Goal: Task Accomplishment & Management: Use online tool/utility

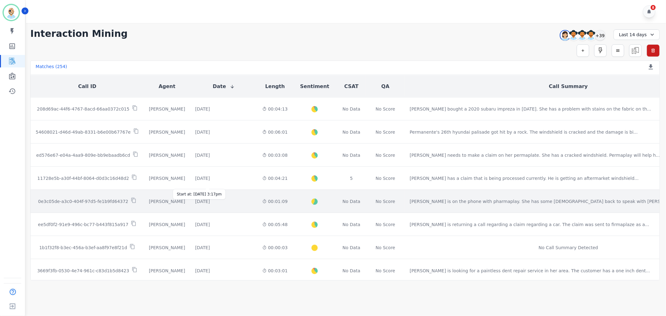
scroll to position [676, 0]
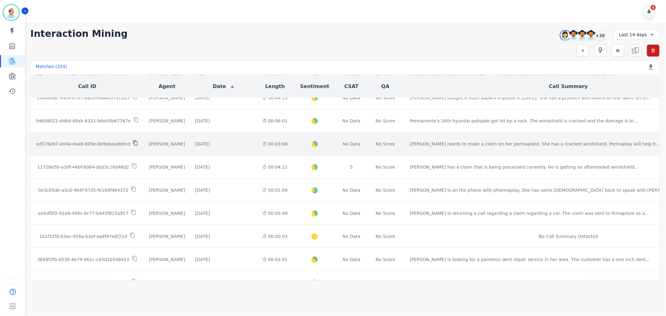
click at [133, 141] on icon at bounding box center [135, 143] width 4 height 5
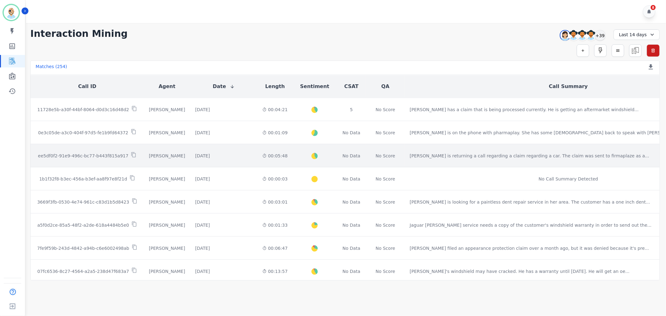
scroll to position [746, 0]
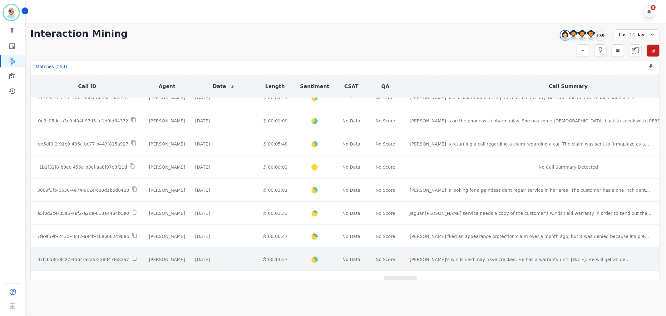
click at [131, 256] on icon at bounding box center [134, 259] width 6 height 6
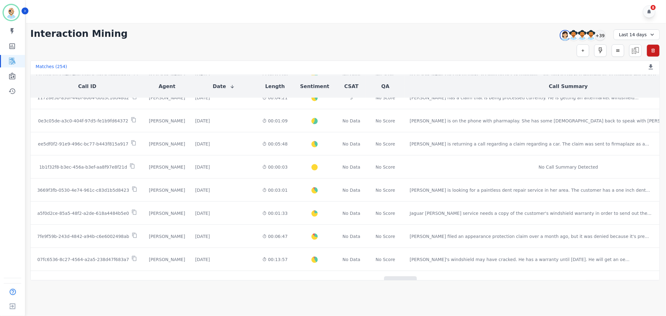
click at [230, 19] on div "8" at bounding box center [347, 11] width 642 height 23
click at [602, 35] on div "+39" at bounding box center [600, 35] width 11 height 11
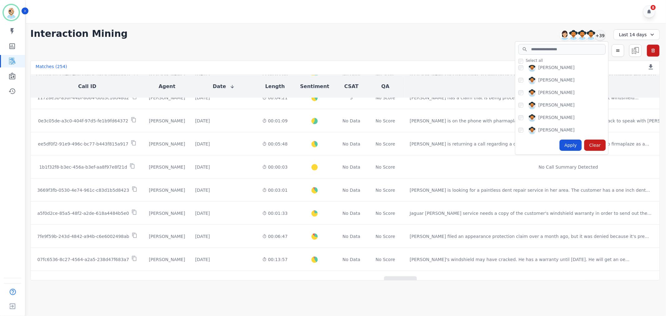
scroll to position [277, 0]
click at [573, 146] on div "Apply" at bounding box center [571, 145] width 22 height 11
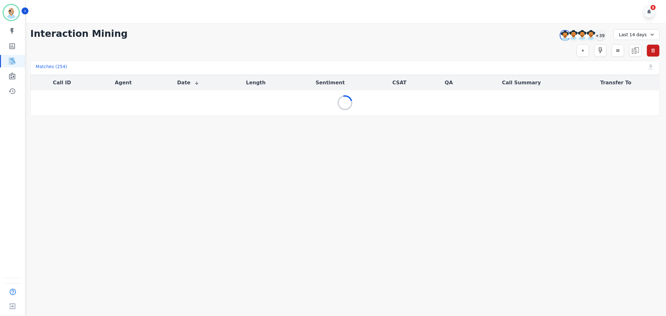
click at [245, 25] on div "**********" at bounding box center [345, 69] width 642 height 93
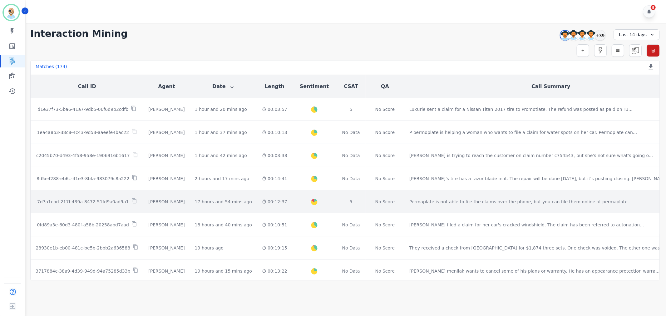
scroll to position [35, 0]
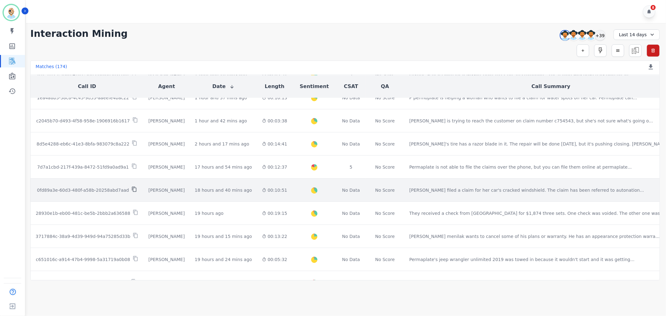
click at [132, 187] on icon at bounding box center [134, 189] width 4 height 5
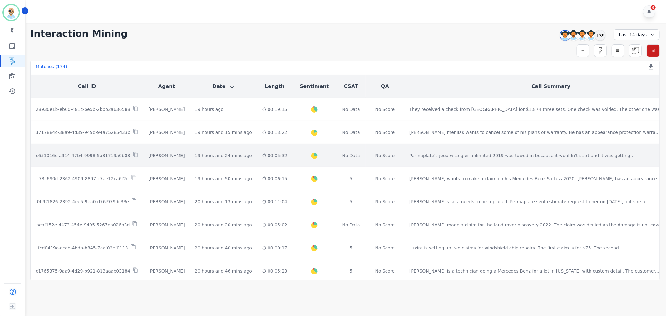
scroll to position [173, 0]
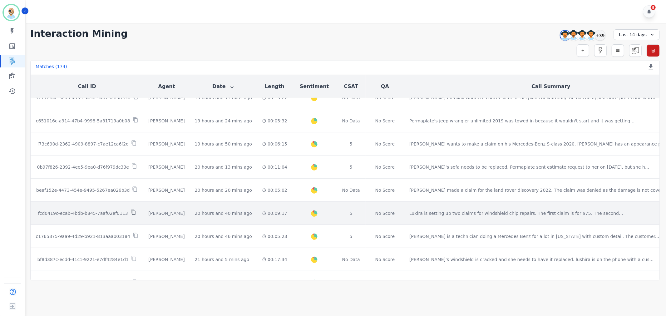
click at [131, 210] on icon at bounding box center [134, 213] width 6 height 6
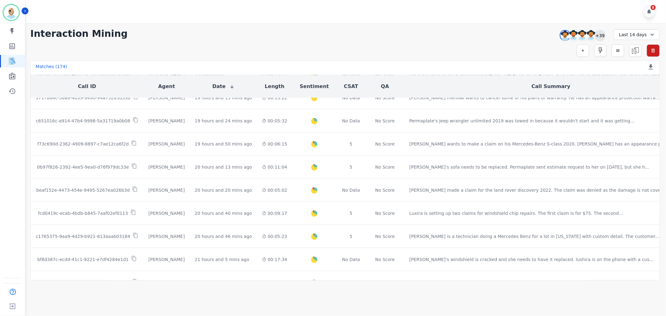
click at [600, 37] on div "+39" at bounding box center [600, 35] width 11 height 11
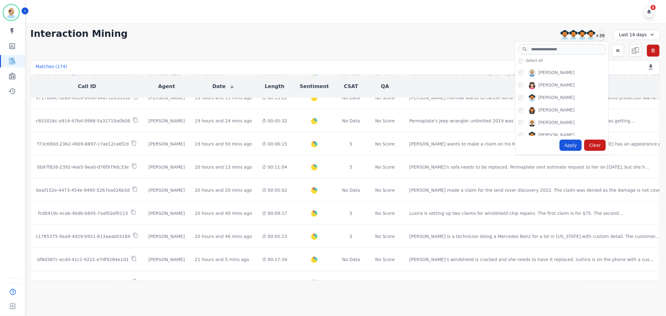
scroll to position [466, 0]
click at [569, 143] on div "Apply" at bounding box center [571, 145] width 22 height 11
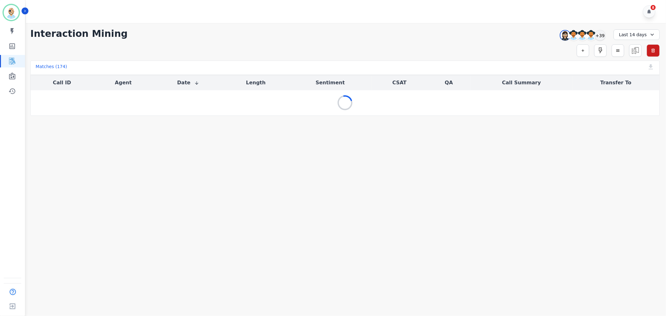
click at [385, 35] on div "**********" at bounding box center [345, 33] width 630 height 11
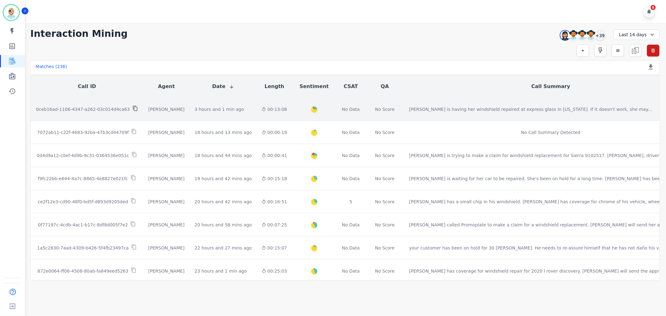
click at [132, 106] on icon at bounding box center [135, 109] width 6 height 6
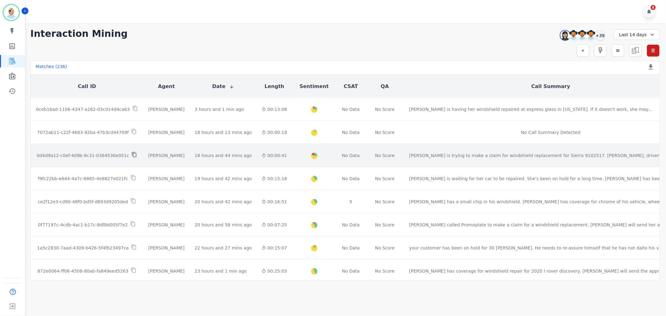
click at [131, 152] on icon at bounding box center [134, 155] width 6 height 6
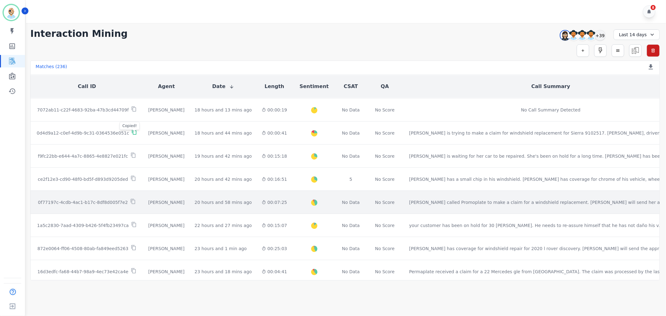
scroll to position [35, 0]
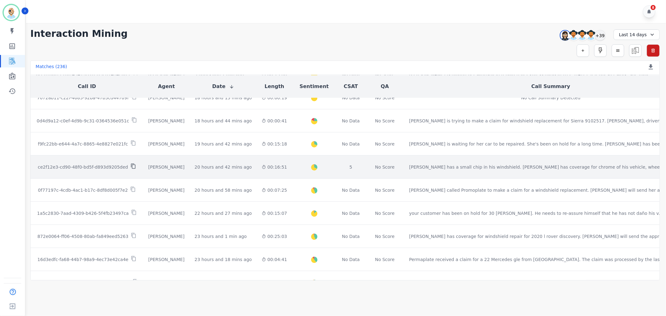
click at [131, 163] on icon at bounding box center [134, 166] width 6 height 6
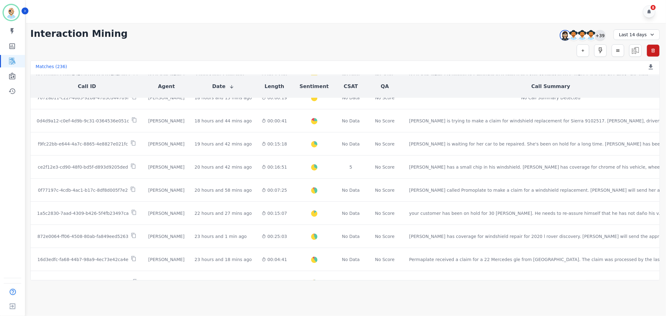
click at [603, 34] on div "+39" at bounding box center [600, 35] width 11 height 11
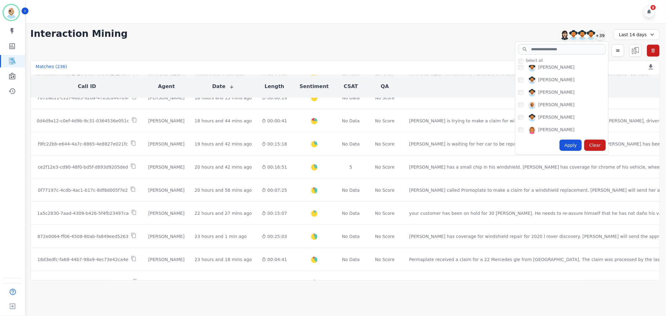
scroll to position [84, 0]
click at [573, 144] on div "Apply" at bounding box center [571, 145] width 22 height 11
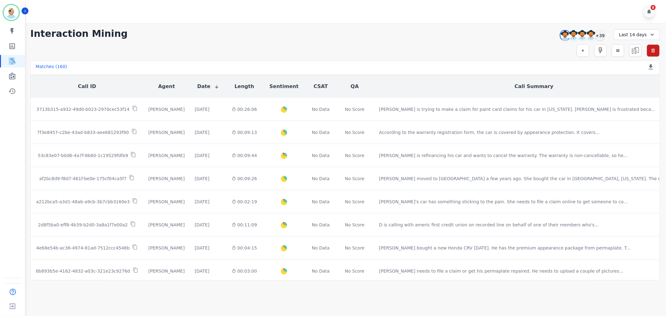
click at [213, 17] on div "8" at bounding box center [347, 11] width 642 height 23
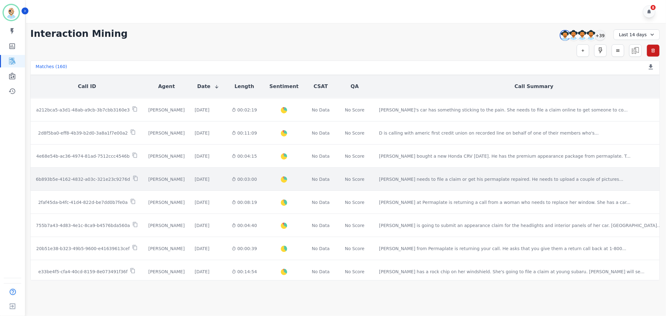
scroll to position [104, 0]
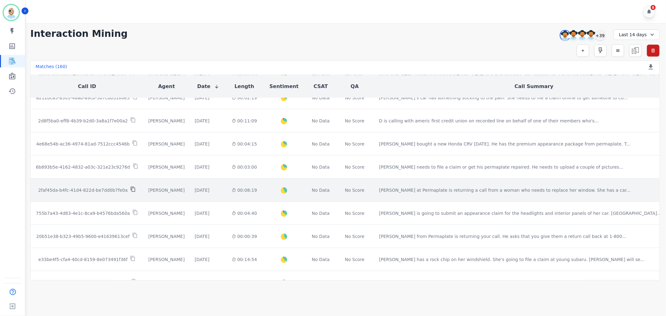
click at [130, 186] on icon at bounding box center [133, 189] width 6 height 6
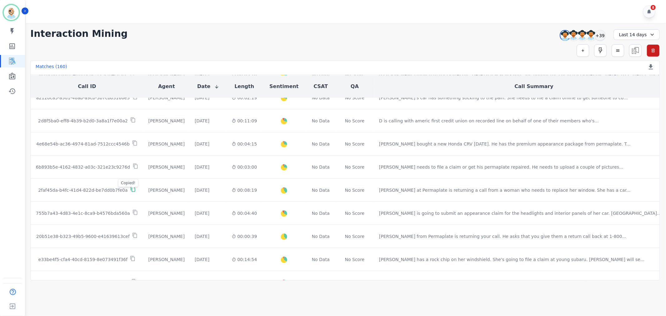
click at [209, 12] on div "8" at bounding box center [347, 11] width 642 height 23
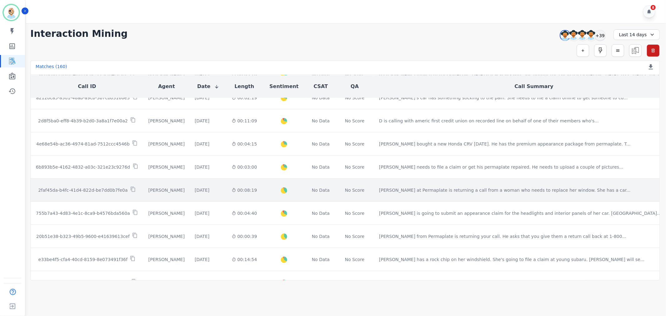
scroll to position [139, 0]
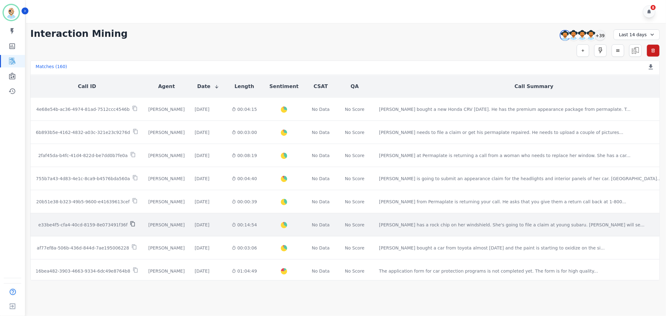
click at [130, 221] on icon at bounding box center [133, 224] width 6 height 6
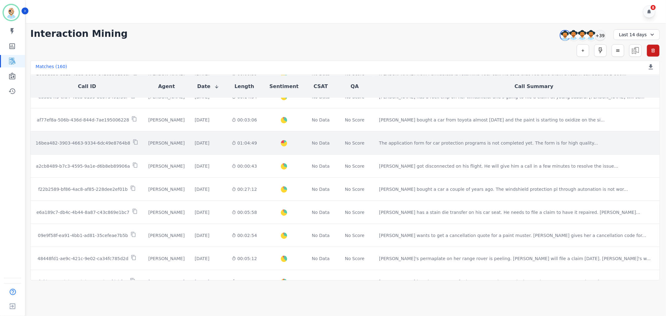
scroll to position [277, 0]
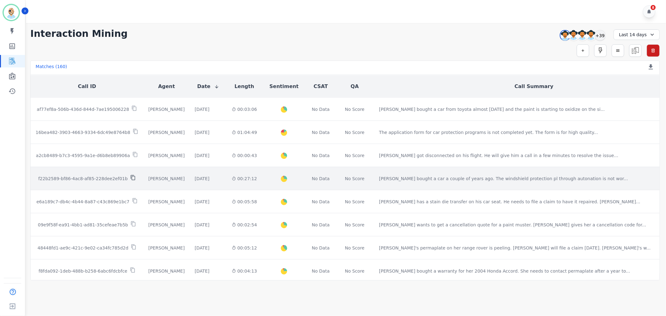
click at [131, 175] on icon at bounding box center [133, 177] width 4 height 5
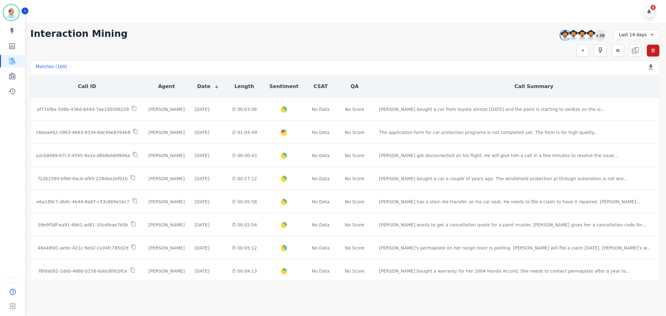
click at [599, 36] on div "+39" at bounding box center [600, 35] width 11 height 11
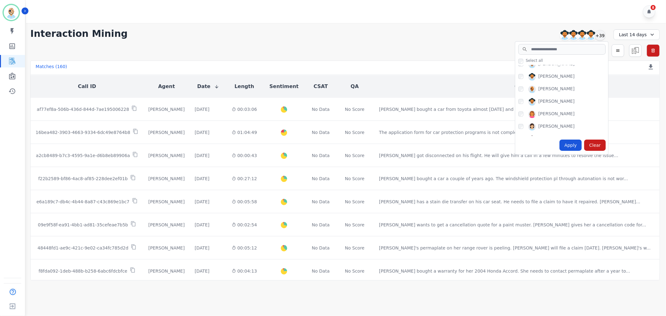
scroll to position [173, 0]
click at [566, 143] on div "Apply" at bounding box center [571, 145] width 22 height 11
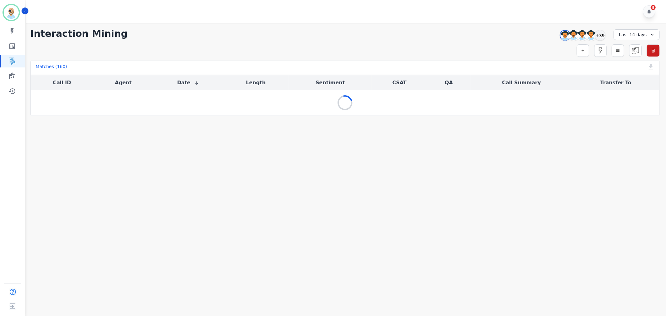
click at [362, 25] on div "**********" at bounding box center [345, 69] width 642 height 93
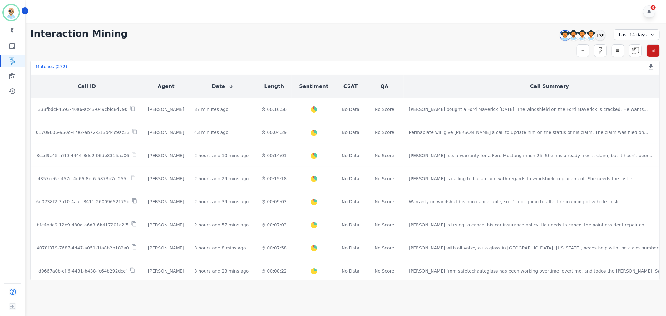
click at [324, 42] on div "**********" at bounding box center [345, 151] width 642 height 257
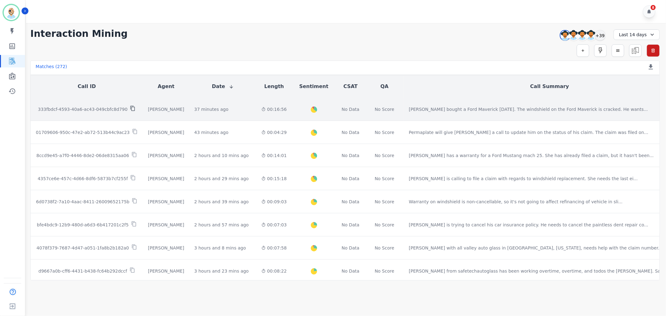
click at [131, 106] on icon at bounding box center [133, 108] width 4 height 5
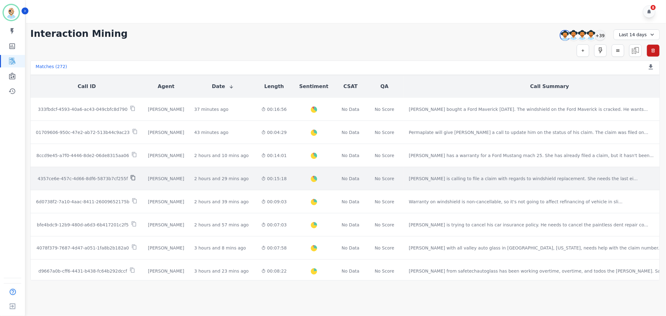
click at [131, 175] on icon at bounding box center [133, 177] width 4 height 5
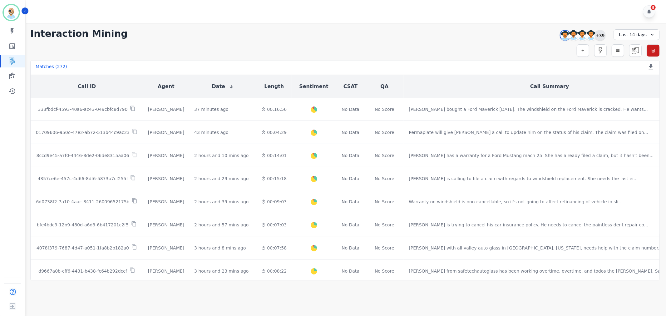
click at [600, 35] on div "+39" at bounding box center [600, 35] width 11 height 11
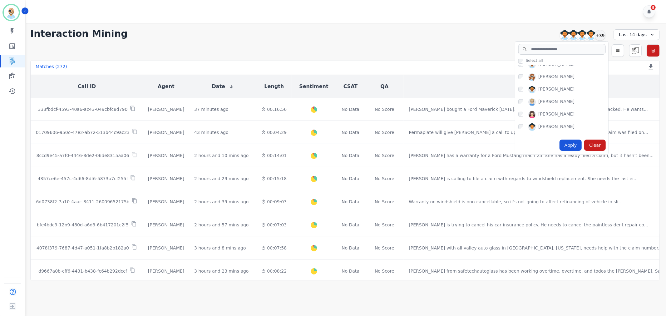
scroll to position [466, 0]
click at [567, 144] on div "Apply" at bounding box center [571, 145] width 22 height 11
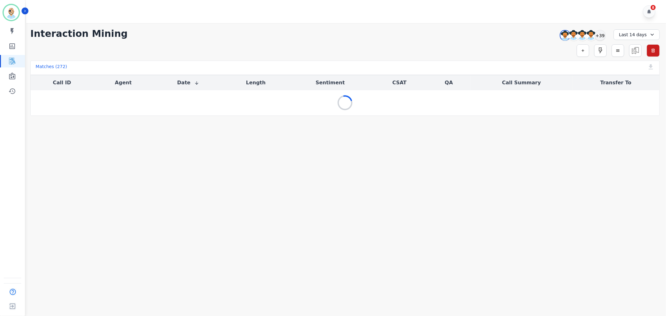
click at [383, 47] on div "Simple Search Metric Search Advanced Search Saved Rules Clear Filters" at bounding box center [345, 50] width 630 height 12
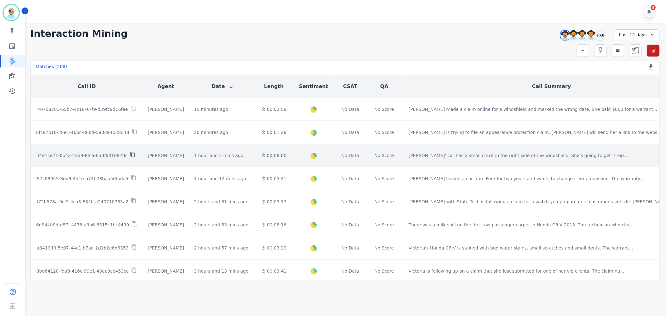
click at [130, 152] on icon at bounding box center [133, 155] width 6 height 6
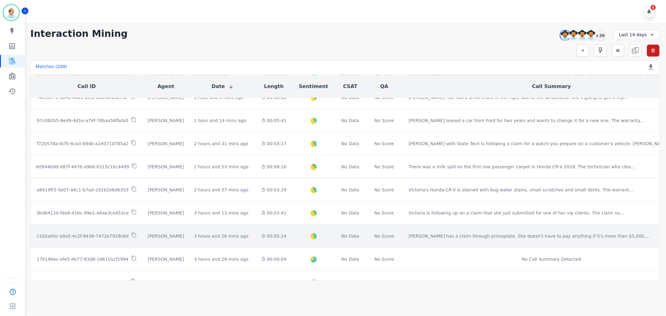
scroll to position [69, 0]
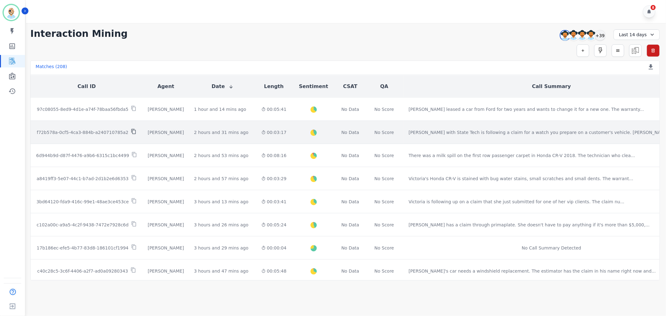
click at [131, 129] on icon at bounding box center [134, 132] width 6 height 6
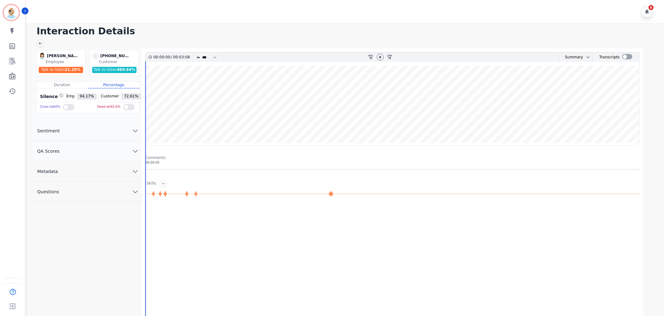
click at [104, 150] on button "QA Scores" at bounding box center [86, 151] width 109 height 20
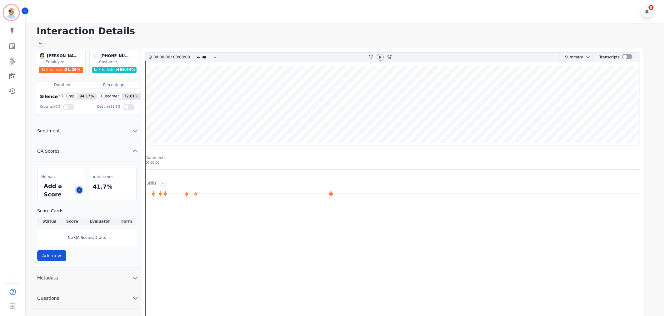
click at [80, 190] on icon at bounding box center [79, 190] width 3 height 3
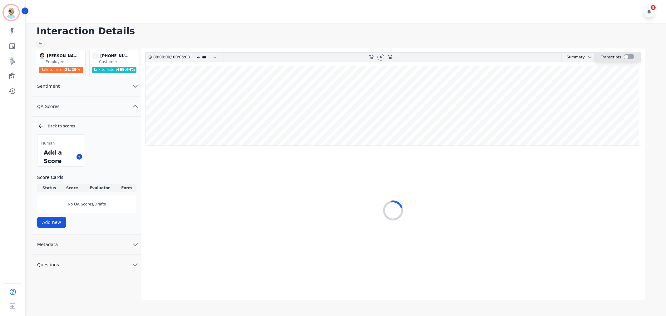
click at [627, 57] on div at bounding box center [629, 56] width 10 height 5
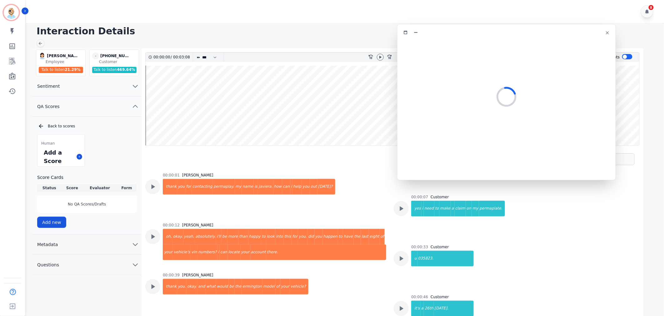
drag, startPoint x: 171, startPoint y: 34, endPoint x: 541, endPoint y: 32, distance: 369.7
click at [541, 32] on div at bounding box center [506, 32] width 210 height 9
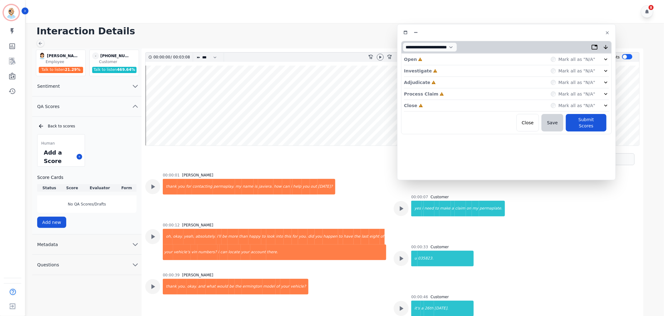
click at [457, 109] on div "Close Incomplete Mark all as "N/A"" at bounding box center [506, 106] width 205 height 12
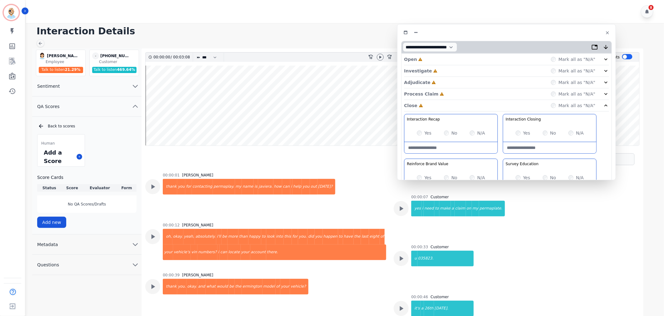
click at [448, 93] on div "Process Claim Incomplete Mark all as "N/A"" at bounding box center [506, 94] width 205 height 12
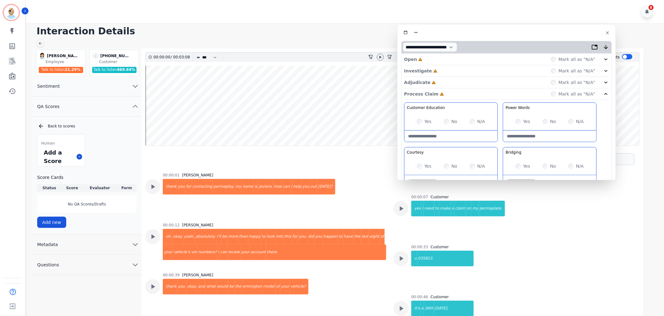
click at [450, 79] on div "Adjudicate Incomplete Mark all as "N/A"" at bounding box center [506, 83] width 205 height 12
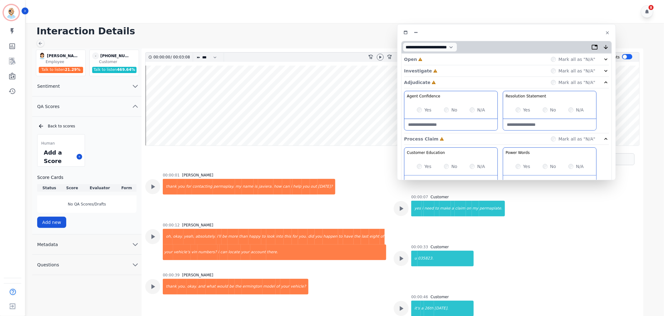
click at [448, 72] on div "Investigate Incomplete Mark all as "N/A"" at bounding box center [506, 71] width 205 height 12
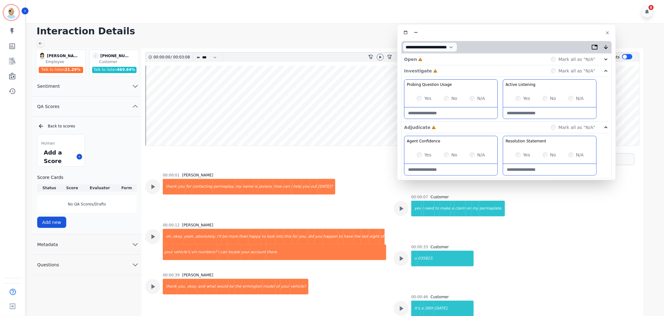
click at [455, 59] on div "Open Incomplete Mark all as "N/A"" at bounding box center [506, 60] width 205 height 12
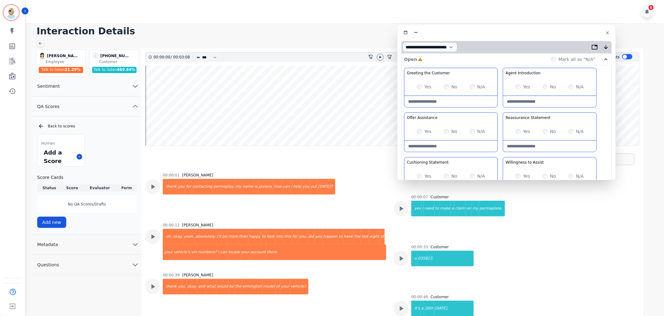
click at [378, 57] on icon at bounding box center [380, 57] width 5 height 5
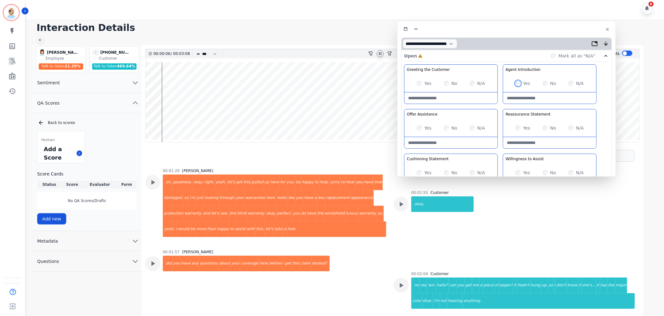
scroll to position [4, 0]
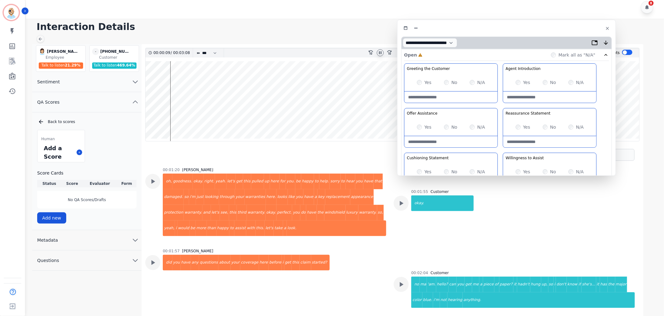
click at [380, 53] on icon at bounding box center [380, 52] width 5 height 5
click at [279, 14] on div "8" at bounding box center [345, 7] width 639 height 23
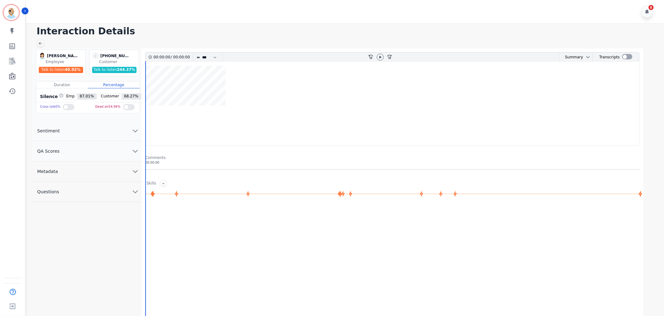
click at [83, 147] on button "QA Scores" at bounding box center [86, 151] width 109 height 20
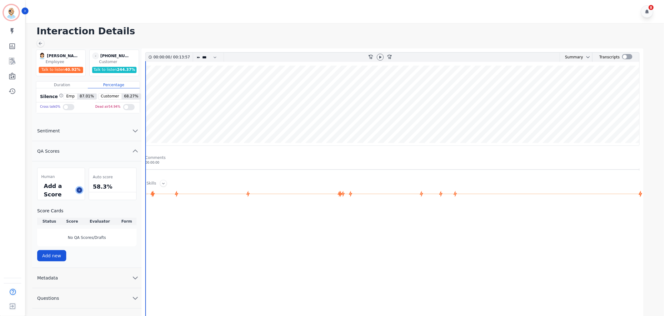
click at [80, 190] on icon at bounding box center [79, 190] width 3 height 3
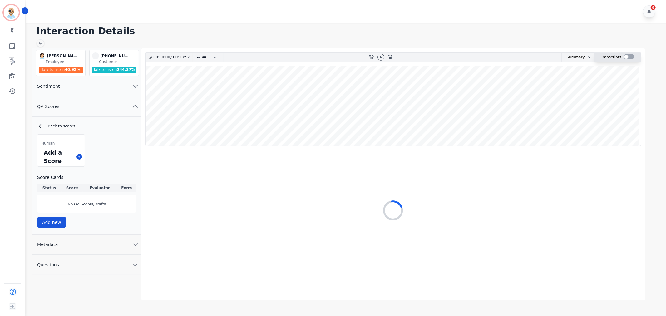
click at [626, 56] on div at bounding box center [629, 56] width 10 height 5
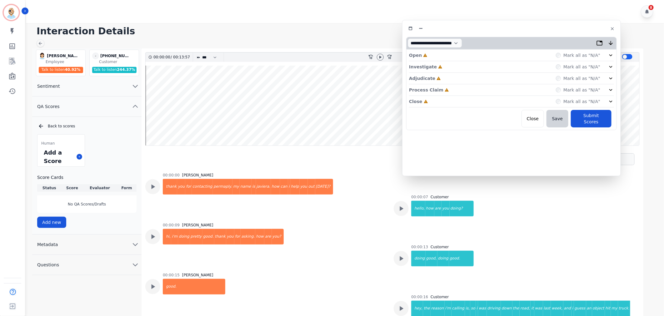
drag, startPoint x: 151, startPoint y: 35, endPoint x: 516, endPoint y: 29, distance: 365.4
click at [516, 29] on div at bounding box center [511, 28] width 210 height 9
click at [453, 104] on div "Close Incomplete Mark all as "N/A"" at bounding box center [511, 102] width 205 height 12
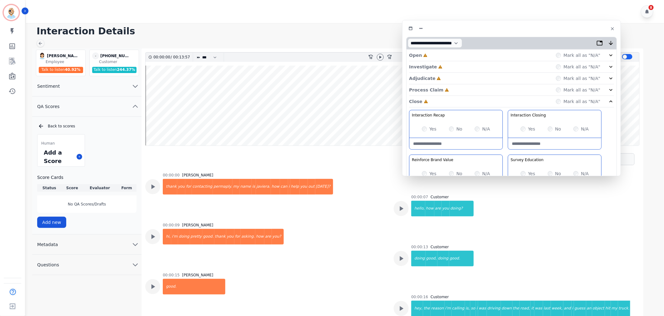
click at [450, 91] on div "Process Claim Incomplete Mark all as "N/A"" at bounding box center [511, 90] width 205 height 12
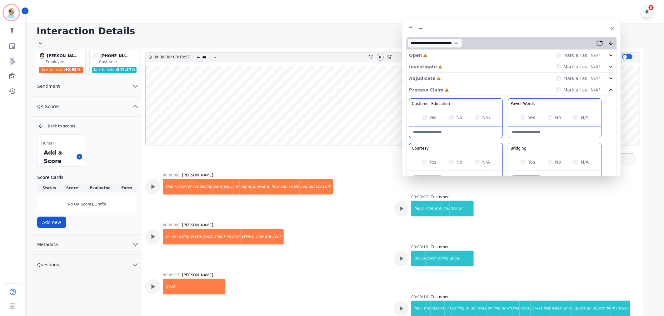
click at [450, 77] on div "Adjudicate Incomplete Mark all as "N/A"" at bounding box center [511, 79] width 205 height 12
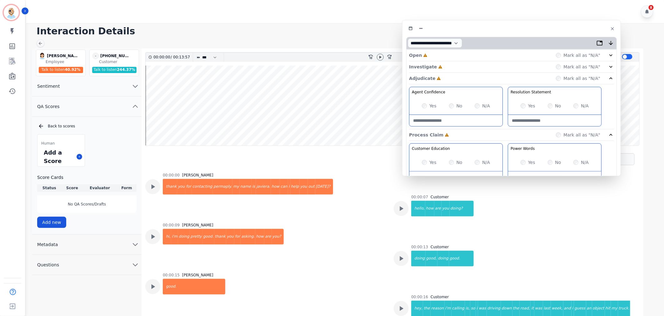
click at [451, 69] on div "Investigate Incomplete Mark all as "N/A"" at bounding box center [511, 67] width 205 height 12
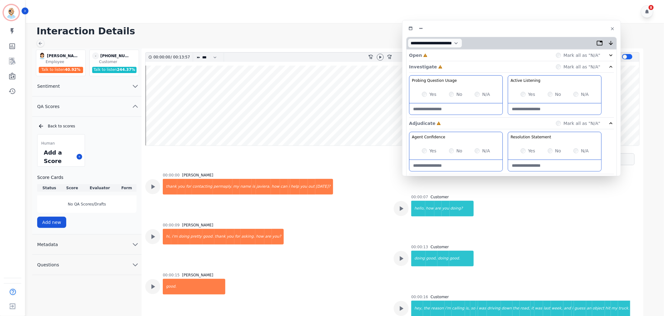
click at [444, 55] on div "Open Incomplete Mark all as "N/A"" at bounding box center [511, 56] width 205 height 12
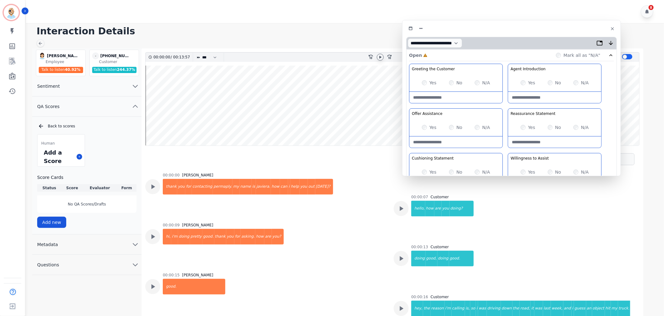
click at [380, 58] on icon at bounding box center [380, 57] width 5 height 5
click at [504, 105] on div "Greeting the Customer Welcome is where we quickly greet our customer as a known…" at bounding box center [511, 174] width 205 height 221
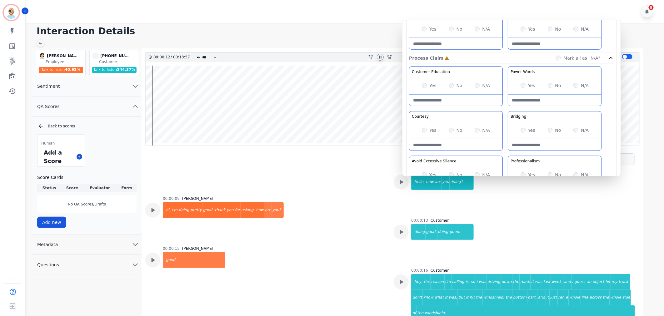
scroll to position [347, 0]
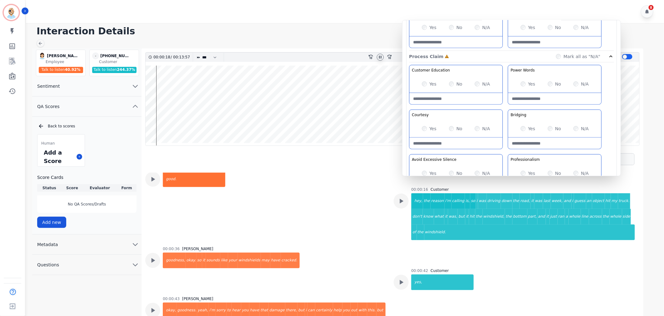
click at [504, 150] on div "Customer Education Educate your customer on how to get the information that the…" at bounding box center [511, 131] width 205 height 132
click at [506, 152] on div "Customer Education Educate your customer on how to get the information that the…" at bounding box center [511, 131] width 205 height 132
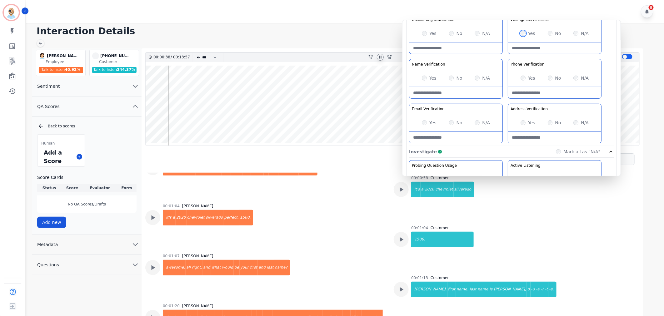
scroll to position [0, 0]
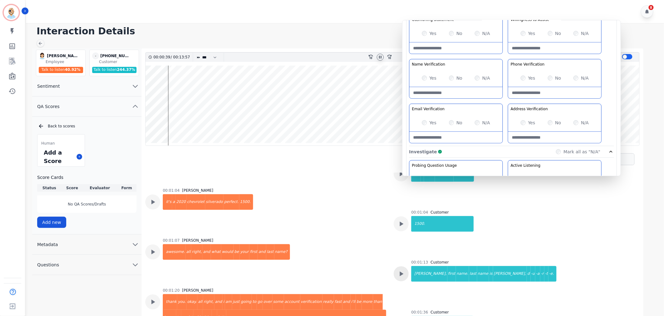
click at [400, 272] on icon at bounding box center [402, 274] width 4 height 5
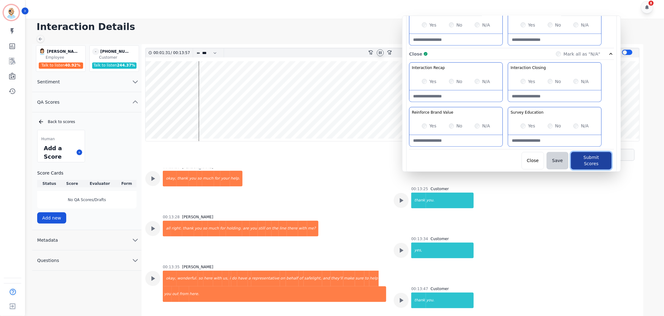
click at [584, 156] on button "Submit Scores" at bounding box center [590, 160] width 41 height 17
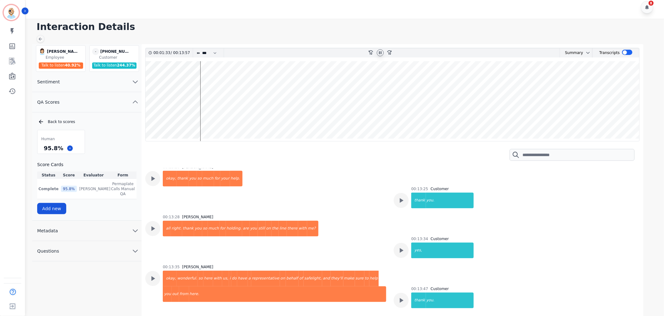
click at [379, 52] on icon at bounding box center [380, 52] width 2 height 3
drag, startPoint x: 60, startPoint y: 148, endPoint x: 42, endPoint y: 149, distance: 18.2
click at [42, 149] on div "95.8 %" at bounding box center [53, 148] width 22 height 11
copy div "95.8 %"
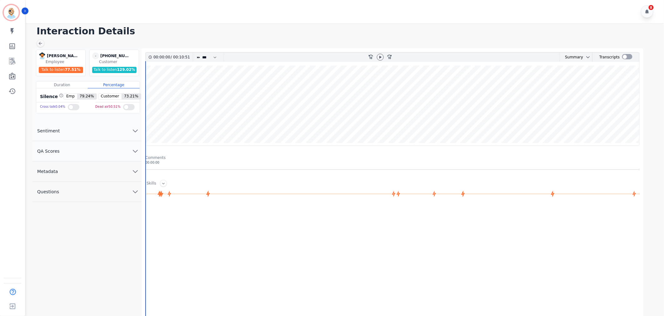
click at [277, 7] on div "8" at bounding box center [345, 11] width 639 height 23
click at [84, 149] on button "QA Scores" at bounding box center [86, 151] width 109 height 20
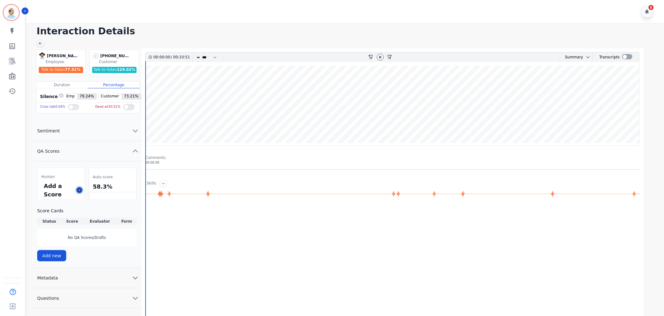
click at [79, 191] on icon at bounding box center [79, 190] width 3 height 3
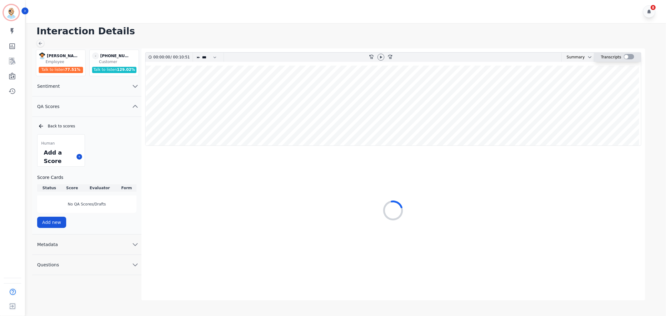
click at [626, 56] on div at bounding box center [629, 56] width 10 height 5
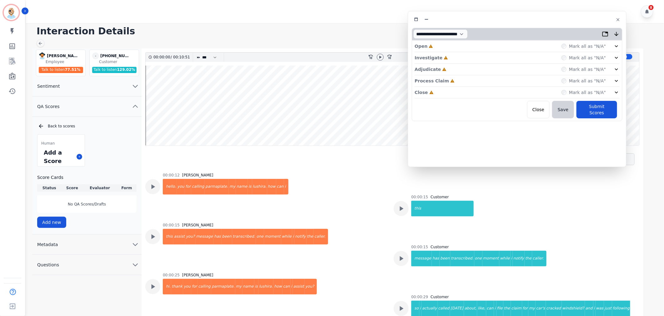
drag, startPoint x: 173, startPoint y: 38, endPoint x: 539, endPoint y: 22, distance: 366.9
click at [539, 22] on div at bounding box center [517, 19] width 210 height 9
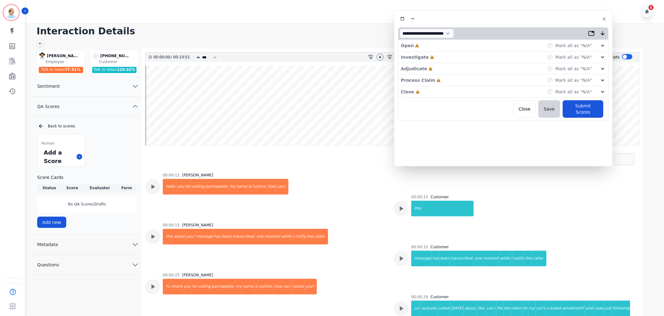
click at [454, 89] on div "Close Incomplete Mark all as "N/A"" at bounding box center [503, 92] width 205 height 12
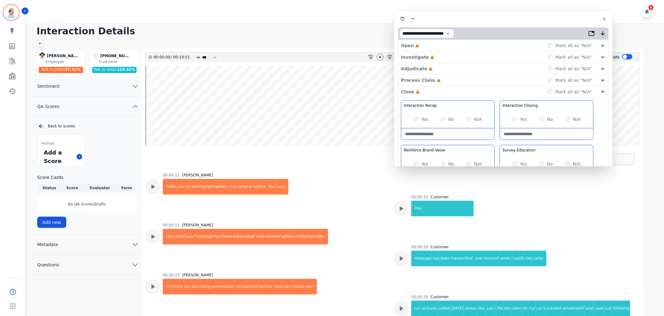
click at [448, 77] on div "Process Claim Incomplete Mark all as "N/A"" at bounding box center [503, 81] width 205 height 12
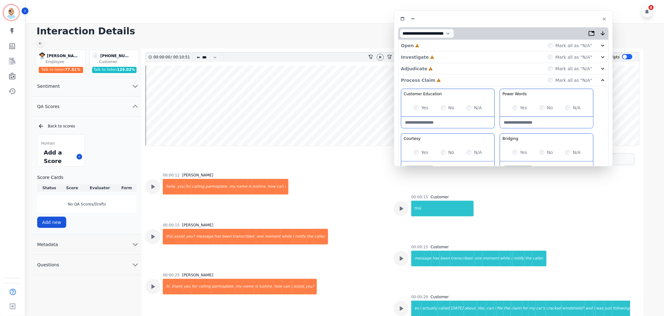
click at [445, 66] on div "Adjudicate Incomplete Mark all as "N/A"" at bounding box center [503, 69] width 205 height 12
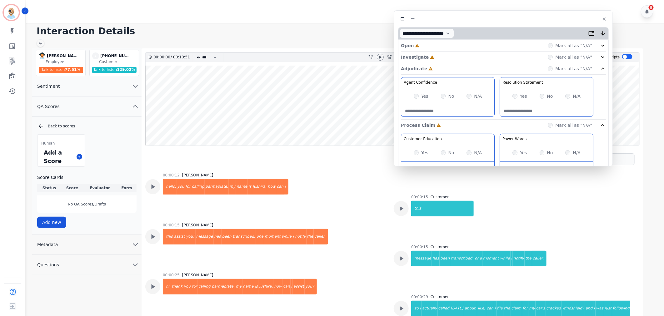
click at [442, 55] on div "Investigate Incomplete Mark all as "N/A"" at bounding box center [503, 58] width 205 height 12
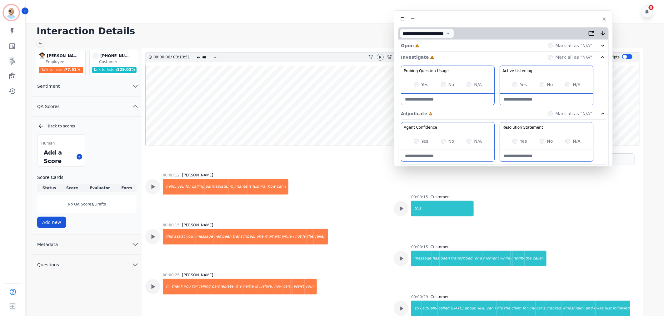
click at [431, 45] on div "Open Incomplete Mark all as "N/A"" at bounding box center [503, 46] width 205 height 12
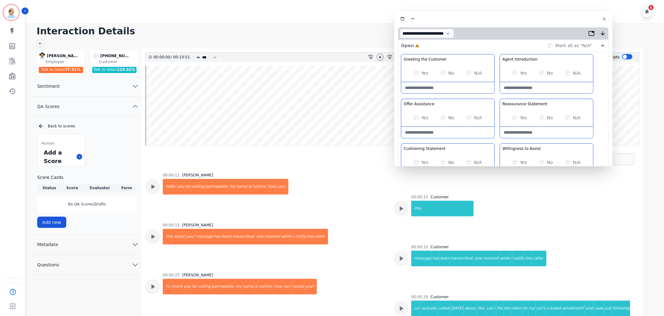
click at [380, 56] on icon at bounding box center [380, 57] width 5 height 5
click at [496, 93] on div "Greeting the Customer Welcome is where we quickly greet our customer as a known…" at bounding box center [503, 164] width 205 height 221
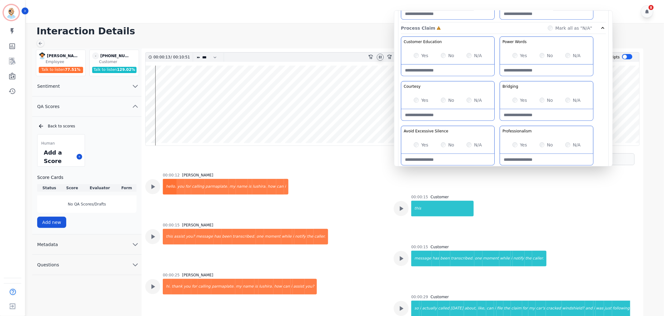
scroll to position [382, 0]
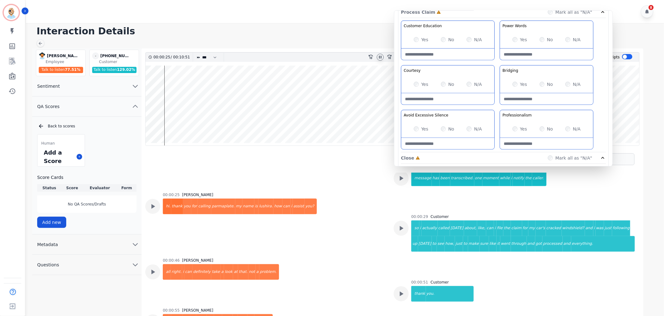
click at [544, 84] on div "No" at bounding box center [545, 84] width 13 height 6
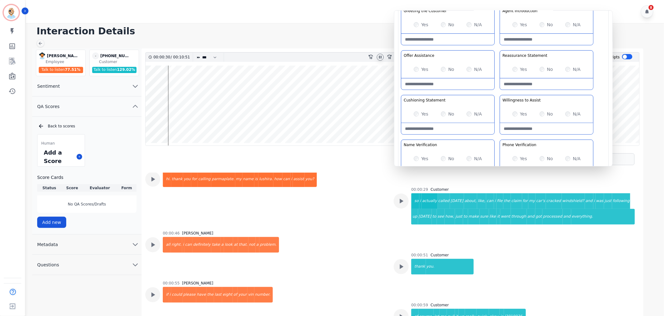
scroll to position [69, 0]
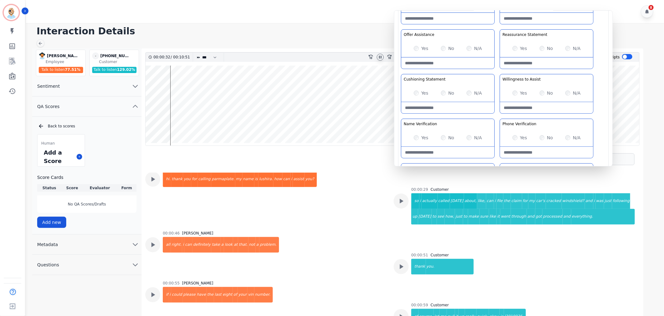
click at [494, 69] on div "Greeting the Customer Welcome is where we quickly greet our customer as a known…" at bounding box center [503, 95] width 205 height 221
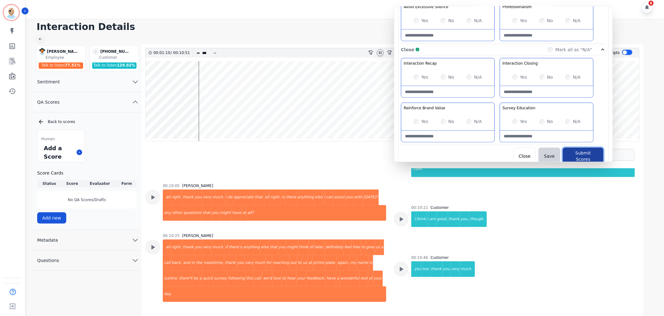
click at [588, 152] on button "Submit Scores" at bounding box center [582, 156] width 41 height 17
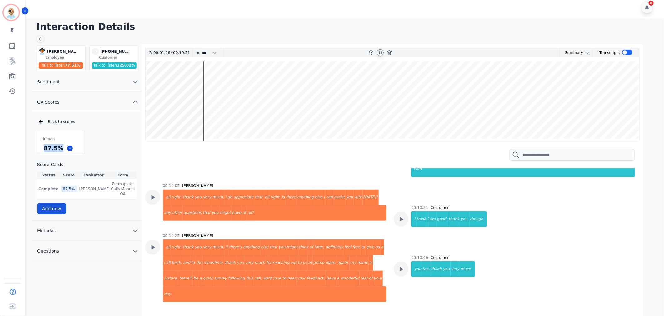
drag, startPoint x: 60, startPoint y: 149, endPoint x: 36, endPoint y: 149, distance: 24.1
click at [36, 149] on div "Back to scores Human 87.5 % Score Cards Status Score Evaluator Form Complete 87…" at bounding box center [86, 167] width 109 height 96
copy div "87.5 %"
click at [381, 52] on icon at bounding box center [380, 52] width 2 height 3
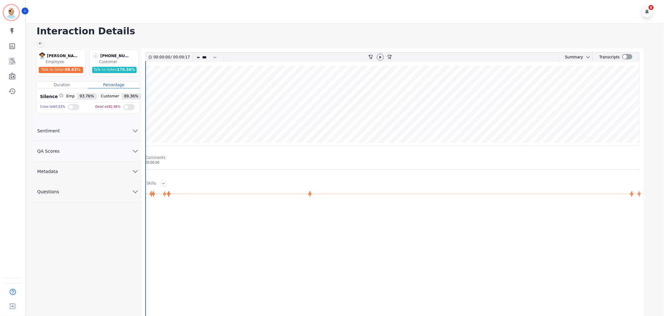
click at [121, 151] on button "QA Scores" at bounding box center [86, 151] width 109 height 20
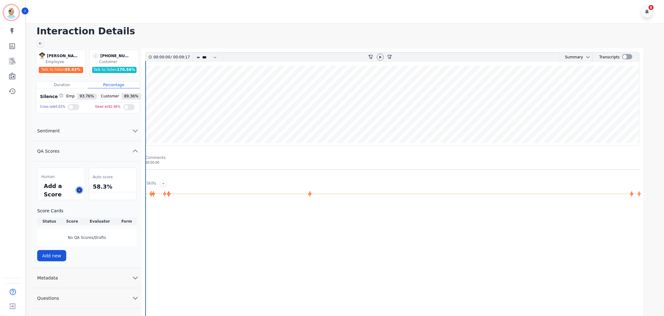
click at [78, 191] on icon at bounding box center [79, 190] width 3 height 3
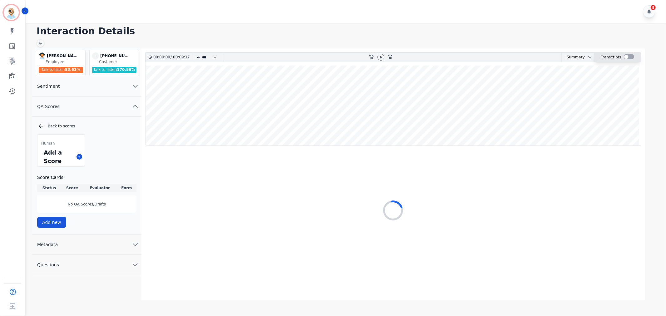
click at [625, 55] on div at bounding box center [629, 56] width 10 height 5
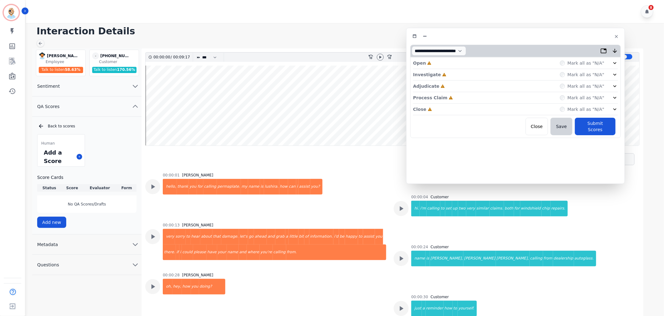
drag, startPoint x: 179, startPoint y: 35, endPoint x: 558, endPoint y: 37, distance: 378.8
click at [558, 37] on div at bounding box center [515, 36] width 210 height 9
click at [452, 110] on div "Close Incomplete Mark all as "N/A"" at bounding box center [515, 110] width 205 height 12
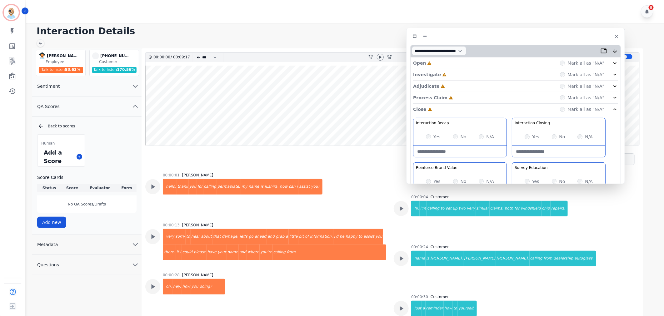
click at [456, 96] on div "Process Claim Incomplete Mark all as "N/A"" at bounding box center [515, 98] width 205 height 12
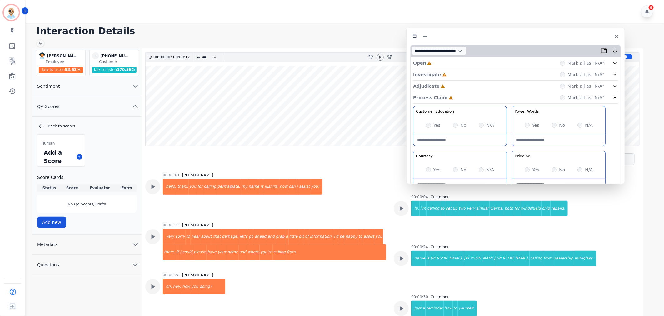
click at [453, 82] on div "Adjudicate Incomplete Mark all as "N/A"" at bounding box center [515, 87] width 205 height 12
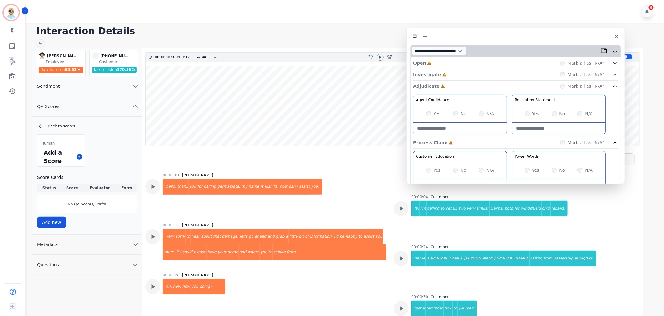
drag, startPoint x: 455, startPoint y: 74, endPoint x: 455, endPoint y: 71, distance: 3.4
click at [455, 73] on div "Investigate Incomplete Mark all as "N/A"" at bounding box center [515, 75] width 205 height 12
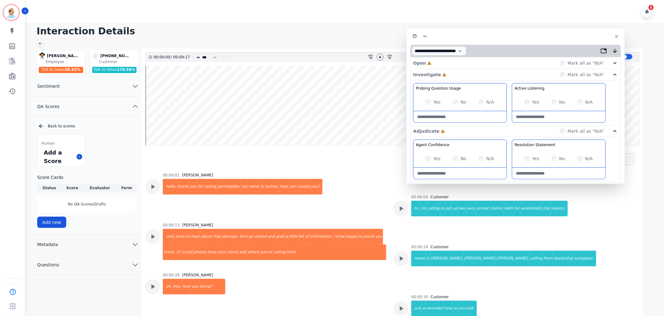
click at [452, 62] on div "Open Incomplete Mark all as "N/A"" at bounding box center [515, 63] width 205 height 12
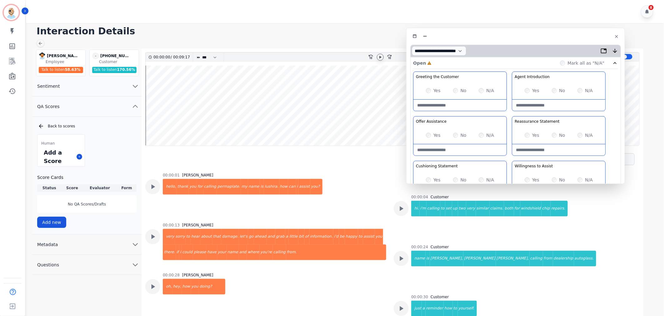
click at [379, 60] on div at bounding box center [380, 57] width 7 height 7
click at [508, 159] on div "Greeting the Customer Welcome is where we quickly greet our customer as a known…" at bounding box center [515, 182] width 205 height 221
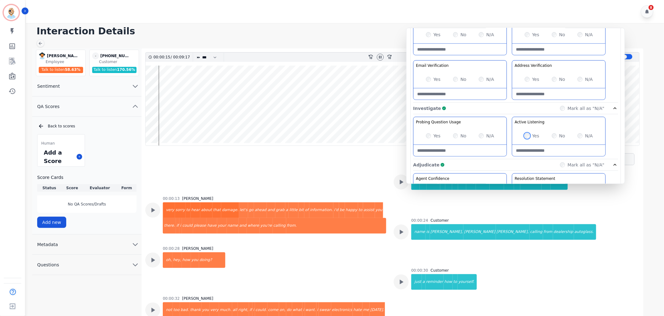
scroll to position [173, 0]
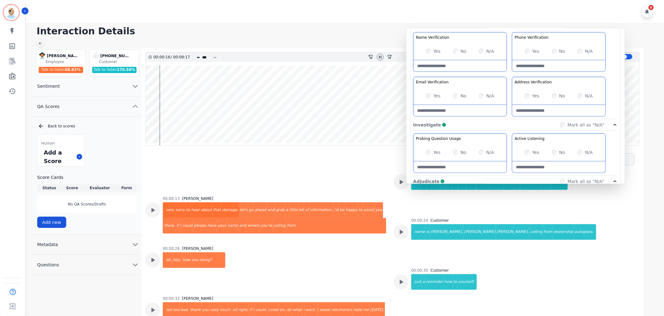
click at [507, 70] on div "Greeting the Customer Welcome is where we quickly greet our customer as a known…" at bounding box center [515, 8] width 205 height 221
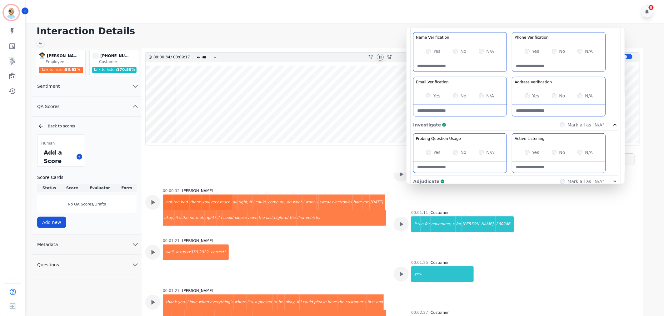
click at [378, 57] on icon at bounding box center [380, 57] width 5 height 5
click at [380, 59] on icon at bounding box center [380, 57] width 5 height 5
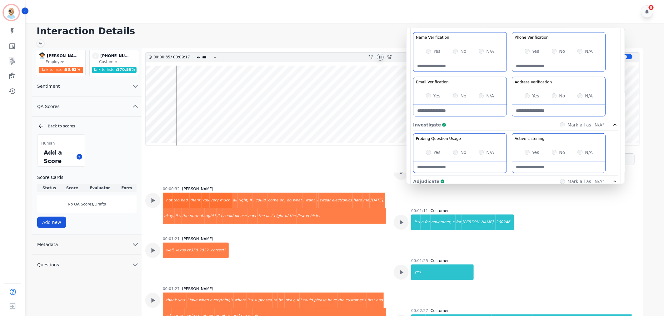
scroll to position [238, 0]
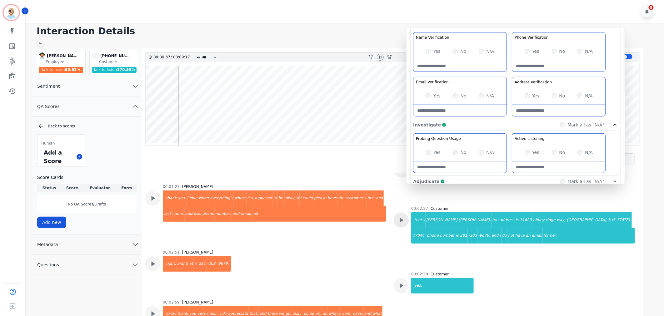
drag, startPoint x: 395, startPoint y: 215, endPoint x: 397, endPoint y: 217, distance: 3.6
click at [396, 217] on div at bounding box center [400, 220] width 15 height 15
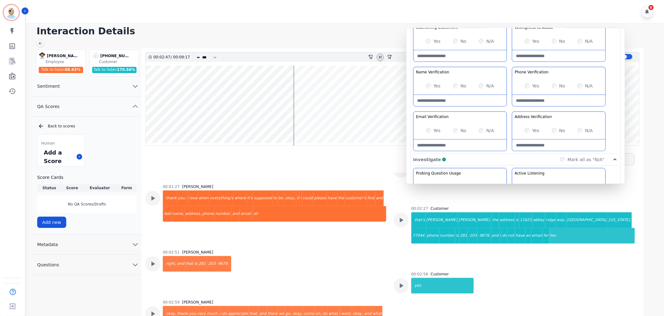
click at [508, 106] on div "Greeting the Customer Welcome is where we quickly greet our customer as a known…" at bounding box center [515, 43] width 205 height 221
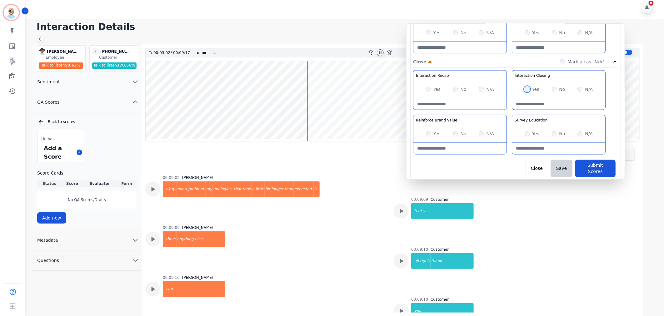
scroll to position [913, 0]
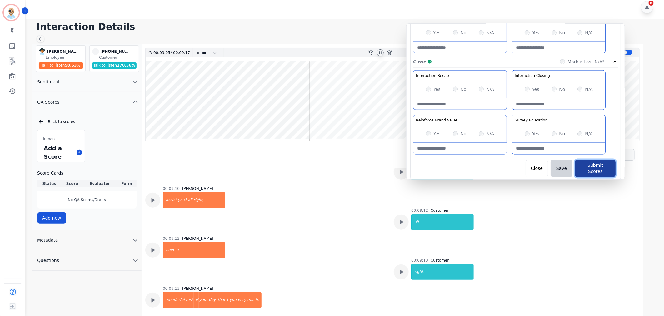
click at [583, 165] on button "Submit Scores" at bounding box center [595, 168] width 41 height 17
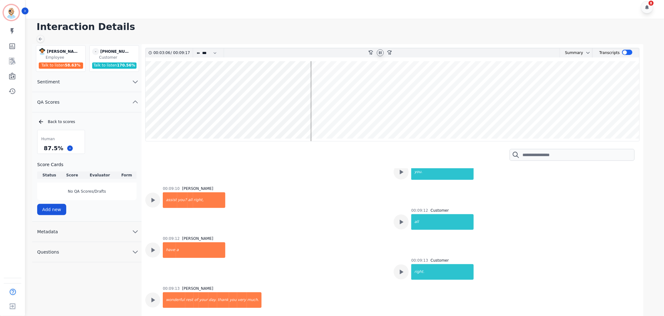
click at [380, 51] on icon at bounding box center [380, 52] width 5 height 5
click at [332, 20] on div "Interaction Details Lushera Harris Lushera Harris Employee Talk to listen 58.63…" at bounding box center [343, 168] width 639 height 298
drag, startPoint x: 61, startPoint y: 147, endPoint x: 42, endPoint y: 148, distance: 18.4
click at [42, 148] on div "87.5 %" at bounding box center [53, 148] width 22 height 11
copy div "87.5 %"
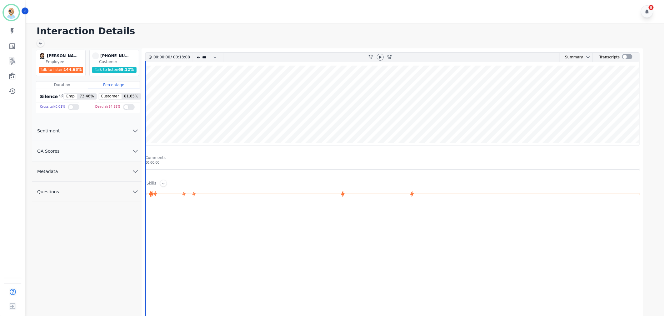
click at [81, 157] on button "QA Scores" at bounding box center [86, 151] width 109 height 20
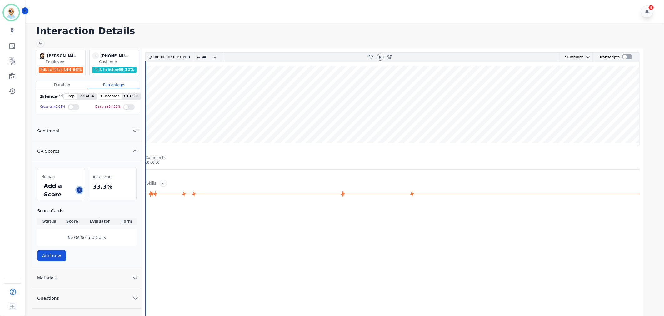
click at [78, 189] on icon at bounding box center [79, 190] width 3 height 3
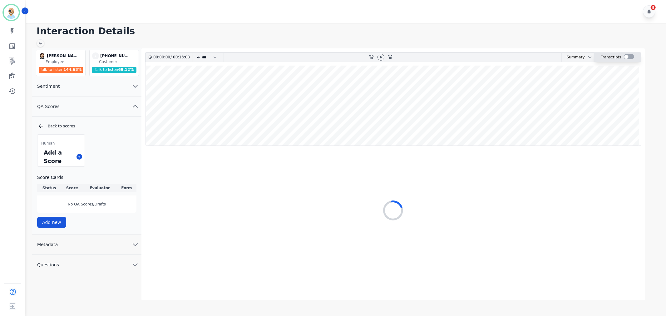
click at [629, 56] on div at bounding box center [629, 56] width 10 height 5
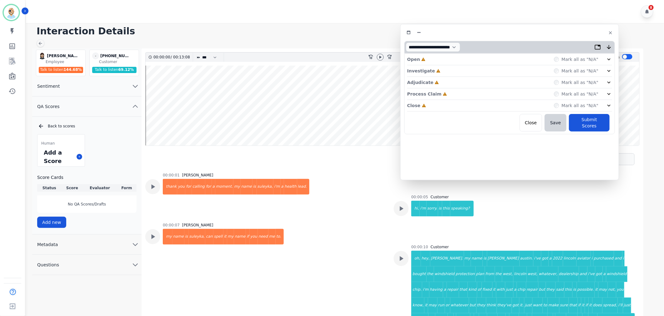
drag, startPoint x: 168, startPoint y: 35, endPoint x: 531, endPoint y: 39, distance: 363.5
click at [541, 34] on div at bounding box center [509, 32] width 210 height 9
click at [380, 57] on icon at bounding box center [380, 57] width 2 height 3
click at [455, 106] on div "Close Incomplete Mark all as "N/A"" at bounding box center [509, 107] width 205 height 12
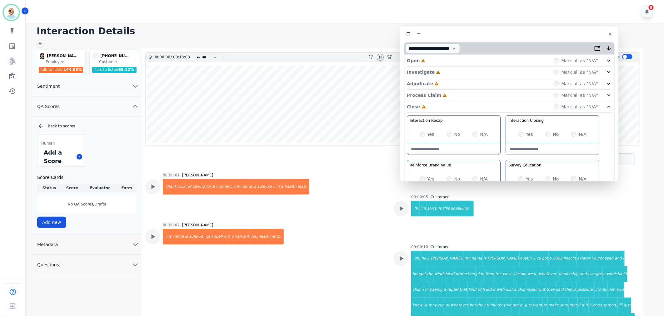
click at [453, 97] on div "Process Claim Incomplete Mark all as "N/A"" at bounding box center [509, 96] width 205 height 12
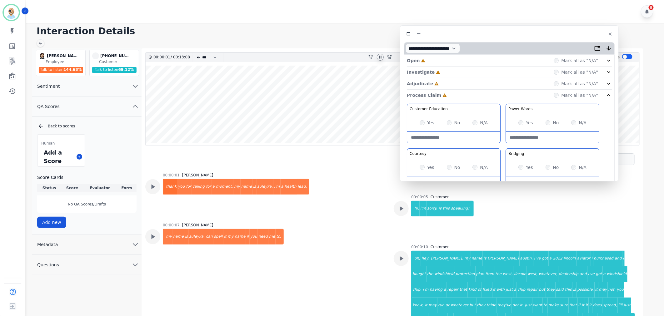
click at [448, 81] on div "Adjudicate Incomplete Mark all as "N/A"" at bounding box center [509, 84] width 205 height 12
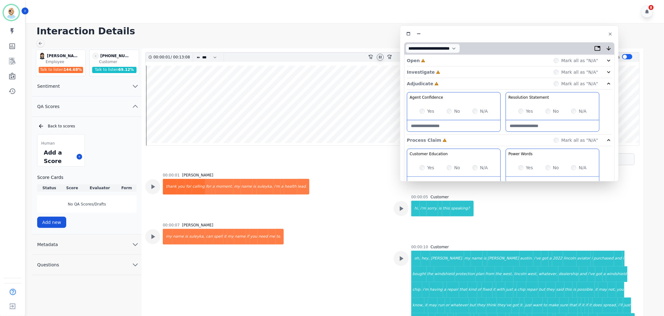
click at [448, 71] on div "Investigate Incomplete Mark all as "N/A"" at bounding box center [509, 73] width 205 height 12
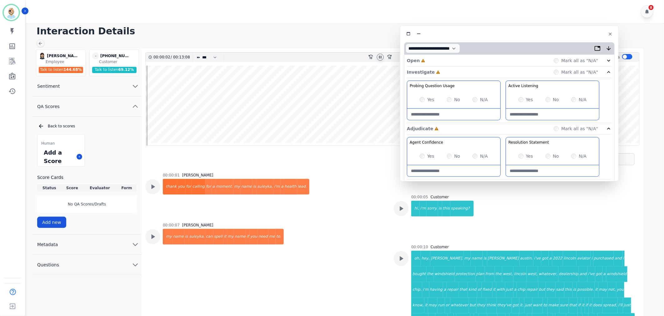
click at [450, 59] on div "Open Incomplete Mark all as "N/A"" at bounding box center [509, 61] width 205 height 12
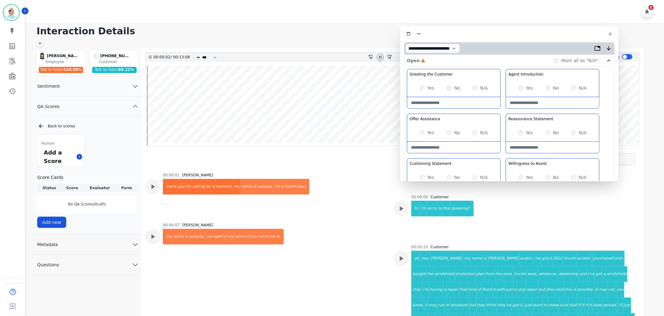
click at [419, 88] on div "Yes No N/A" at bounding box center [453, 87] width 93 height 17
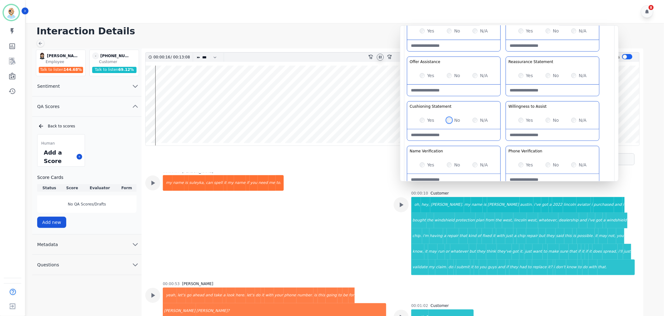
scroll to position [69, 0]
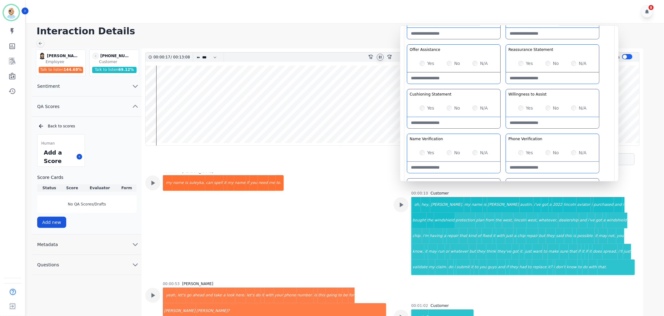
click at [422, 155] on div "Yes" at bounding box center [426, 153] width 15 height 6
click at [519, 111] on div "Yes" at bounding box center [525, 108] width 15 height 6
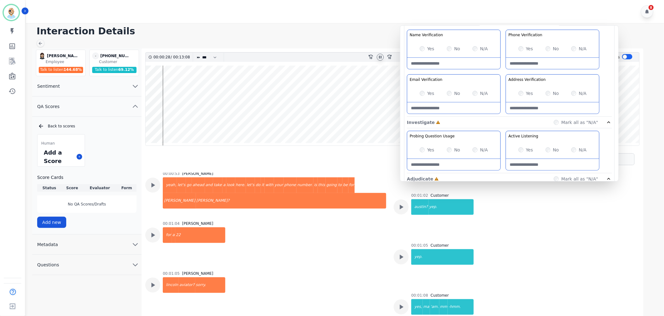
scroll to position [173, 0]
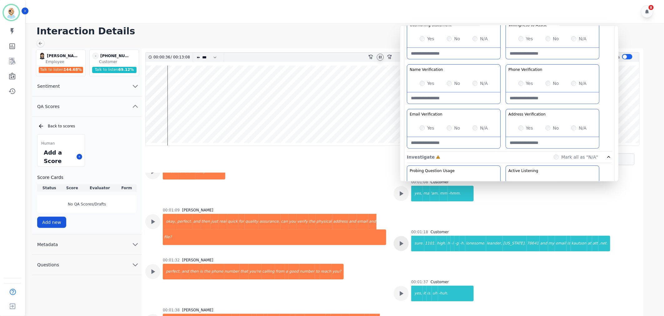
click at [402, 242] on icon at bounding box center [401, 243] width 8 height 8
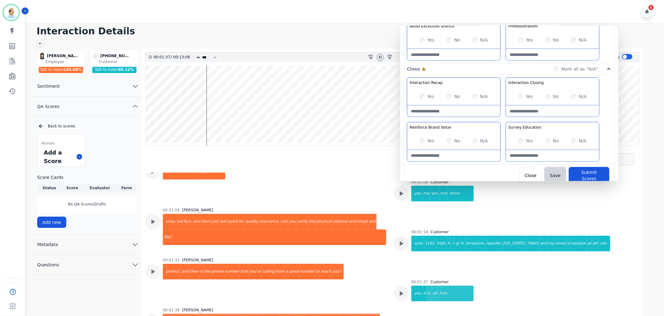
click at [501, 124] on div "Interaction Recap Effectively summarize the conversation and set expectations f…" at bounding box center [509, 120] width 205 height 87
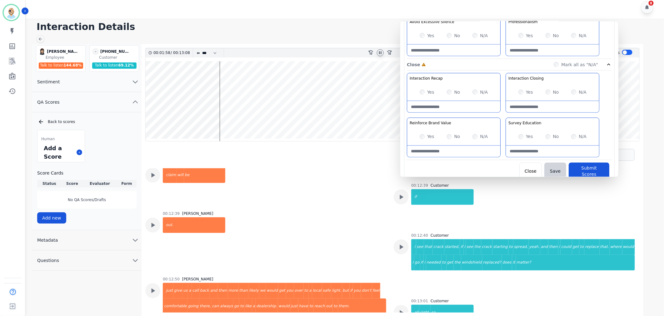
click at [576, 167] on button "Submit Scores" at bounding box center [588, 171] width 41 height 17
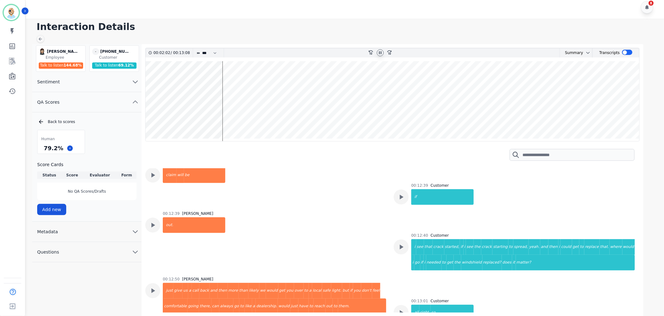
click at [381, 52] on icon at bounding box center [380, 52] width 2 height 3
drag, startPoint x: 60, startPoint y: 148, endPoint x: 42, endPoint y: 148, distance: 17.8
click at [42, 148] on div "79.2 %" at bounding box center [60, 148] width 47 height 11
copy div "79.2 %"
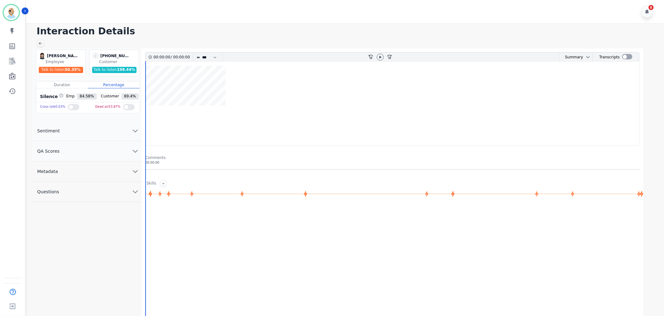
click at [100, 151] on button "QA Scores" at bounding box center [86, 151] width 109 height 20
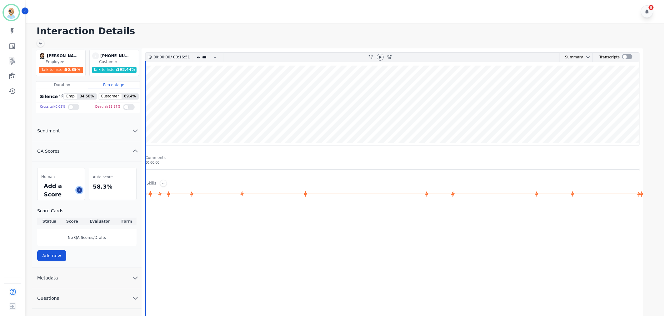
click at [77, 190] on button at bounding box center [80, 190] width 6 height 6
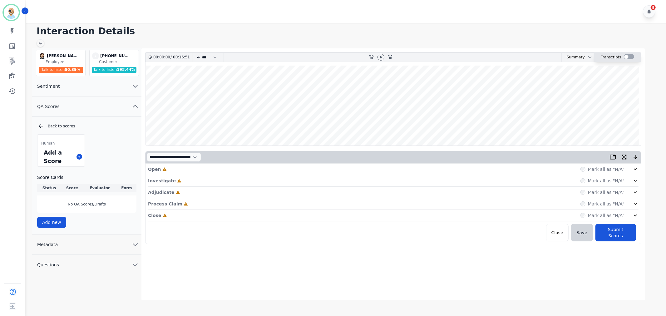
click at [627, 58] on div at bounding box center [629, 56] width 10 height 5
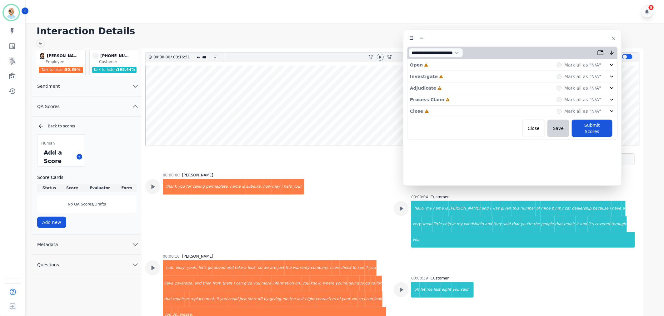
drag, startPoint x: 161, startPoint y: 38, endPoint x: 537, endPoint y: 42, distance: 375.7
click at [537, 42] on div at bounding box center [512, 38] width 210 height 9
click at [444, 110] on div "Close Incomplete Mark all as "N/A"" at bounding box center [512, 112] width 205 height 12
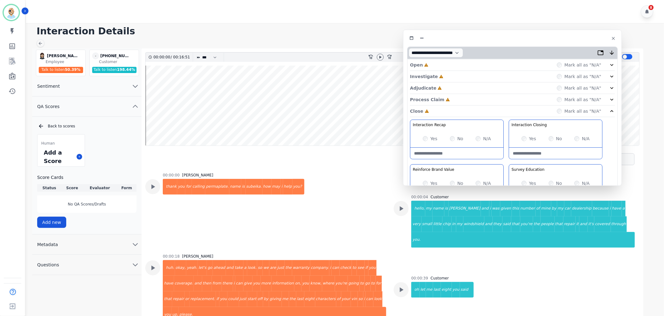
click at [446, 102] on div "Process Claim Incomplete Mark all as "N/A"" at bounding box center [512, 100] width 205 height 12
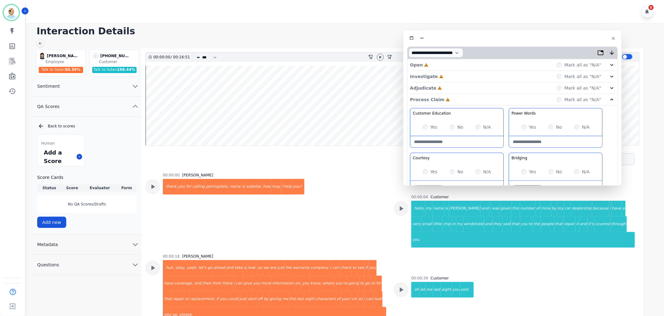
click at [448, 87] on div "Adjudicate Incomplete Mark all as "N/A"" at bounding box center [512, 88] width 205 height 12
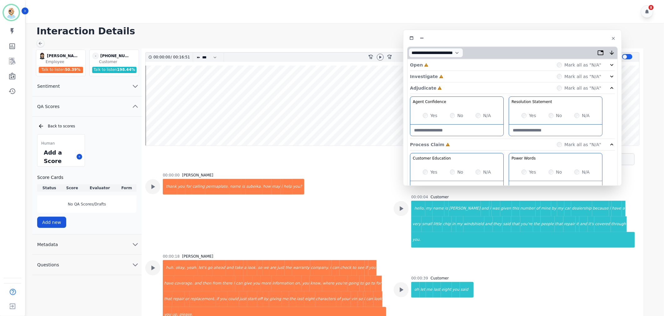
click at [449, 74] on div "Investigate Incomplete Mark all as "N/A"" at bounding box center [512, 77] width 205 height 12
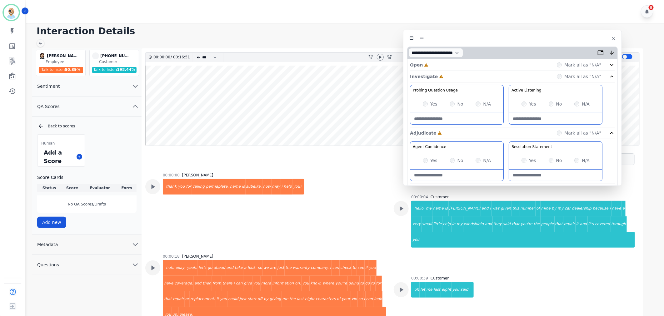
click at [449, 63] on div "Open Incomplete Mark all as "N/A"" at bounding box center [512, 65] width 205 height 12
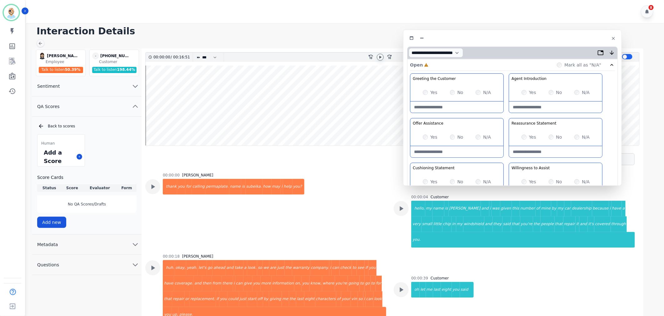
click at [380, 57] on icon at bounding box center [380, 57] width 2 height 3
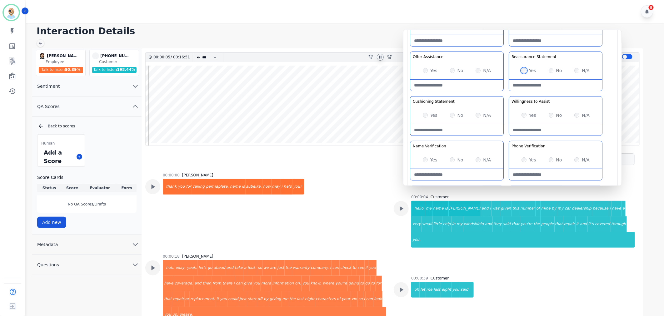
scroll to position [69, 0]
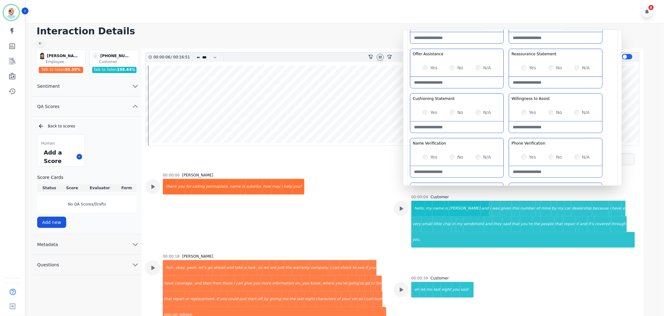
click at [523, 110] on div "Yes" at bounding box center [528, 112] width 15 height 6
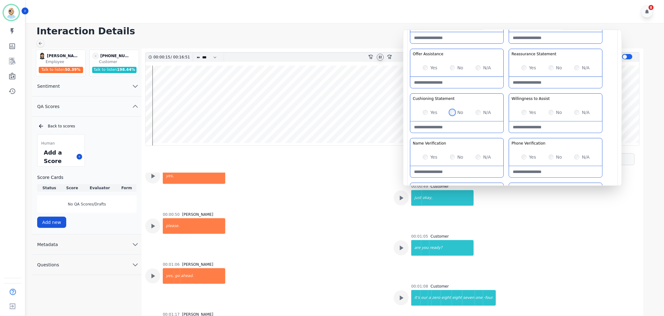
scroll to position [173, 0]
click at [400, 295] on icon at bounding box center [402, 297] width 4 height 5
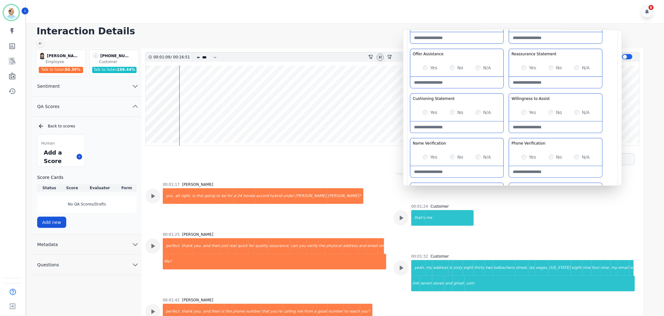
scroll to position [312, 0]
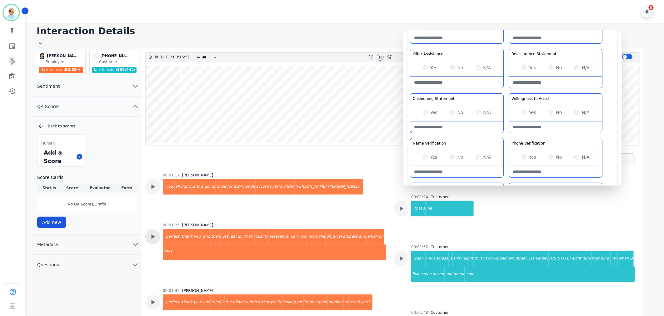
click at [153, 235] on icon at bounding box center [153, 237] width 4 height 5
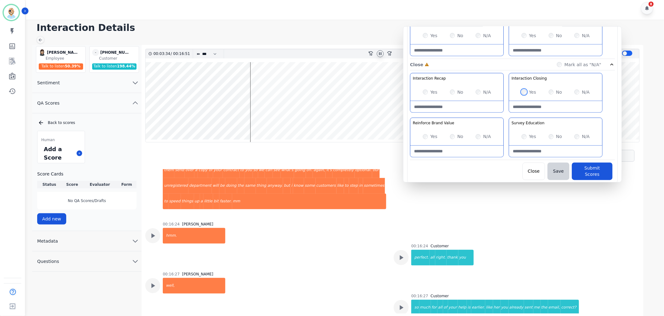
scroll to position [4, 0]
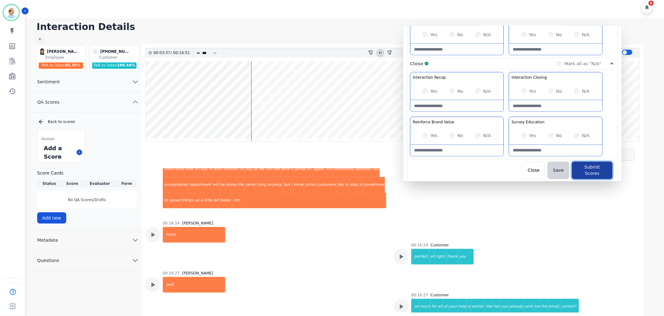
click at [599, 166] on button "Submit Scores" at bounding box center [591, 170] width 41 height 17
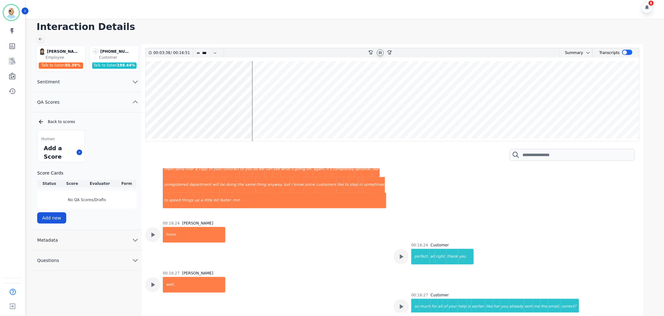
click at [380, 51] on icon at bounding box center [380, 52] width 5 height 5
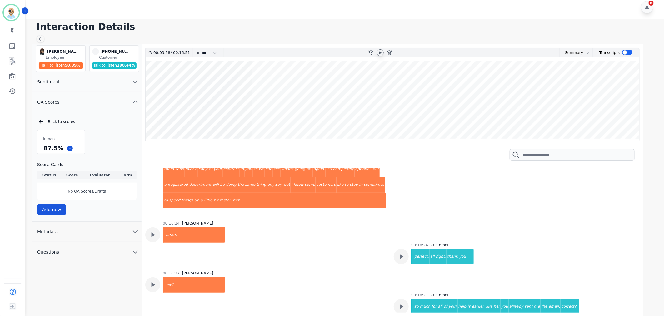
click at [369, 21] on h1 "Interaction Details" at bounding box center [347, 26] width 621 height 11
click at [61, 145] on div "87.5 %" at bounding box center [53, 148] width 22 height 11
click at [61, 146] on div "87.5 %" at bounding box center [53, 148] width 22 height 11
click at [62, 148] on div "87.5 %" at bounding box center [53, 148] width 22 height 11
drag, startPoint x: 61, startPoint y: 147, endPoint x: 45, endPoint y: 148, distance: 16.3
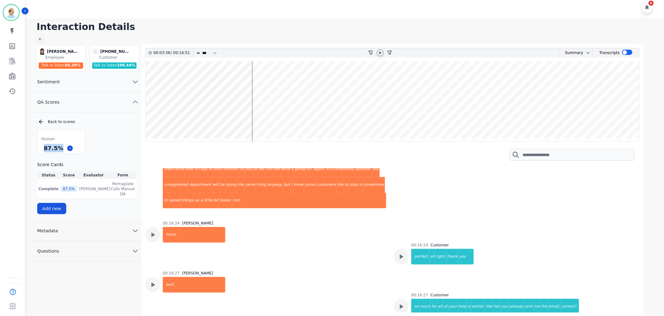
click at [45, 148] on div "87.5 %" at bounding box center [53, 148] width 22 height 11
copy div "87.5 %"
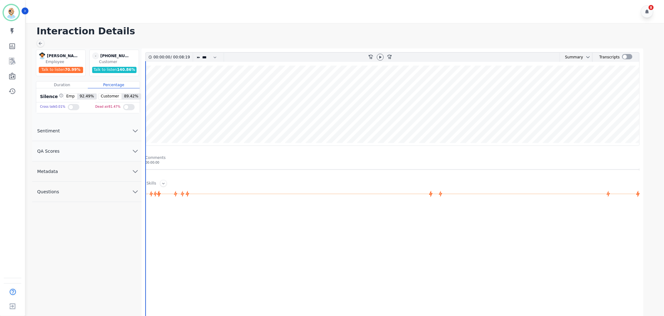
click at [348, 227] on div at bounding box center [393, 269] width 496 height 125
click at [77, 148] on button "QA Scores" at bounding box center [86, 151] width 109 height 20
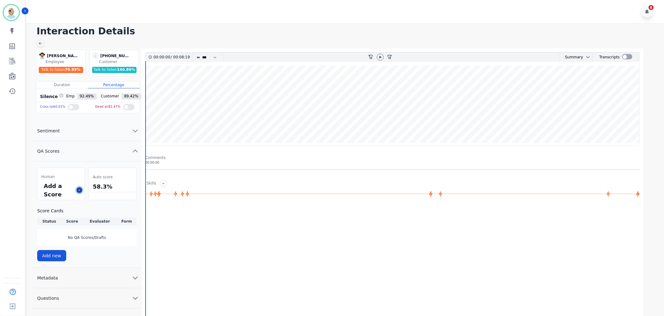
click at [79, 189] on icon at bounding box center [79, 190] width 3 height 3
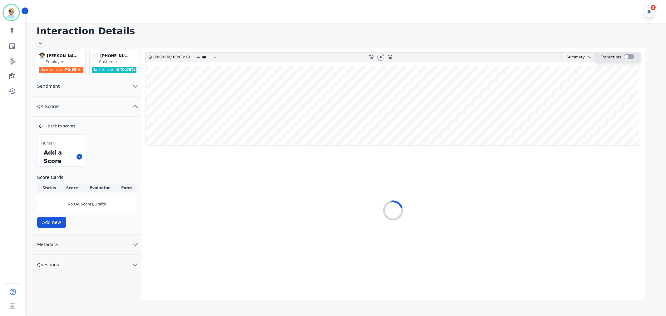
click at [628, 57] on div at bounding box center [629, 56] width 10 height 5
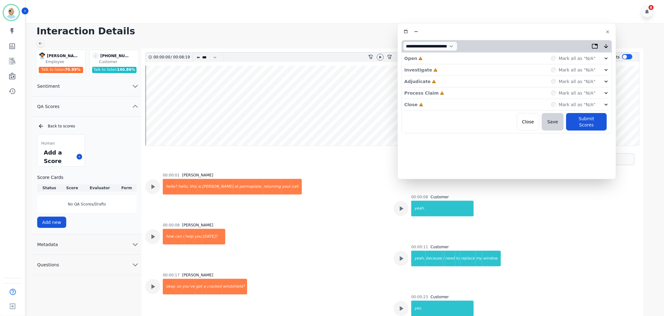
drag, startPoint x: 162, startPoint y: 34, endPoint x: 532, endPoint y: 31, distance: 370.0
click at [532, 31] on div at bounding box center [506, 31] width 210 height 9
click at [471, 104] on div "Close Incomplete Mark all as "N/A"" at bounding box center [506, 105] width 205 height 12
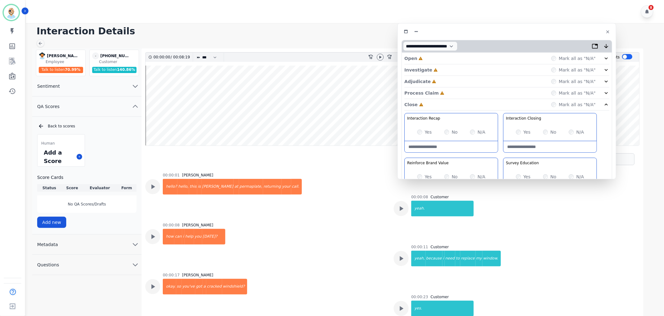
click at [455, 93] on div "Process Claim Incomplete Mark all as "N/A"" at bounding box center [506, 93] width 205 height 12
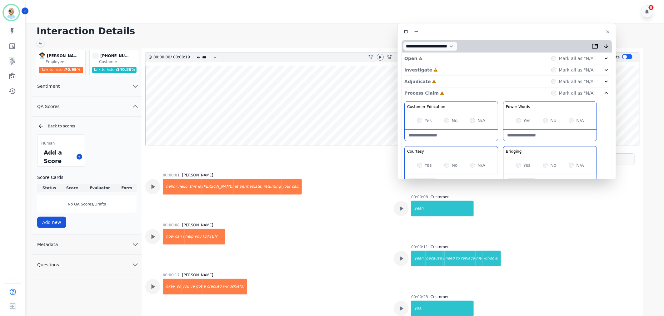
click at [455, 79] on div "Adjudicate Incomplete Mark all as "N/A"" at bounding box center [506, 82] width 205 height 12
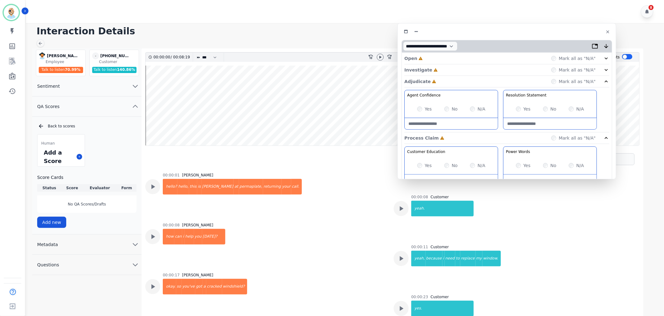
click at [456, 68] on div "Investigate Incomplete Mark all as "N/A"" at bounding box center [506, 70] width 205 height 12
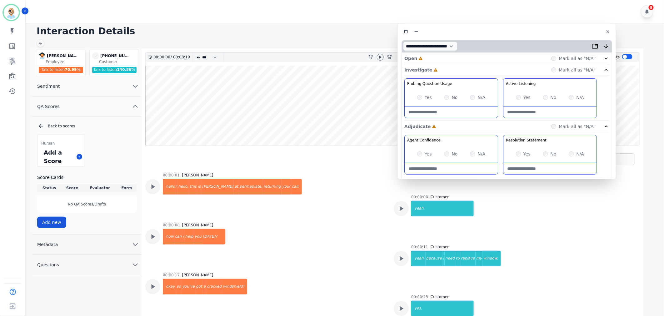
click at [459, 54] on div "Open Incomplete Mark all as "N/A"" at bounding box center [506, 59] width 205 height 12
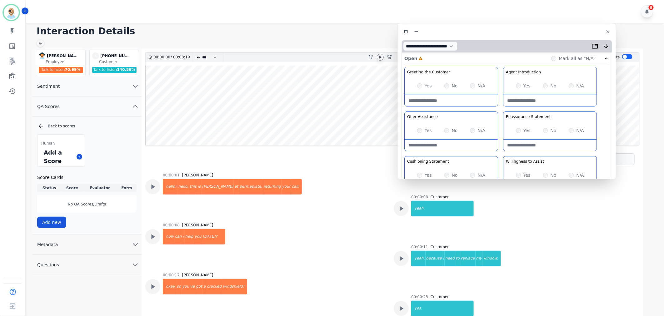
click at [380, 57] on icon at bounding box center [380, 57] width 2 height 3
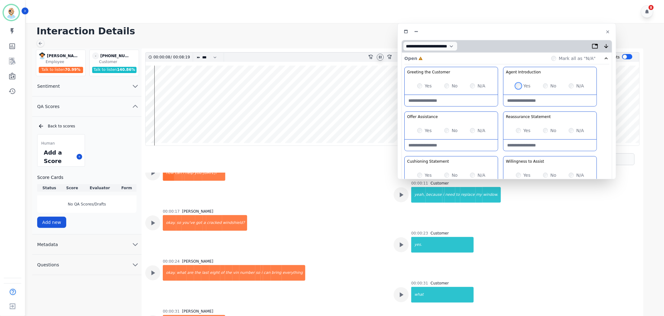
scroll to position [69, 0]
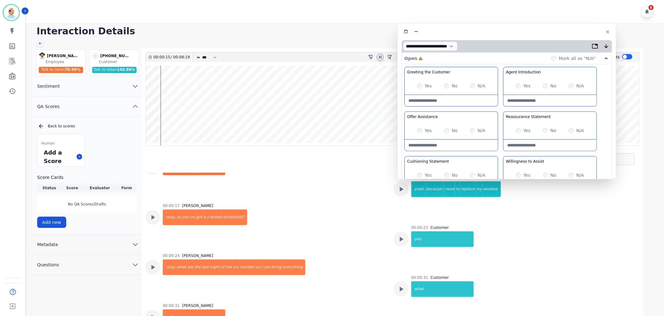
click at [496, 152] on div "Greeting the Customer Welcome is where we quickly greet our customer as a known…" at bounding box center [506, 177] width 205 height 221
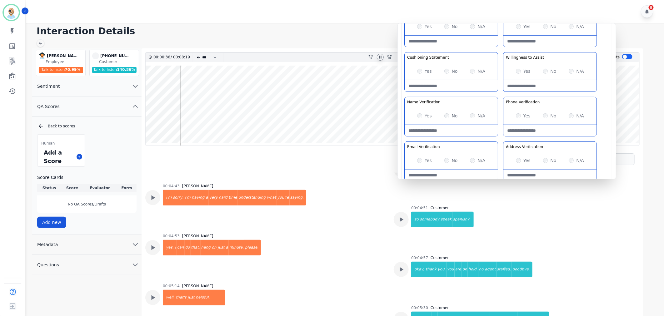
scroll to position [798, 0]
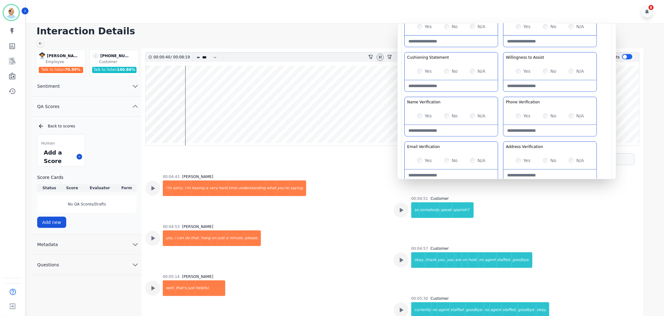
click at [379, 57] on icon at bounding box center [380, 57] width 2 height 3
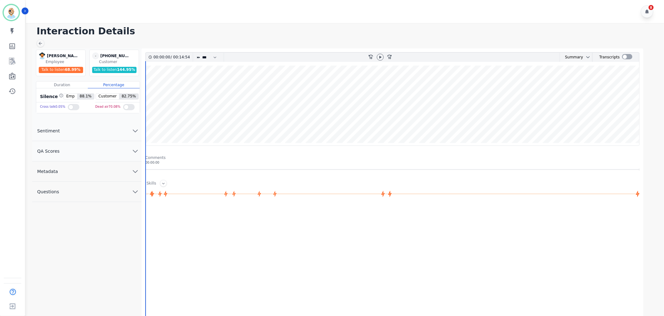
click at [91, 155] on button "QA Scores" at bounding box center [86, 151] width 109 height 20
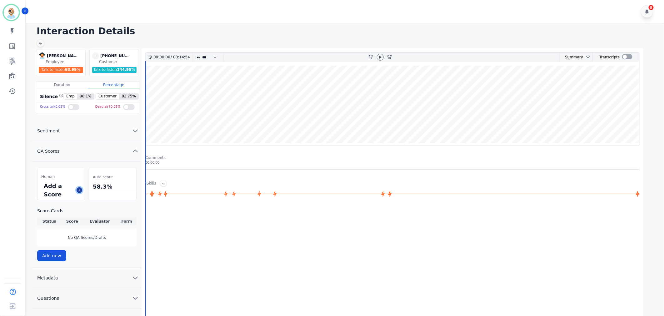
click at [80, 190] on icon at bounding box center [79, 190] width 3 height 3
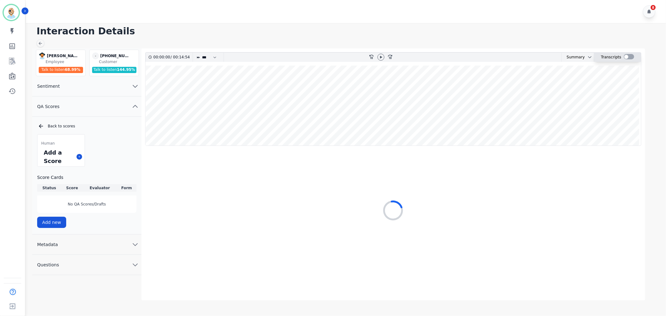
click at [625, 57] on div at bounding box center [629, 56] width 10 height 5
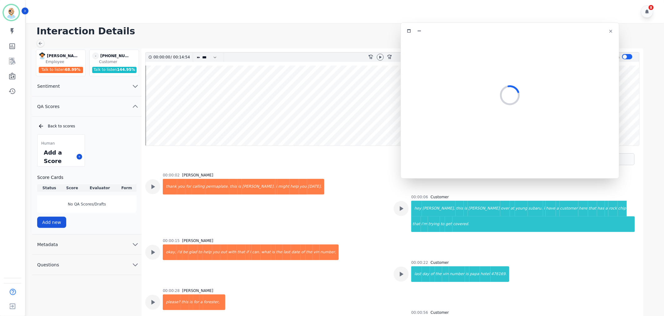
drag, startPoint x: 169, startPoint y: 33, endPoint x: 542, endPoint y: 29, distance: 373.2
click at [542, 29] on div at bounding box center [509, 31] width 210 height 9
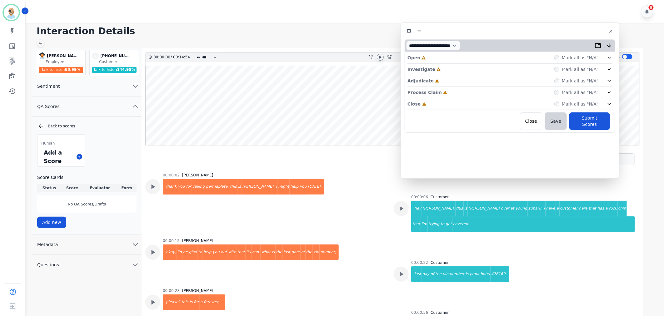
click at [378, 58] on icon at bounding box center [380, 57] width 5 height 5
click at [444, 102] on div "Close Incomplete Mark all as "N/A"" at bounding box center [509, 104] width 205 height 12
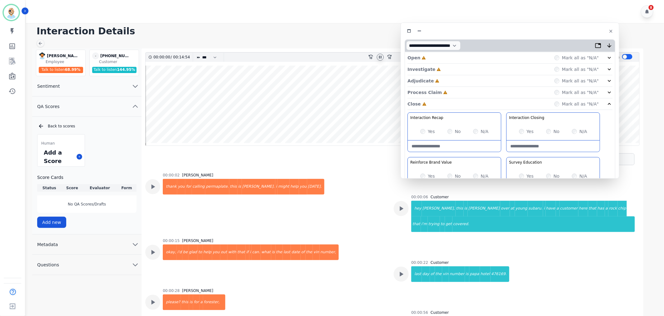
click at [445, 91] on div "Process Claim Incomplete Mark all as "N/A"" at bounding box center [509, 93] width 205 height 12
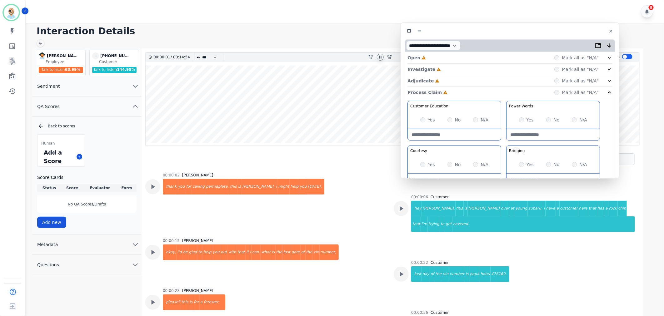
click at [447, 76] on div "Adjudicate Incomplete Mark all as "N/A"" at bounding box center [509, 81] width 205 height 12
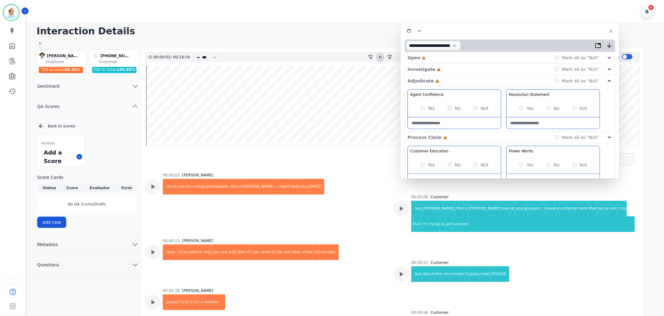
click at [447, 66] on div "Investigate Incomplete Mark all as "N/A"" at bounding box center [509, 70] width 205 height 12
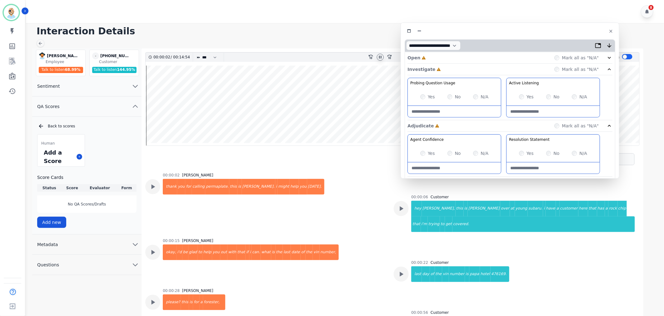
click at [447, 55] on div "Open Incomplete Mark all as "N/A"" at bounding box center [509, 58] width 205 height 12
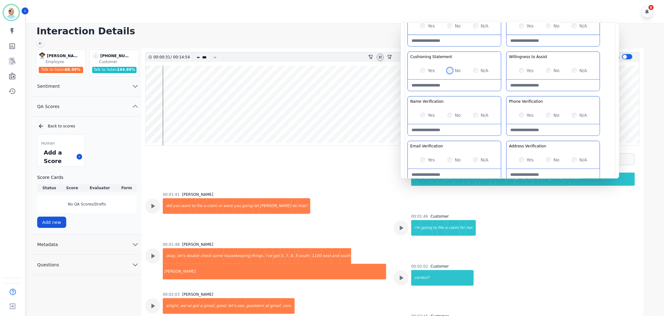
scroll to position [312, 0]
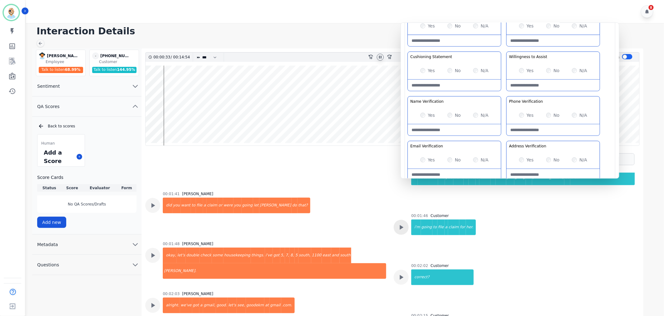
click at [398, 223] on icon at bounding box center [401, 227] width 8 height 8
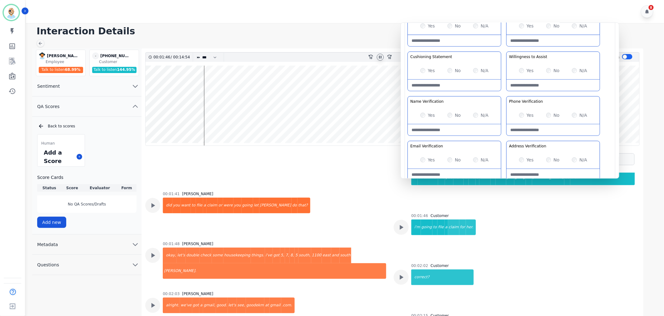
scroll to position [347, 0]
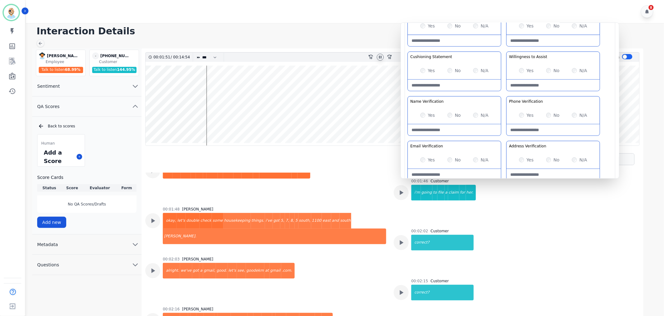
click at [503, 92] on div "Greeting the Customer Welcome is where we quickly greet our customer as a known…" at bounding box center [509, 72] width 205 height 221
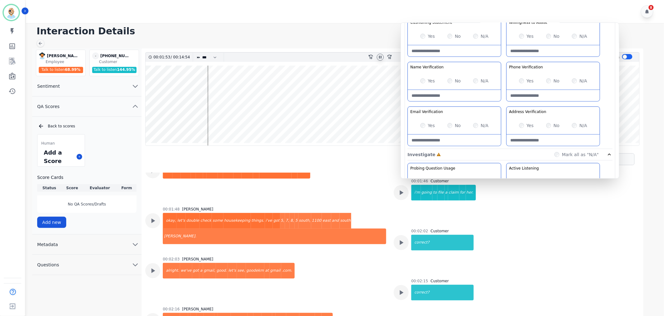
scroll to position [139, 0]
click at [502, 101] on div "Greeting the Customer Welcome is where we quickly greet our customer as a known…" at bounding box center [509, 38] width 205 height 221
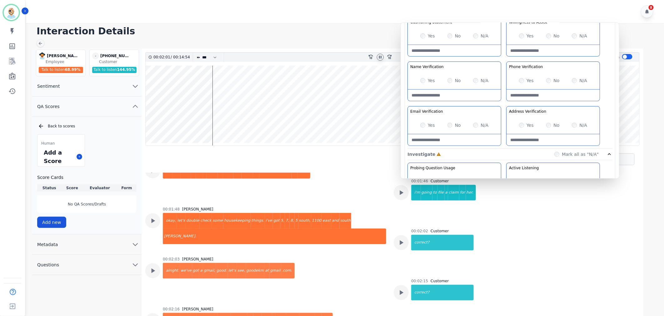
click at [544, 138] on Verification-note at bounding box center [552, 139] width 93 height 11
type Verification-note "**********"
click at [446, 141] on Verification-note at bounding box center [453, 139] width 93 height 11
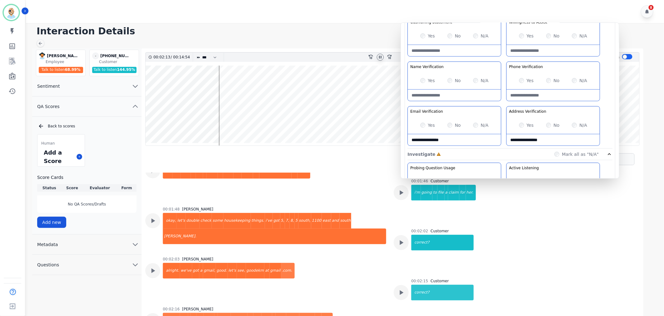
type Verification-note "**********"
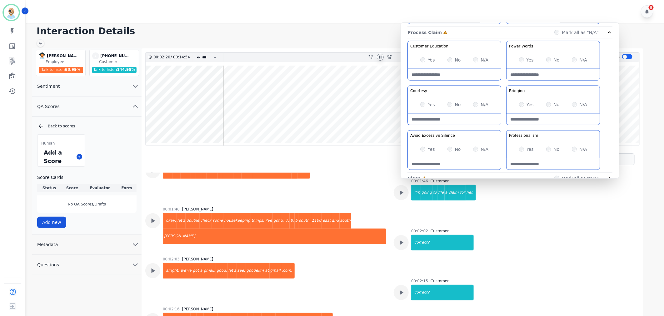
scroll to position [382, 0]
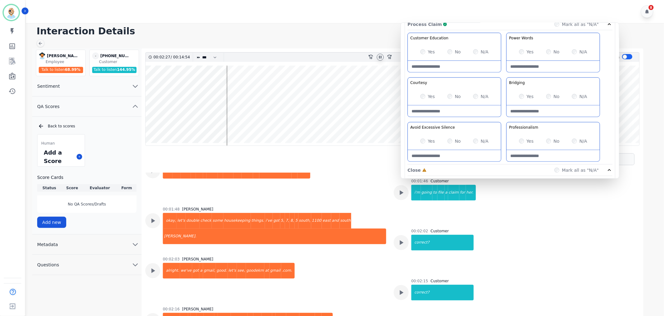
click at [502, 120] on div "Customer Education Educate your customer on how to get the information that the…" at bounding box center [509, 99] width 205 height 132
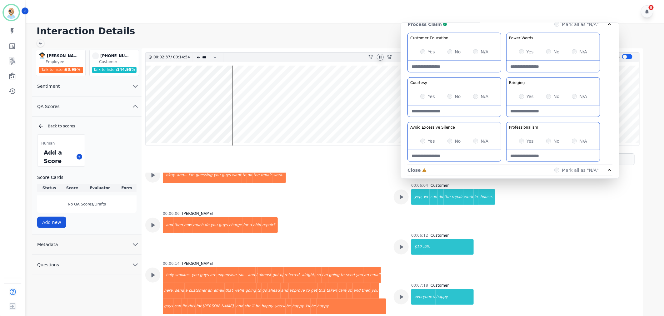
scroll to position [1145, 0]
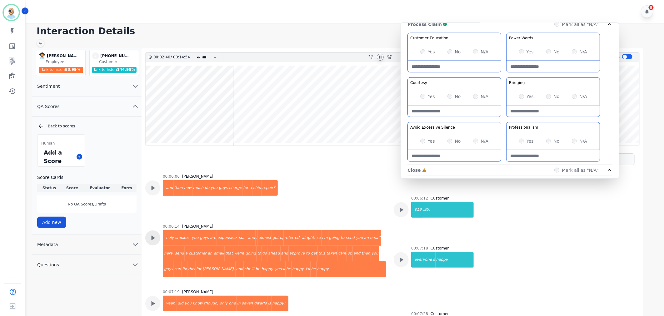
click at [158, 230] on div at bounding box center [152, 237] width 15 height 15
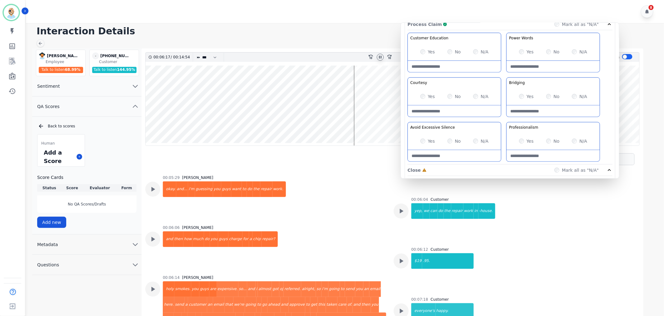
scroll to position [1110, 0]
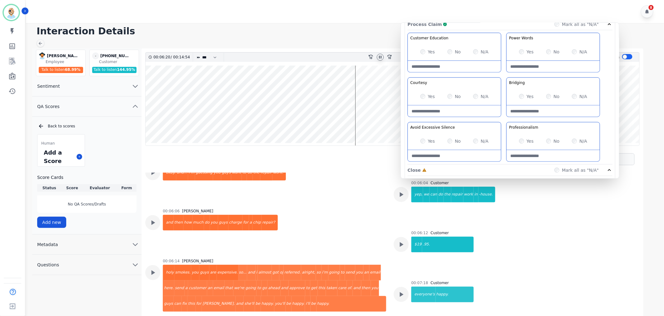
click at [505, 77] on div "Customer Education Educate your customer on how to get the information that the…" at bounding box center [509, 99] width 205 height 132
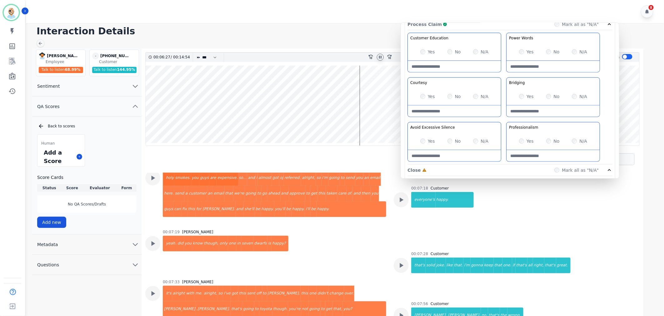
scroll to position [1214, 0]
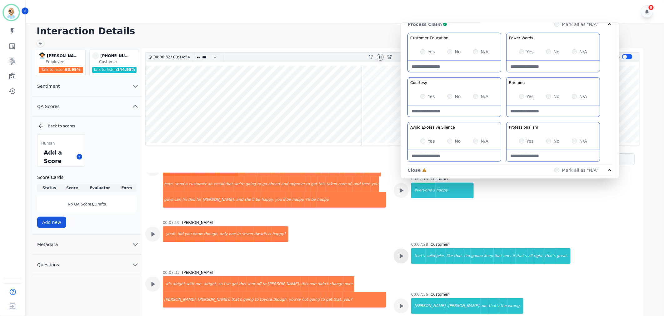
click at [400, 254] on icon at bounding box center [402, 256] width 4 height 5
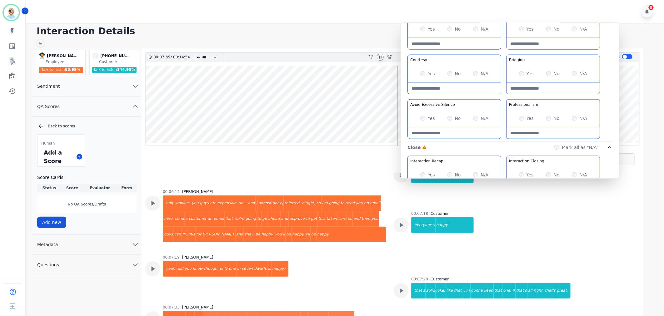
scroll to position [491, 0]
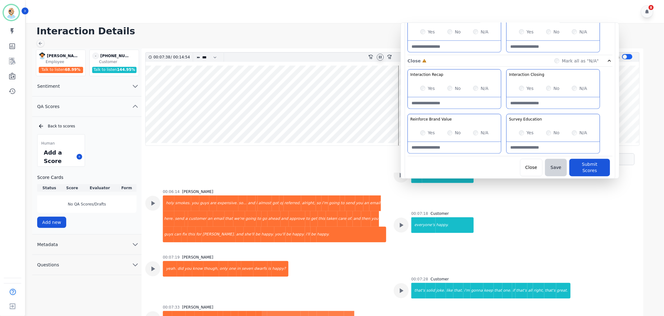
click at [518, 88] on div "Yes No N/A" at bounding box center [552, 88] width 93 height 17
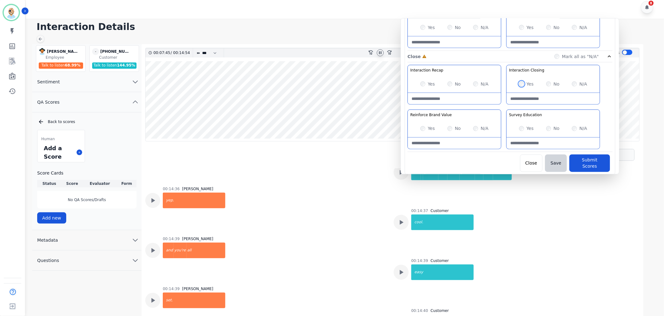
scroll to position [2624, 0]
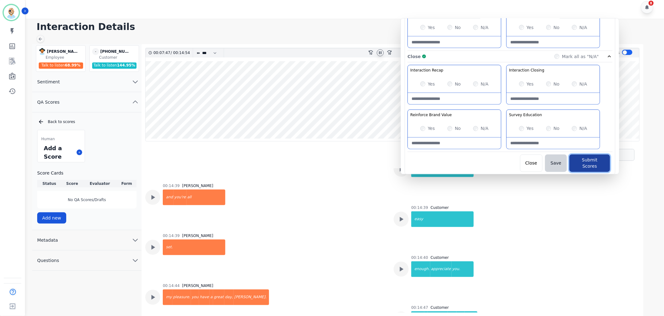
click at [578, 161] on button "Submit Scores" at bounding box center [589, 163] width 41 height 17
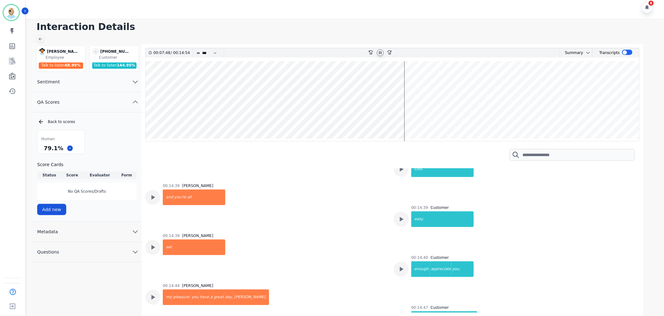
click at [378, 52] on icon at bounding box center [380, 52] width 5 height 5
drag, startPoint x: 60, startPoint y: 149, endPoint x: 45, endPoint y: 149, distance: 15.6
click at [45, 149] on div "79.1 %" at bounding box center [53, 148] width 22 height 11
copy div "79.1 %"
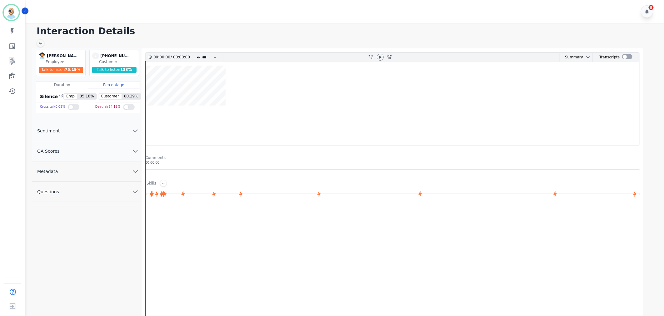
click at [68, 145] on button "QA Scores" at bounding box center [86, 151] width 109 height 20
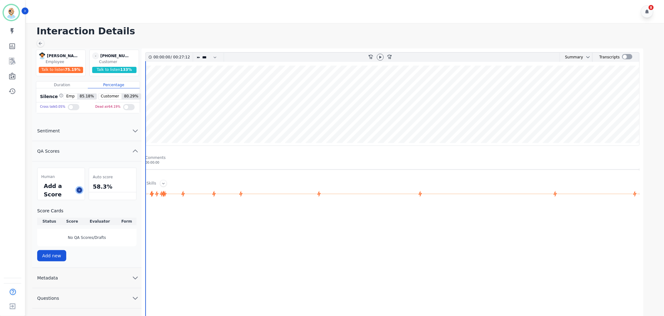
click at [79, 190] on icon at bounding box center [79, 190] width 3 height 3
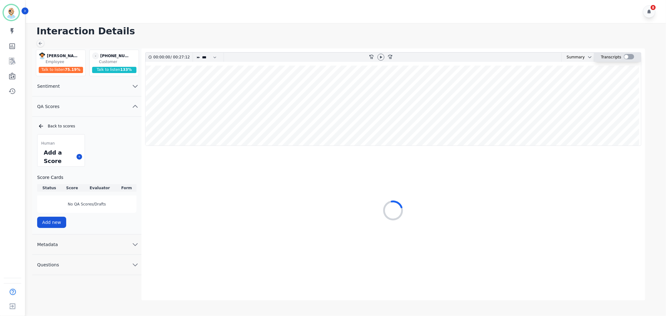
click at [628, 57] on div at bounding box center [629, 56] width 10 height 5
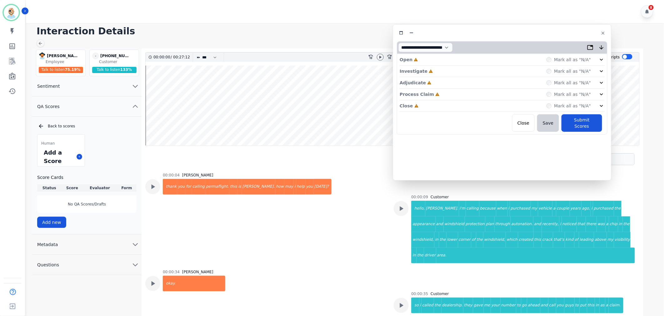
drag, startPoint x: 145, startPoint y: 37, endPoint x: 520, endPoint y: 32, distance: 375.7
click at [520, 32] on div at bounding box center [502, 32] width 210 height 9
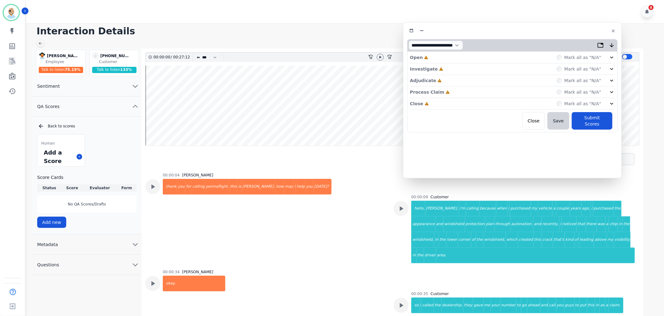
click at [447, 101] on div "Close Incomplete Mark all as "N/A"" at bounding box center [512, 104] width 205 height 12
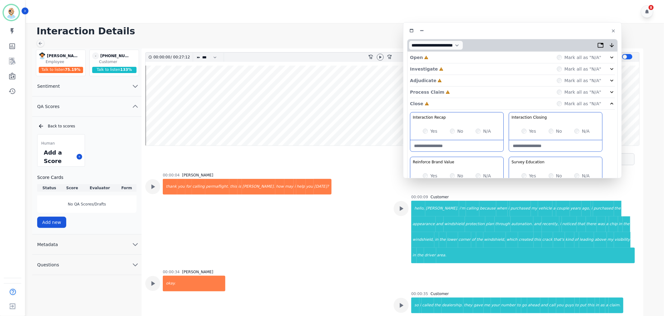
click at [447, 87] on div "Process Claim Incomplete Mark all as "N/A"" at bounding box center [512, 92] width 205 height 12
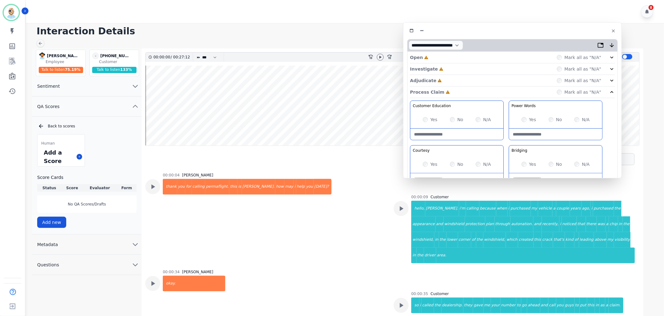
click at [448, 77] on div "Adjudicate Incomplete Mark all as "N/A"" at bounding box center [512, 81] width 205 height 12
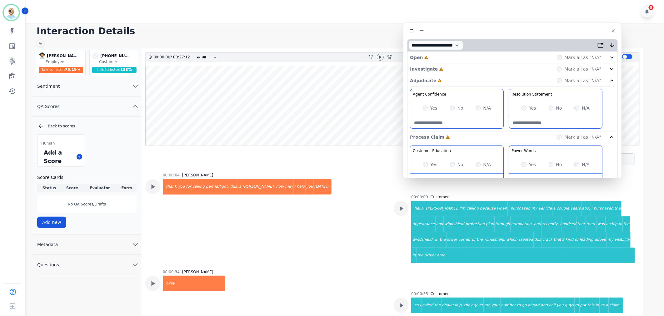
click at [448, 68] on div "Investigate Incomplete Mark all as "N/A"" at bounding box center [512, 69] width 205 height 12
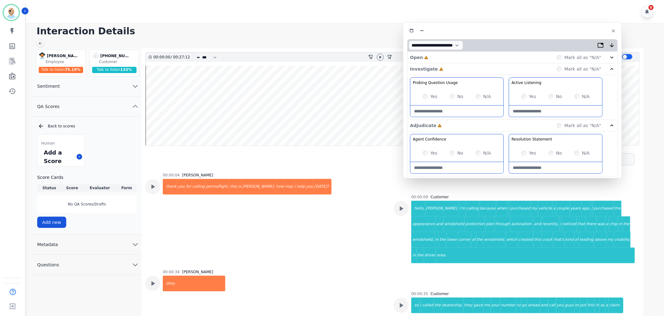
click at [447, 57] on div "Open Incomplete Mark all as "N/A"" at bounding box center [512, 58] width 205 height 12
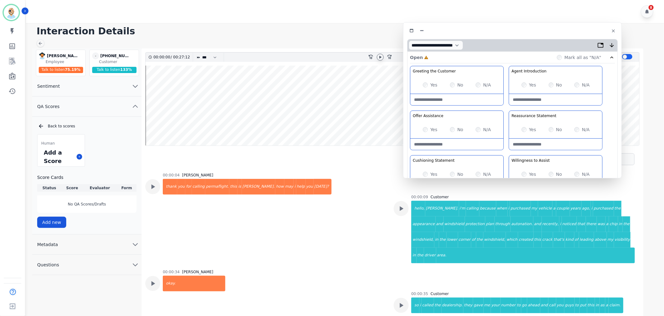
click at [378, 57] on icon at bounding box center [380, 57] width 5 height 5
click at [503, 149] on div "Greeting the Customer Welcome is where we quickly greet our customer as a known…" at bounding box center [512, 176] width 205 height 221
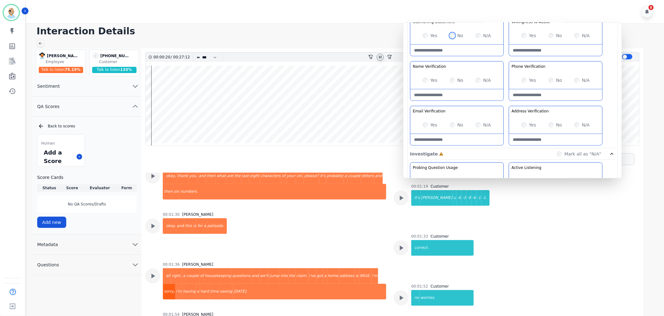
scroll to position [208, 0]
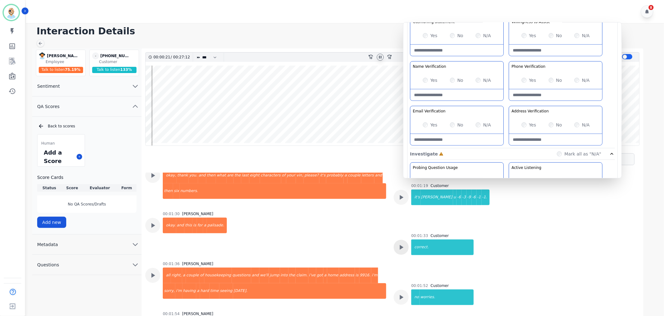
click at [400, 245] on icon at bounding box center [402, 247] width 4 height 5
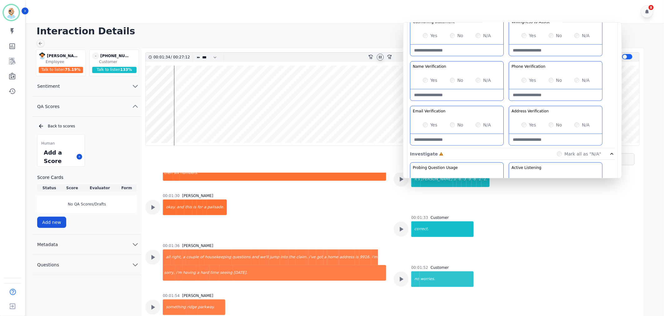
scroll to position [243, 0]
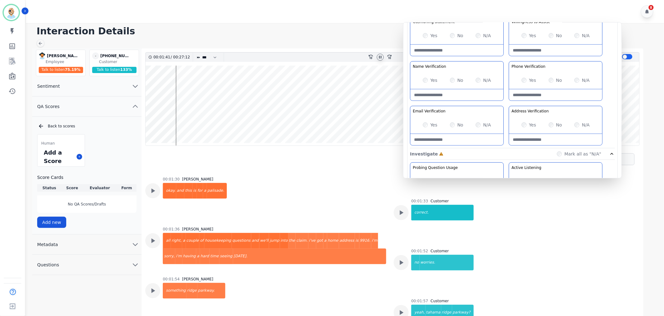
click at [548, 138] on Verification-note at bounding box center [555, 139] width 93 height 11
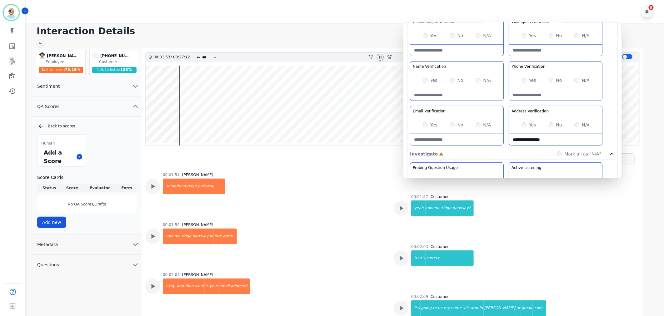
scroll to position [382, 0]
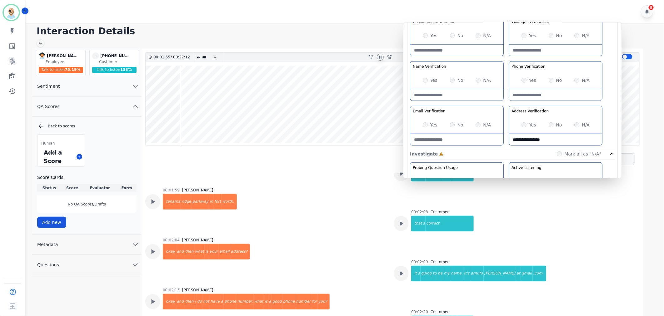
type Verification-note "**********"
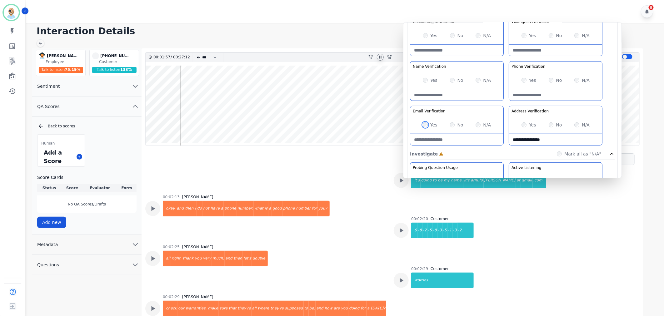
scroll to position [486, 0]
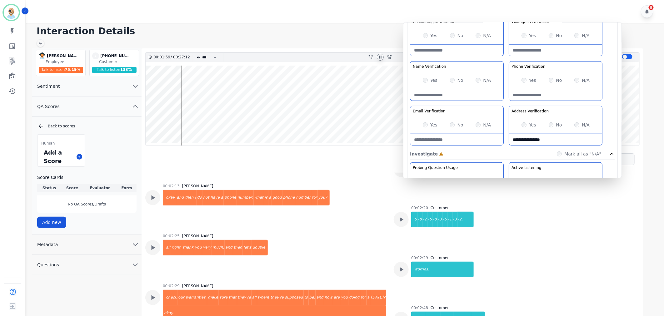
click at [525, 94] on Verification-note at bounding box center [555, 94] width 93 height 11
paste Verification-note "**********"
drag, startPoint x: 545, startPoint y: 95, endPoint x: 509, endPoint y: 92, distance: 36.0
click at [509, 92] on Verification-note "**********" at bounding box center [555, 94] width 93 height 11
type Verification-note "*"
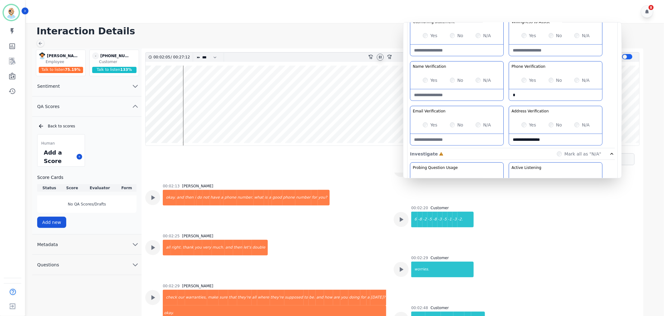
click at [515, 96] on Verification-note "*" at bounding box center [555, 94] width 93 height 11
click at [506, 102] on div "Greeting the Customer Welcome is where we quickly greet our customer as a known…" at bounding box center [512, 37] width 205 height 221
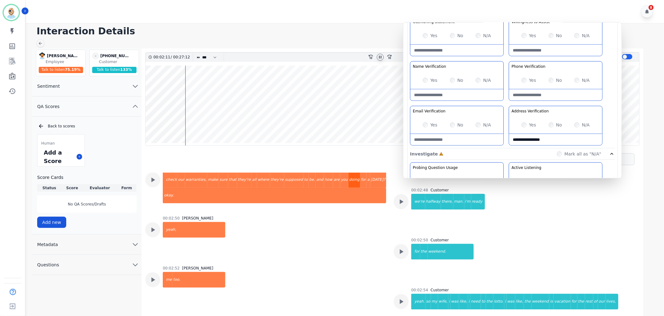
scroll to position [625, 0]
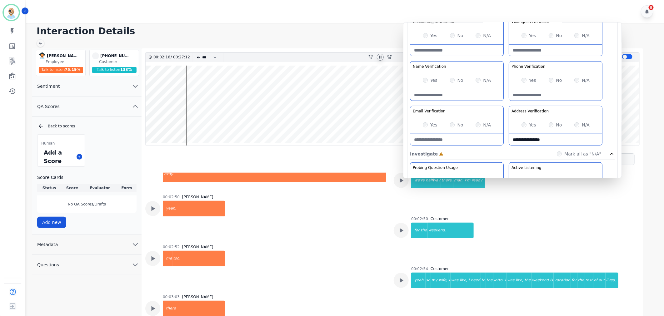
click at [506, 102] on div "Greeting the Customer Welcome is where we quickly greet our customer as a known…" at bounding box center [512, 37] width 205 height 221
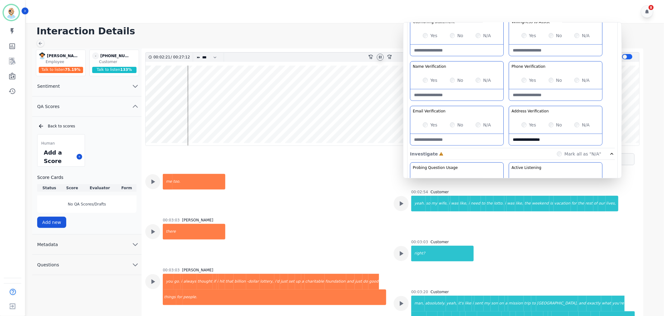
scroll to position [694, 0]
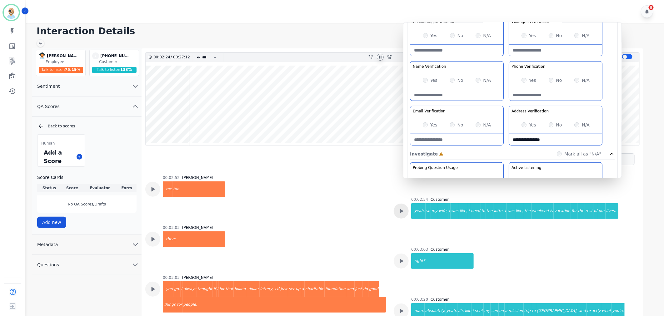
click at [394, 204] on div at bounding box center [400, 211] width 15 height 15
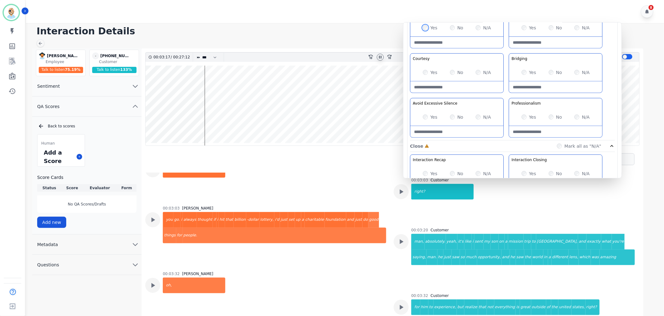
scroll to position [416, 0]
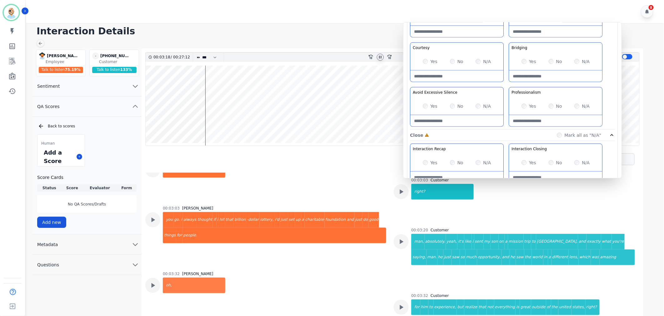
click at [505, 88] on div "Customer Education Educate your customer on how to get the information that the…" at bounding box center [512, 64] width 205 height 132
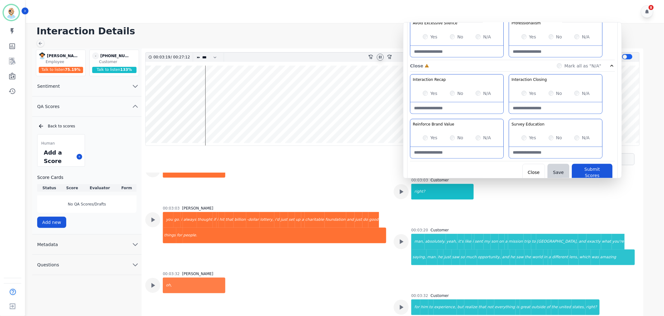
click at [422, 92] on div "Yes" at bounding box center [429, 93] width 15 height 6
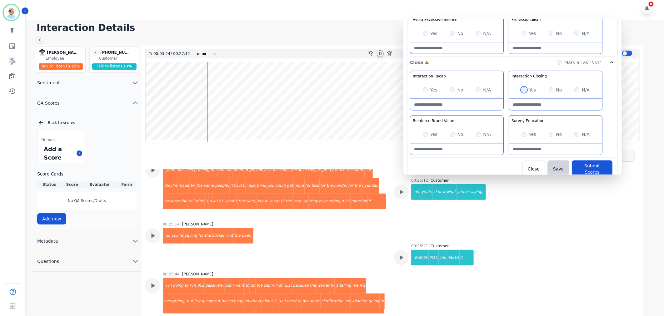
scroll to position [4, 0]
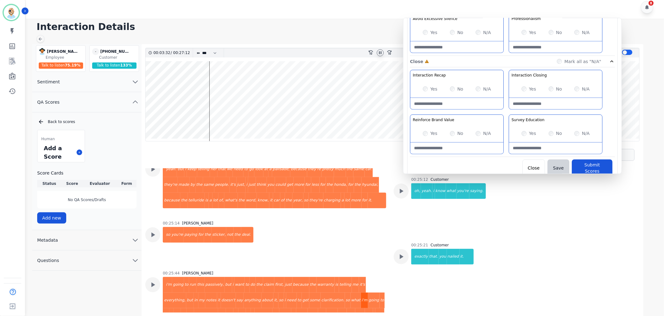
click at [361, 293] on div "i'm" at bounding box center [364, 301] width 7 height 16
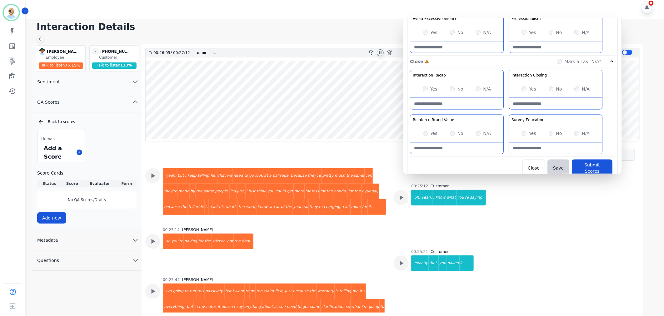
scroll to position [4369, 0]
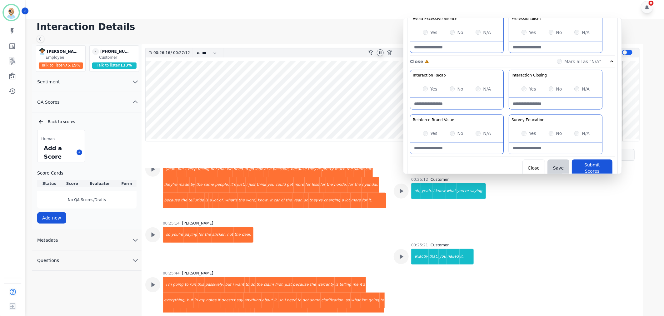
click at [381, 51] on icon at bounding box center [380, 52] width 5 height 5
click at [580, 165] on button "Submit Scores" at bounding box center [591, 168] width 41 height 17
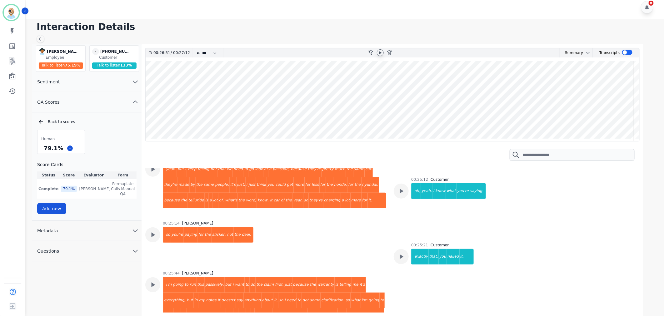
click at [123, 139] on div "Human 79.1 % Score Cards Status Score Evaluator Form Complete 79.1 % Clint Huds…" at bounding box center [86, 172] width 99 height 84
drag, startPoint x: 61, startPoint y: 148, endPoint x: 45, endPoint y: 151, distance: 16.1
click at [45, 151] on div "79.1 %" at bounding box center [53, 148] width 22 height 11
copy div "79.1 %"
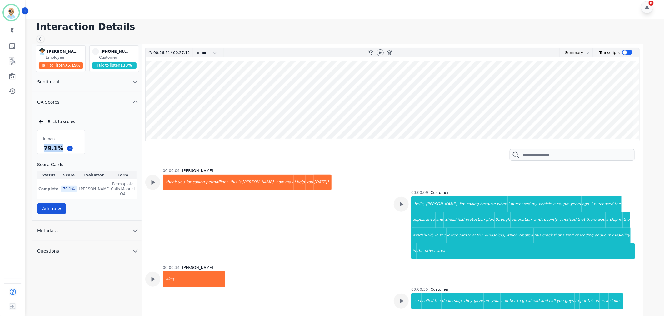
scroll to position [4369, 0]
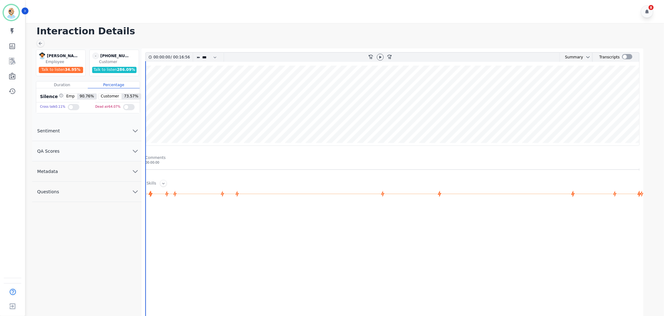
click at [108, 149] on button "QA Scores" at bounding box center [86, 151] width 109 height 20
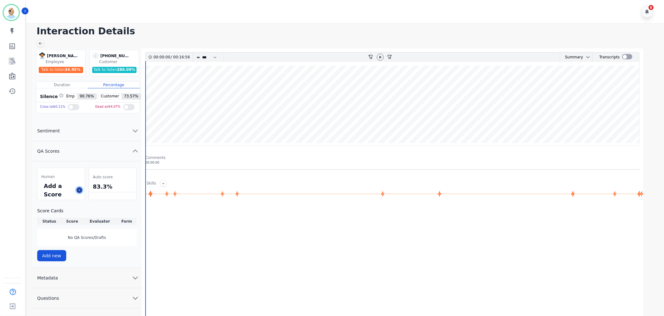
click at [80, 190] on icon at bounding box center [79, 190] width 3 height 3
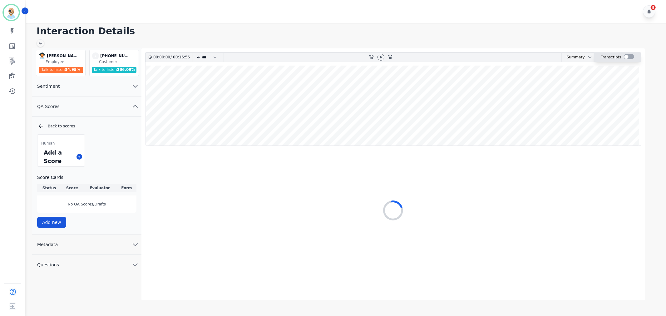
click at [624, 55] on div at bounding box center [629, 56] width 10 height 5
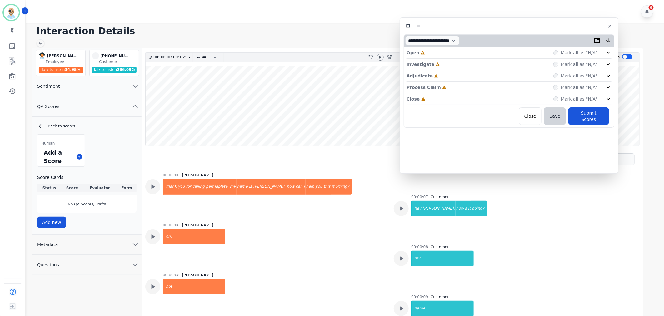
drag, startPoint x: 105, startPoint y: 35, endPoint x: 472, endPoint y: 29, distance: 367.6
click at [478, 26] on div at bounding box center [508, 26] width 210 height 9
click at [380, 57] on icon at bounding box center [380, 57] width 2 height 3
click at [428, 96] on div "Close Incomplete Mark all as "N/A"" at bounding box center [509, 99] width 205 height 12
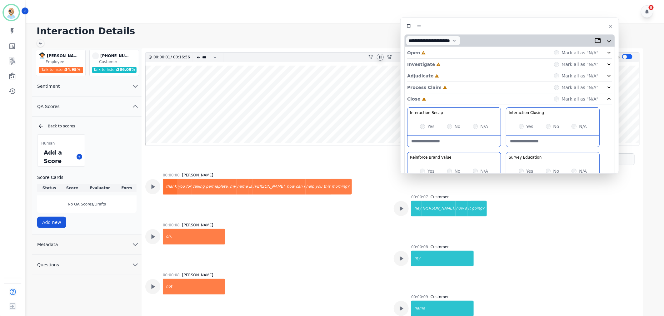
click at [463, 86] on div "Process Claim Incomplete Mark all as "N/A"" at bounding box center [509, 88] width 205 height 12
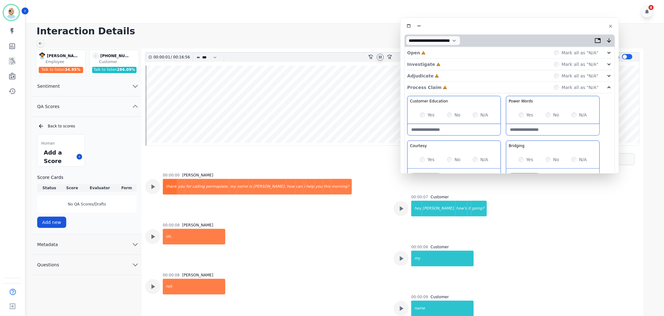
click at [456, 73] on div "Adjudicate Incomplete Mark all as "N/A"" at bounding box center [509, 76] width 205 height 12
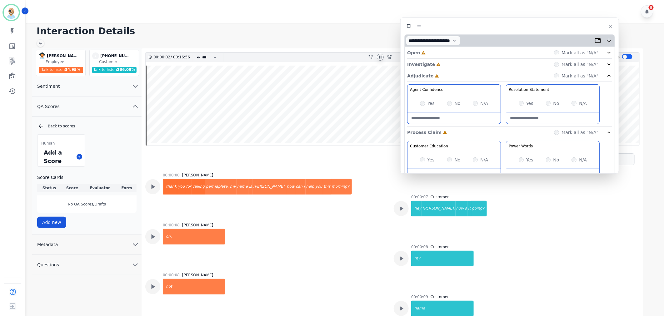
click at [447, 65] on div "Investigate Incomplete Mark all as "N/A"" at bounding box center [509, 65] width 205 height 12
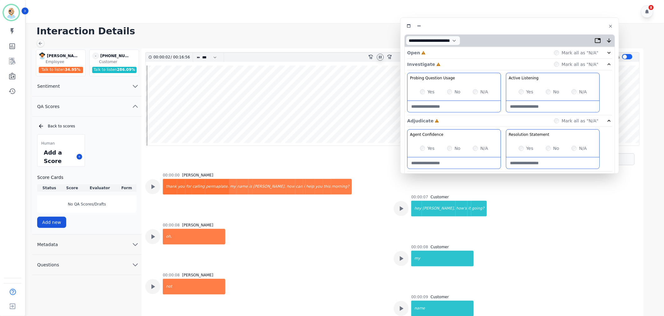
click at [444, 49] on div "Open Incomplete Mark all as "N/A"" at bounding box center [509, 53] width 205 height 12
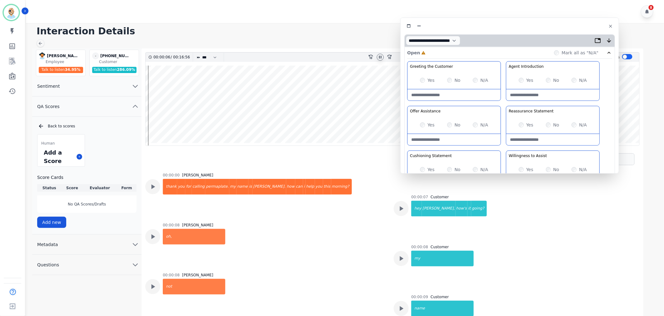
click at [505, 105] on div "Greeting the Customer Welcome is where we quickly greet our customer as a known…" at bounding box center [509, 171] width 205 height 221
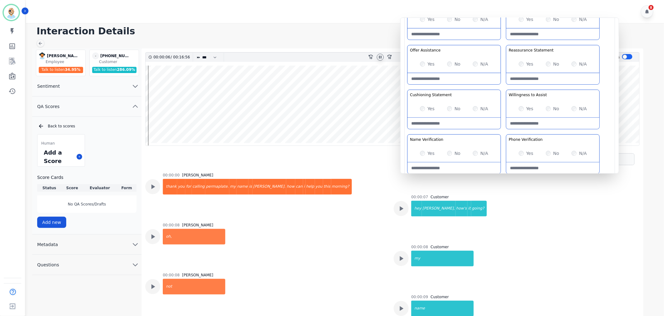
scroll to position [69, 0]
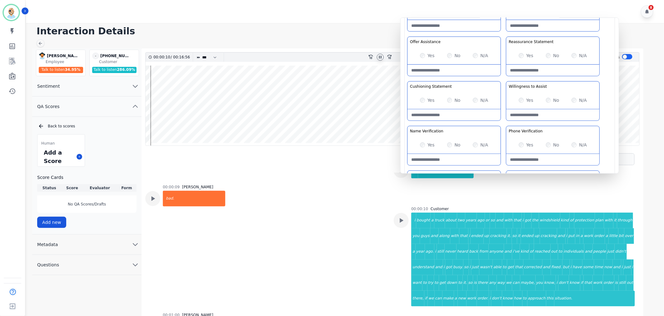
click at [422, 141] on div "Yes No N/A" at bounding box center [453, 144] width 93 height 17
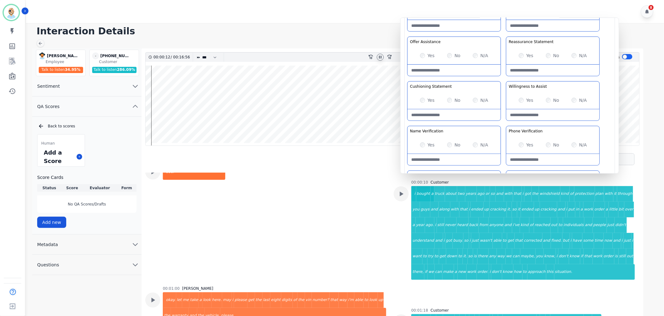
click at [505, 123] on div "Greeting the Customer Welcome is where we quickly greet our customer as a known…" at bounding box center [509, 102] width 205 height 221
click at [499, 79] on div "Greeting the Customer Welcome is where we quickly greet our customer as a known…" at bounding box center [509, 102] width 205 height 221
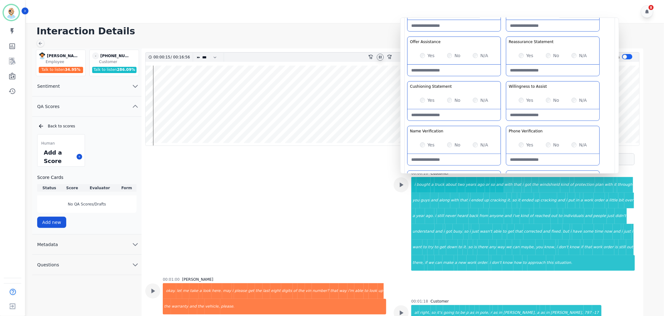
scroll to position [249, 0]
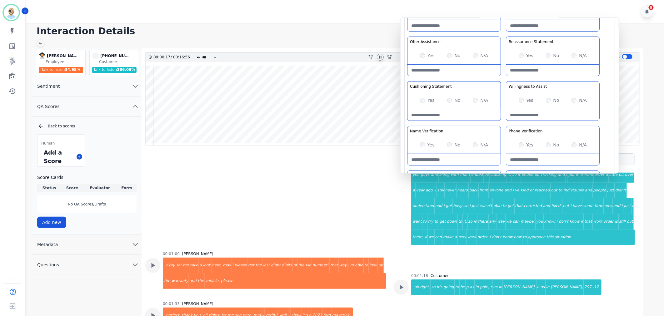
click at [380, 58] on icon at bounding box center [380, 57] width 5 height 5
click at [372, 29] on h1 "Interaction Details" at bounding box center [347, 31] width 621 height 11
click at [524, 101] on div "Yes" at bounding box center [525, 100] width 15 height 6
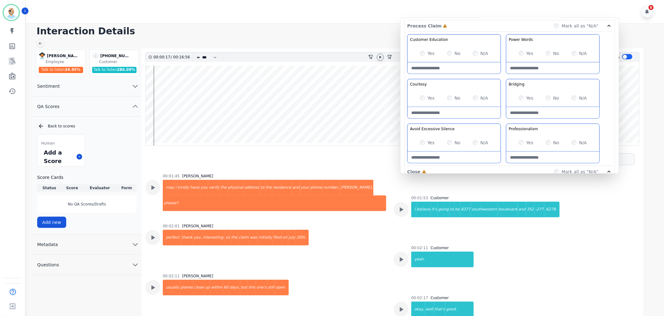
scroll to position [382, 0]
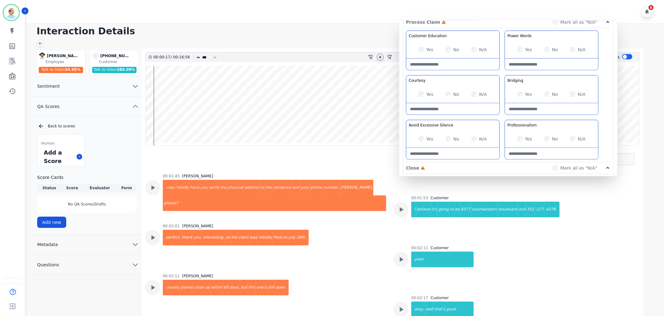
click at [501, 116] on div "Customer Education Educate your customer on how to get the information that the…" at bounding box center [508, 97] width 205 height 132
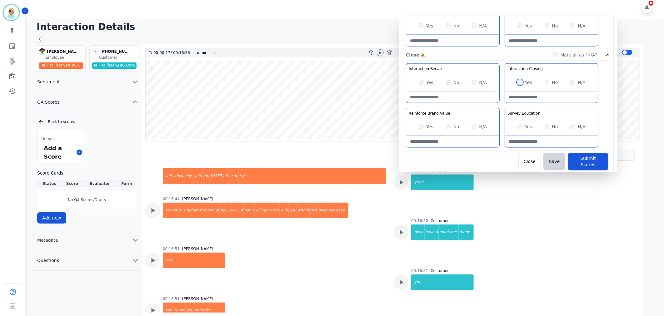
scroll to position [491, 0]
click at [581, 159] on button "Submit Scores" at bounding box center [587, 160] width 41 height 17
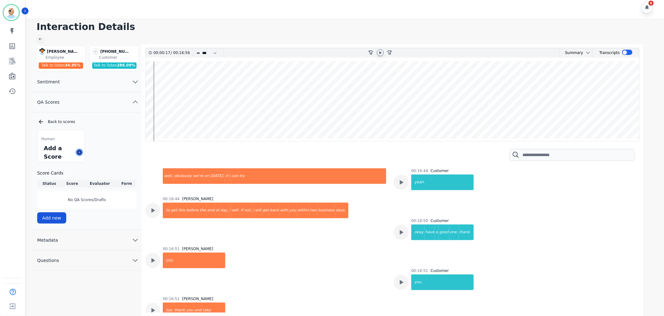
click at [79, 152] on icon at bounding box center [79, 152] width 3 height 3
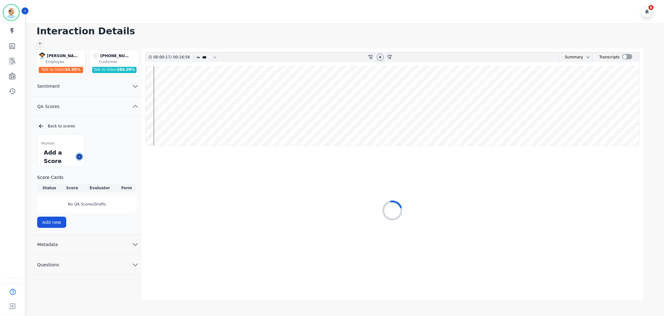
scroll to position [0, 0]
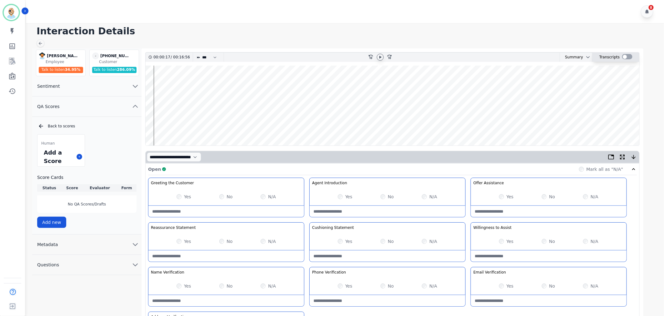
click at [626, 58] on div at bounding box center [627, 56] width 10 height 5
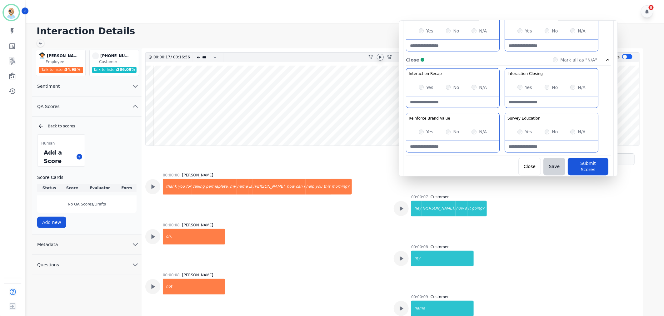
scroll to position [491, 0]
click at [579, 161] on button "Submit Scores" at bounding box center [587, 165] width 41 height 17
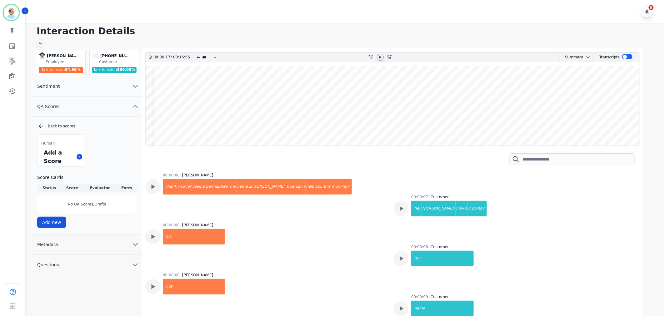
click at [309, 23] on div "Interaction Details George Bidwell George Bidwell Employee Talk to listen 34.95…" at bounding box center [343, 172] width 639 height 298
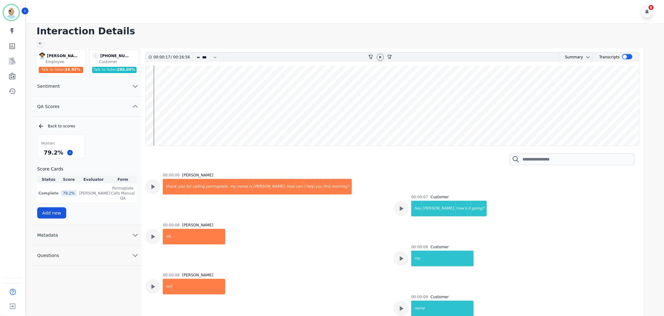
click at [111, 136] on div "Human 79.2 % Score Cards Status Score Evaluator Form Complete 79.2 % Clint Huds…" at bounding box center [86, 176] width 99 height 84
drag, startPoint x: 62, startPoint y: 153, endPoint x: 44, endPoint y: 155, distance: 17.9
click at [44, 155] on div "79.2 %" at bounding box center [60, 152] width 47 height 11
copy div "79.2 %"
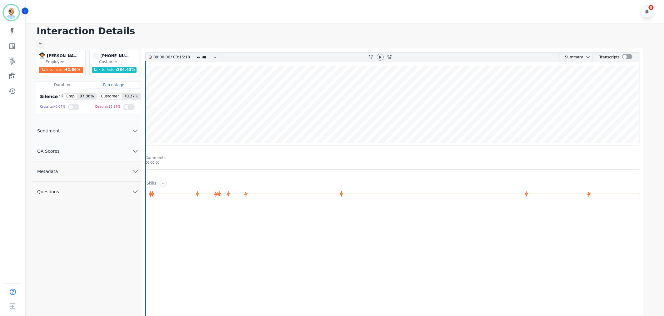
click at [102, 153] on button "QA Scores" at bounding box center [86, 151] width 109 height 20
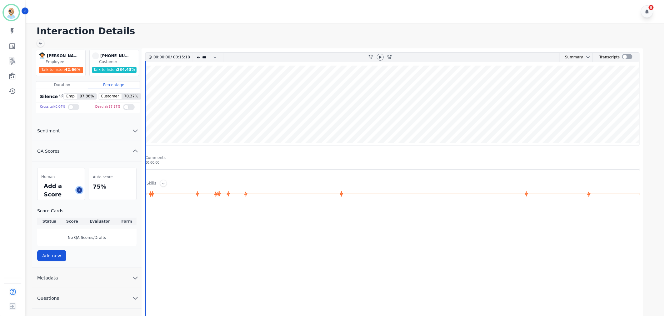
click at [80, 189] on icon at bounding box center [79, 190] width 3 height 3
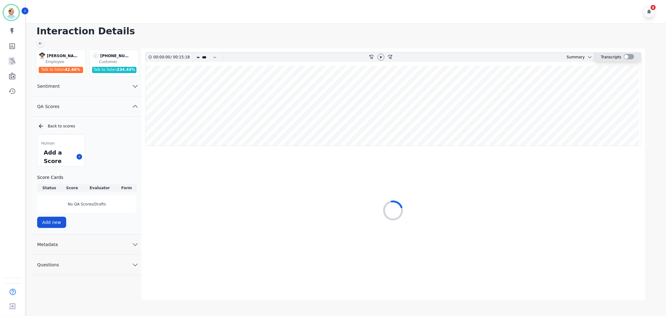
click at [629, 58] on div at bounding box center [629, 56] width 10 height 5
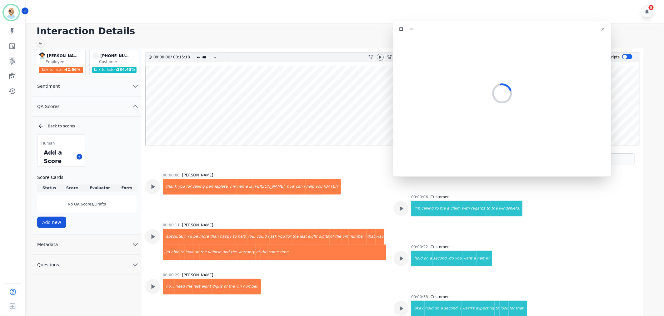
drag, startPoint x: 148, startPoint y: 37, endPoint x: 509, endPoint y: 36, distance: 361.0
click at [511, 32] on div at bounding box center [502, 29] width 210 height 9
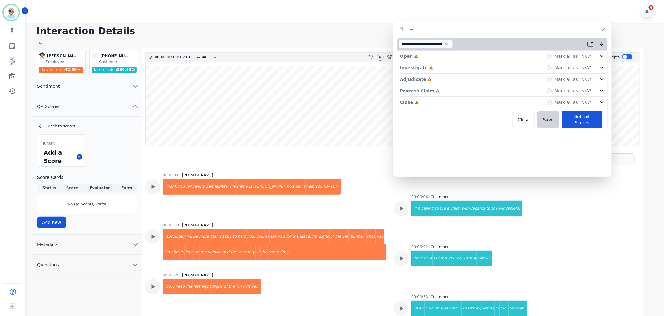
click at [472, 102] on div "Close Incomplete Mark all as "N/A"" at bounding box center [502, 103] width 205 height 12
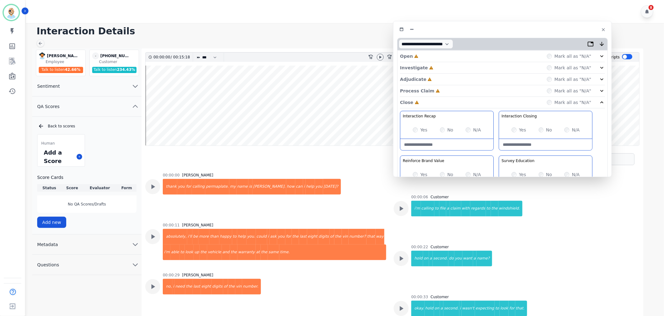
click at [466, 89] on div "Process Claim Incomplete Mark all as "N/A"" at bounding box center [502, 91] width 205 height 12
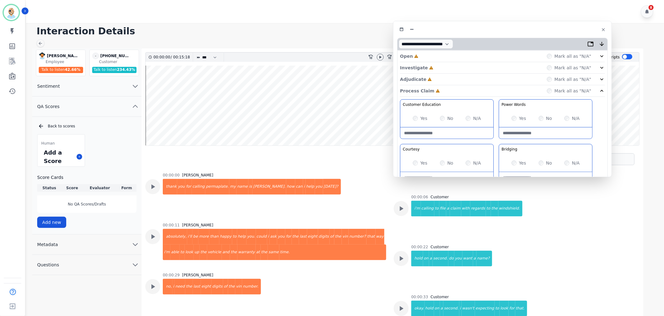
click at [454, 78] on div "Adjudicate Incomplete Mark all as "N/A"" at bounding box center [502, 80] width 205 height 12
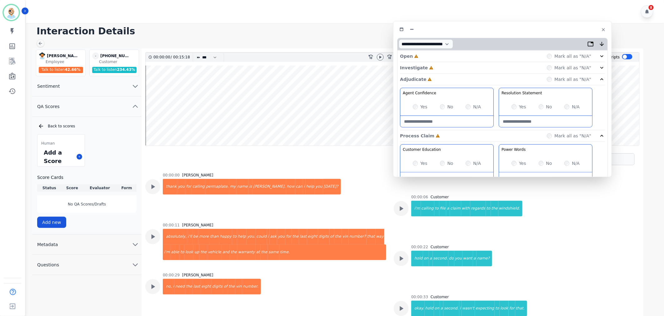
click at [445, 66] on div "Investigate Incomplete Mark all as "N/A"" at bounding box center [502, 68] width 205 height 12
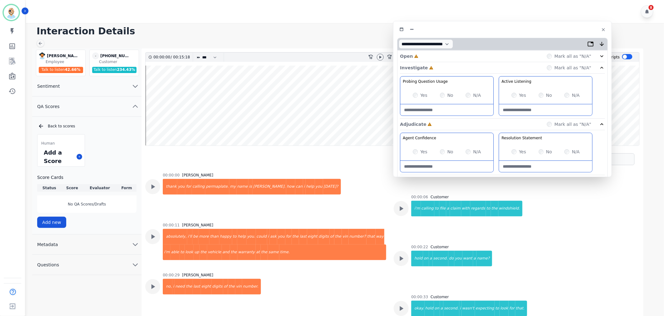
click at [446, 56] on div "Open Incomplete Mark all as "N/A"" at bounding box center [502, 57] width 205 height 12
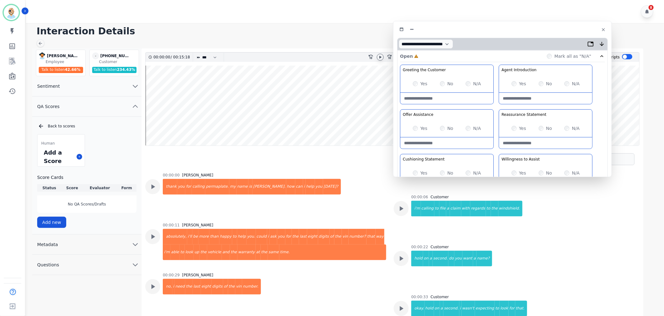
click at [380, 55] on icon at bounding box center [380, 57] width 5 height 5
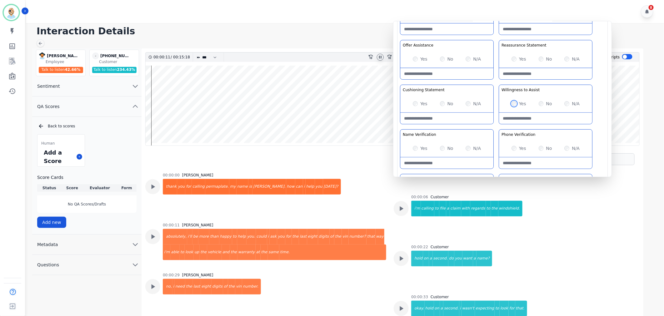
scroll to position [27, 0]
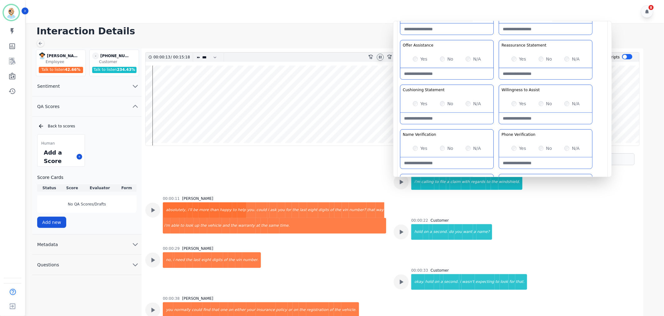
click at [445, 103] on div "No" at bounding box center [446, 104] width 13 height 6
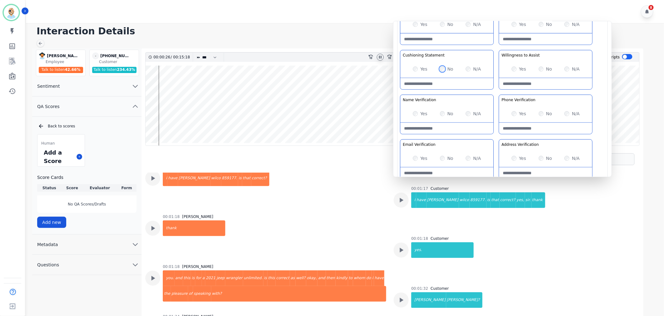
scroll to position [443, 0]
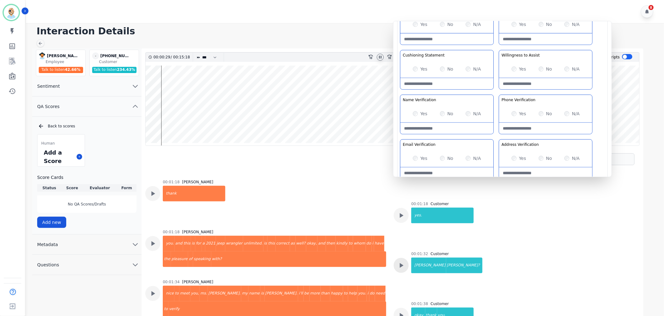
click at [401, 264] on icon at bounding box center [402, 265] width 4 height 5
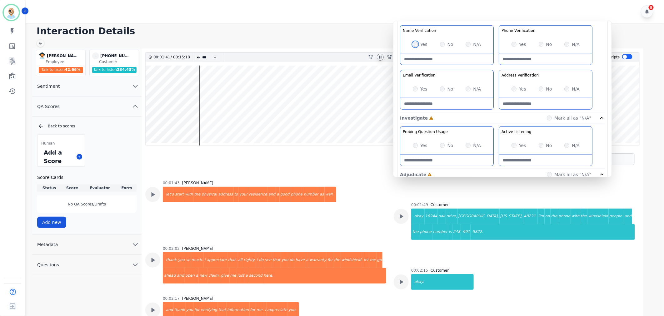
scroll to position [651, 0]
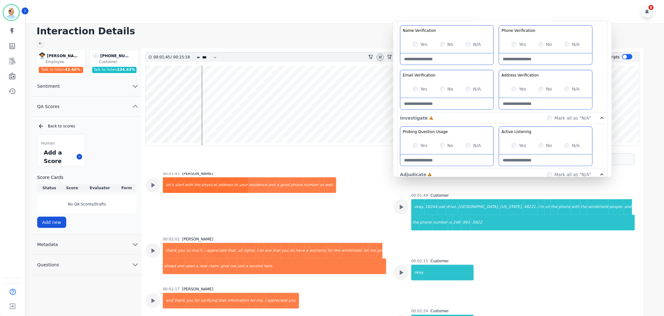
click at [513, 86] on div "Yes" at bounding box center [518, 89] width 15 height 6
click at [497, 67] on div "Greeting the Customer Welcome is where we quickly greet our customer as a known…" at bounding box center [502, 1] width 205 height 221
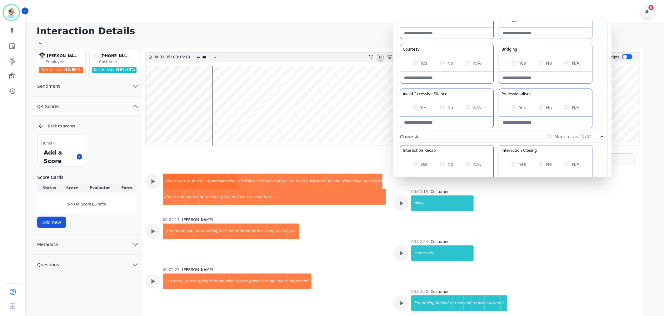
scroll to position [416, 0]
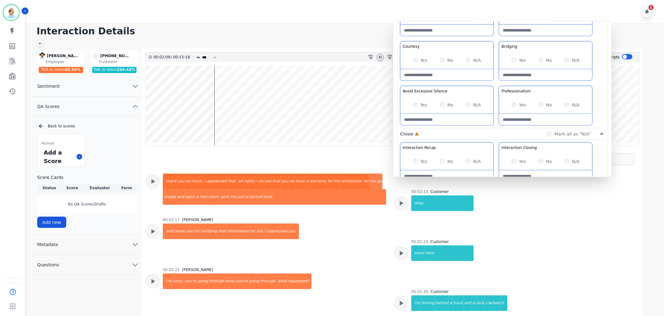
click at [500, 81] on div "Customer Education Educate your customer on how to get the information that the…" at bounding box center [502, 63] width 205 height 132
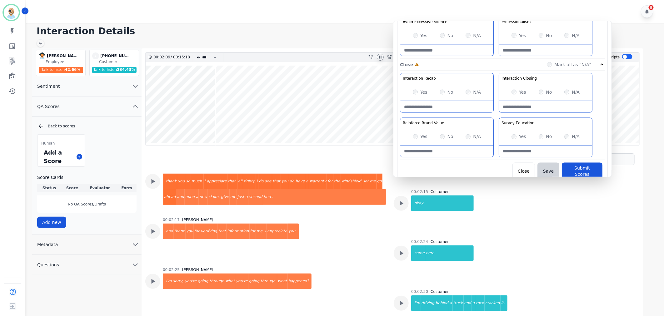
scroll to position [491, 0]
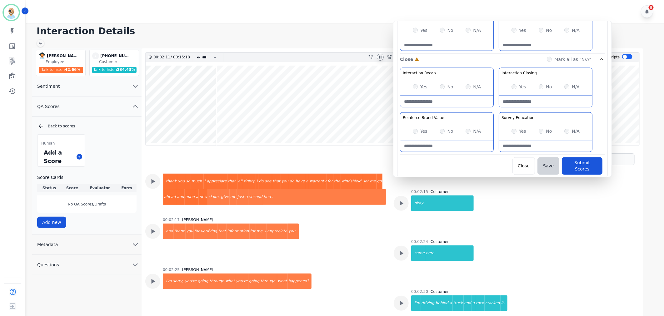
click at [414, 129] on div "Yes" at bounding box center [419, 131] width 15 height 6
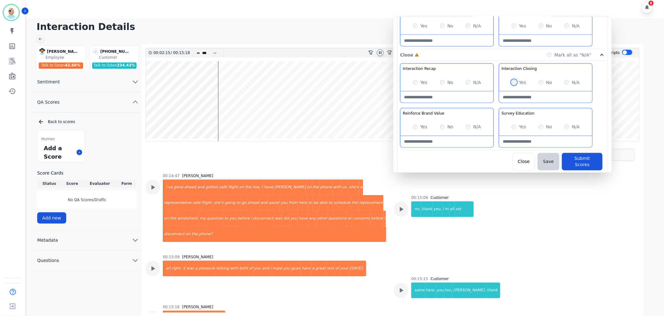
scroll to position [4122, 0]
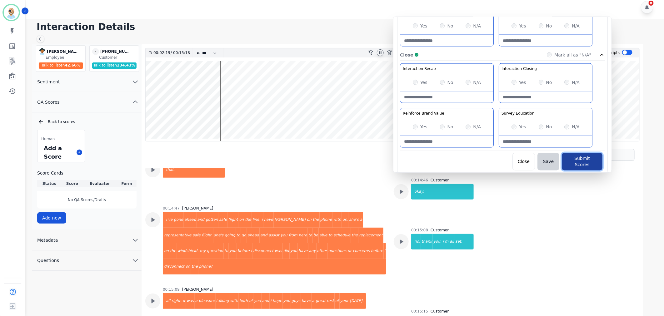
click at [572, 160] on button "Submit Scores" at bounding box center [581, 161] width 41 height 17
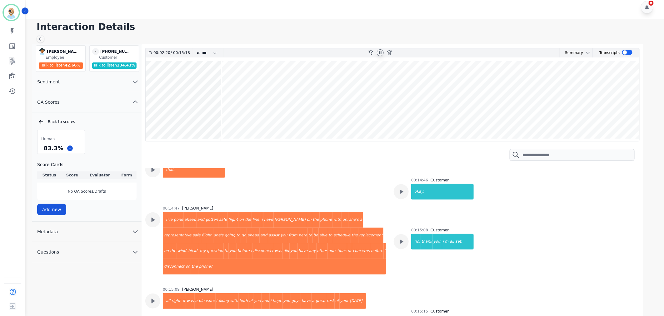
click at [379, 52] on icon at bounding box center [380, 52] width 2 height 3
click at [292, 24] on h1 "Interaction Details" at bounding box center [347, 26] width 621 height 11
drag, startPoint x: 59, startPoint y: 150, endPoint x: 43, endPoint y: 151, distance: 16.6
click at [43, 151] on div "83.3 %" at bounding box center [53, 148] width 22 height 11
copy div "83.3 %"
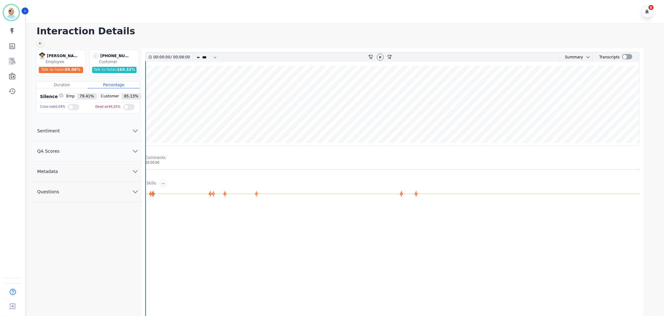
click at [95, 154] on button "QA Scores" at bounding box center [86, 151] width 109 height 20
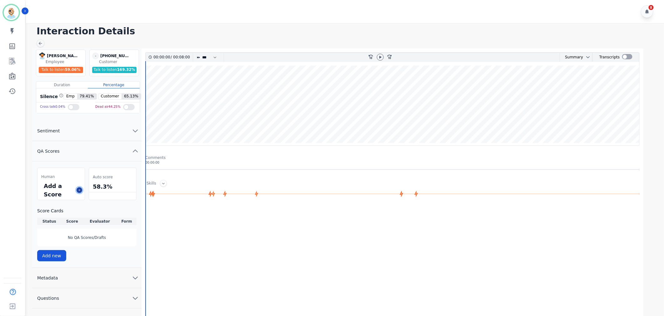
click at [79, 190] on icon at bounding box center [79, 190] width 3 height 3
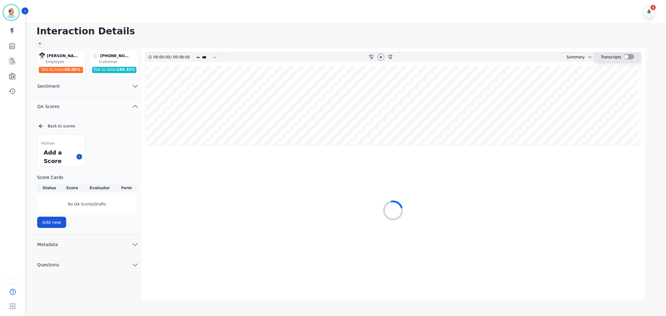
click at [625, 55] on div at bounding box center [629, 56] width 10 height 5
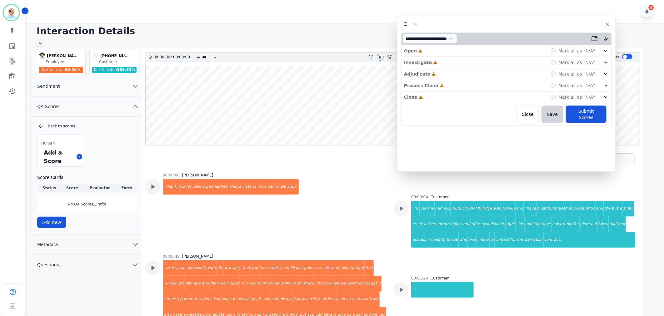
drag, startPoint x: 184, startPoint y: 35, endPoint x: 548, endPoint y: 24, distance: 363.9
click at [548, 24] on div at bounding box center [506, 24] width 210 height 9
click at [436, 96] on div "Close Incomplete Mark all as "N/A"" at bounding box center [507, 97] width 205 height 12
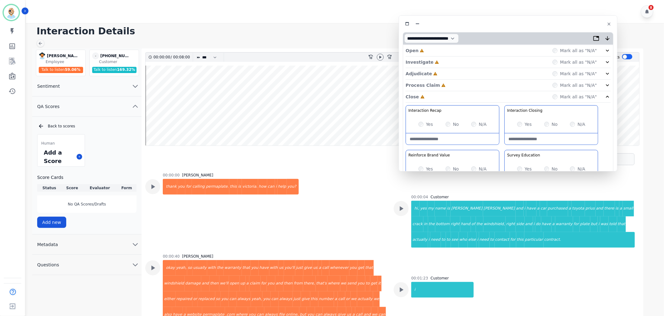
click at [445, 84] on div "Process Claim Incomplete Mark all as "N/A"" at bounding box center [507, 86] width 205 height 12
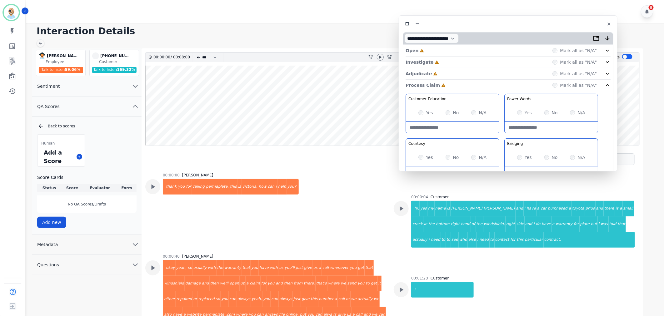
click at [443, 71] on div "Adjudicate Incomplete Mark all as "N/A"" at bounding box center [507, 74] width 205 height 12
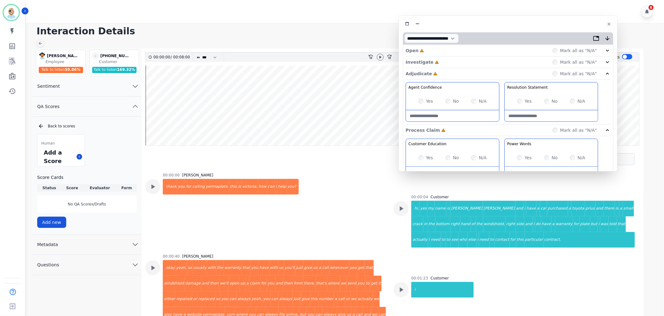
click at [444, 55] on div "Open Incomplete Mark all as "N/A"" at bounding box center [507, 51] width 205 height 12
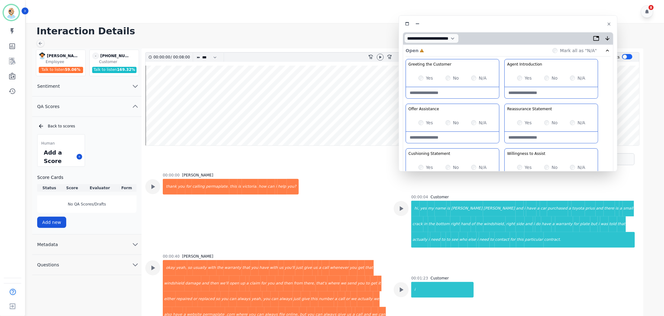
click at [441, 51] on div "Open Incomplete Mark all as "N/A"" at bounding box center [507, 51] width 205 height 12
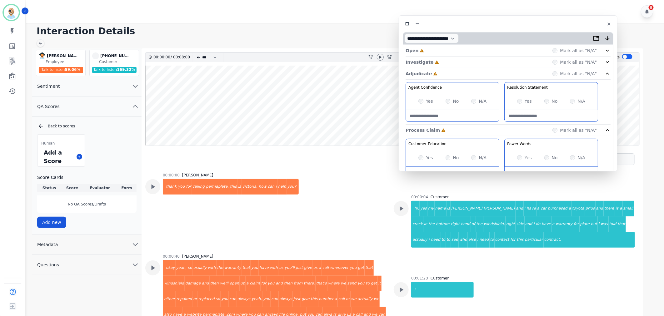
click at [442, 63] on div "Investigate Incomplete Mark all as "N/A"" at bounding box center [507, 63] width 205 height 12
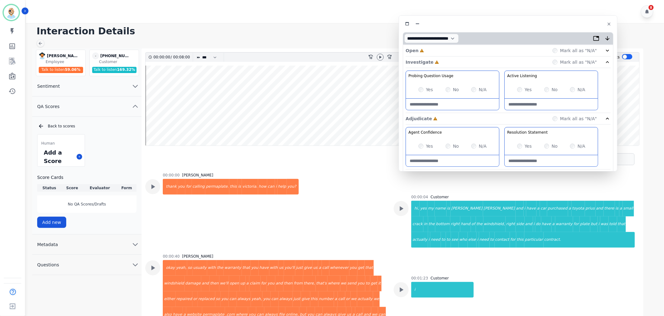
click at [442, 51] on div "Open Incomplete Mark all as "N/A"" at bounding box center [507, 51] width 205 height 12
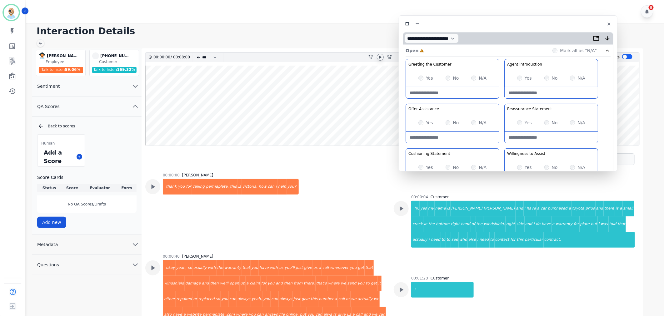
click at [379, 56] on icon at bounding box center [380, 57] width 5 height 5
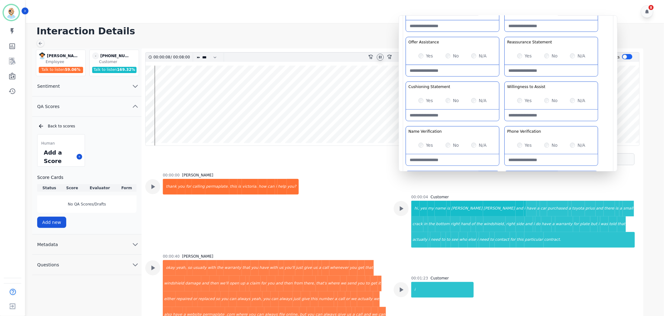
scroll to position [69, 0]
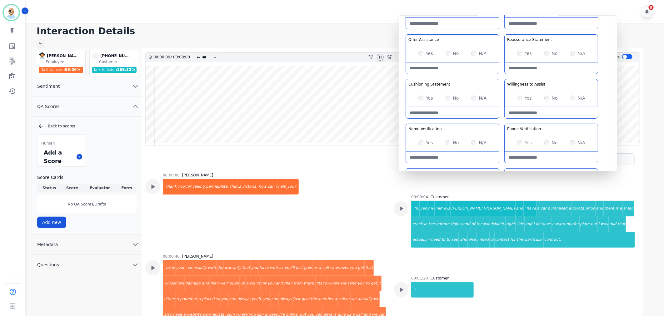
click at [519, 94] on div "Yes No N/A" at bounding box center [550, 97] width 93 height 17
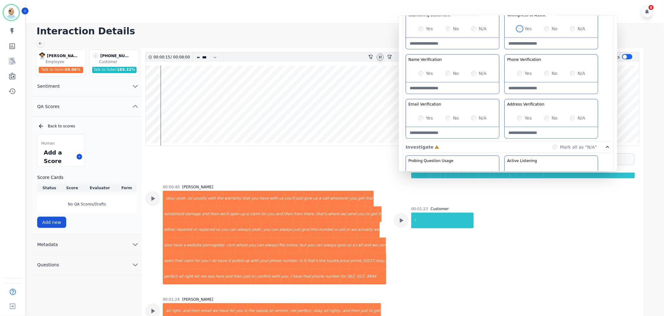
scroll to position [104, 0]
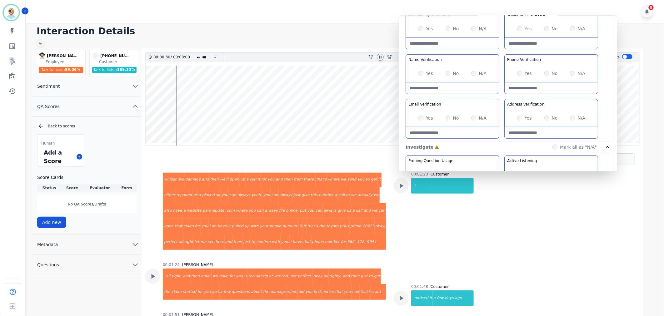
click at [533, 89] on Verification-note at bounding box center [550, 87] width 93 height 11
click at [504, 92] on Verification-note at bounding box center [550, 87] width 93 height 11
click at [504, 95] on div "Greeting the Customer Welcome is where we quickly greet our customer as a known…" at bounding box center [507, 30] width 205 height 221
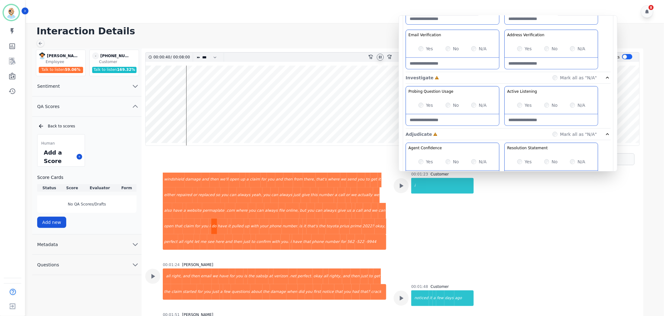
scroll to position [139, 0]
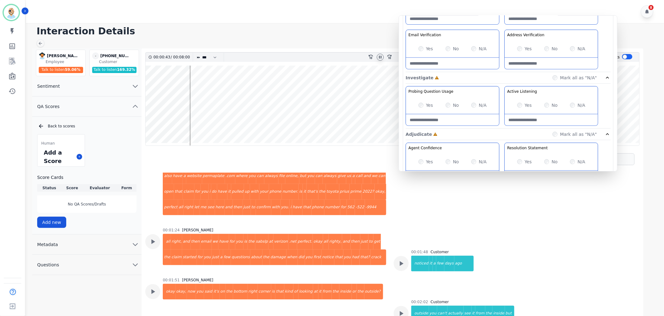
click at [446, 63] on Verification-note at bounding box center [452, 63] width 93 height 11
type Verification-note "**********"
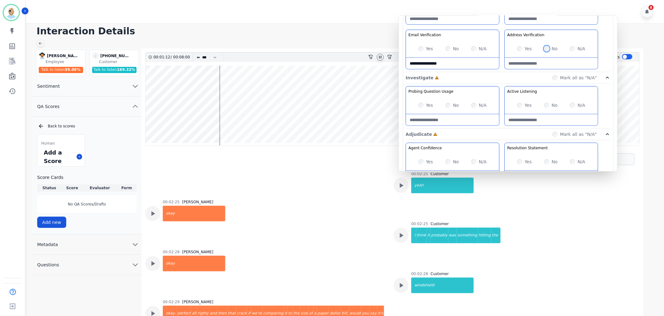
scroll to position [416, 0]
click at [523, 103] on div "Yes" at bounding box center [524, 105] width 15 height 6
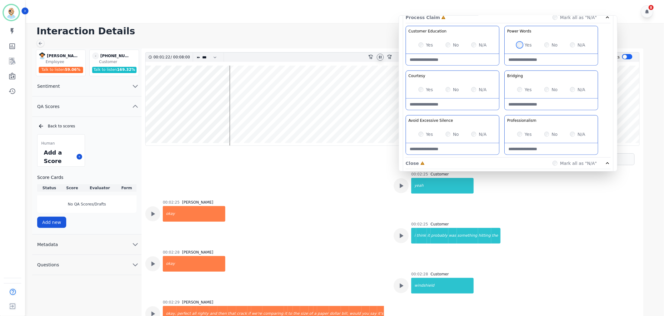
scroll to position [382, 0]
drag, startPoint x: 442, startPoint y: 131, endPoint x: 446, endPoint y: 131, distance: 3.4
click at [443, 131] on div "Yes No N/A" at bounding box center [452, 133] width 93 height 17
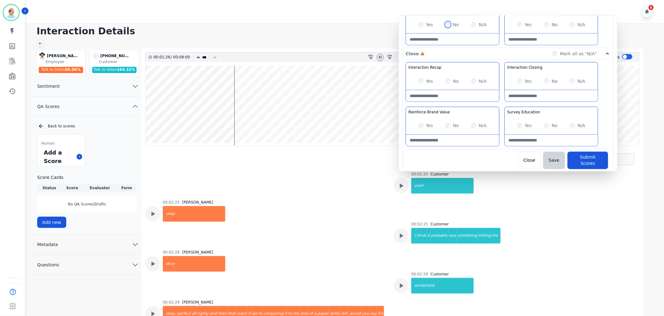
scroll to position [456, 0]
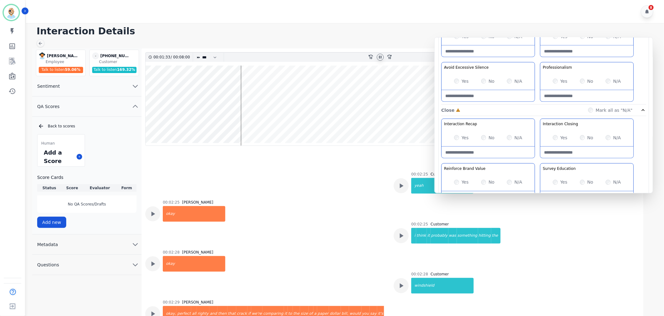
drag, startPoint x: 498, startPoint y: 39, endPoint x: 534, endPoint y: 61, distance: 41.8
click at [534, 61] on div "Customer Education Educate your customer on how to get the information that the…" at bounding box center [543, 39] width 205 height 132
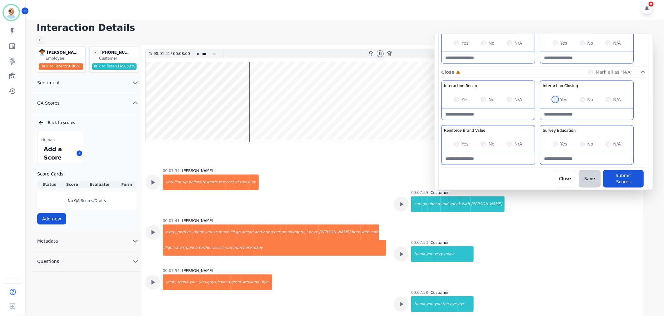
scroll to position [4, 0]
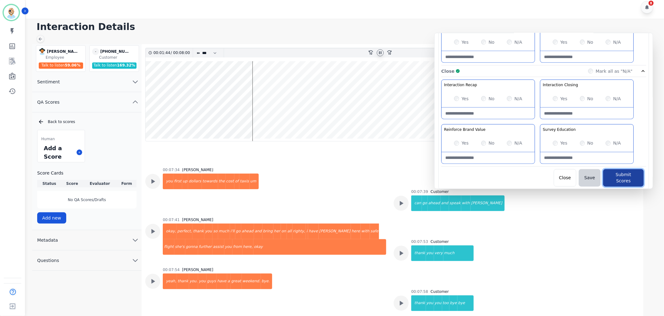
click at [614, 176] on button "Submit Scores" at bounding box center [623, 177] width 41 height 17
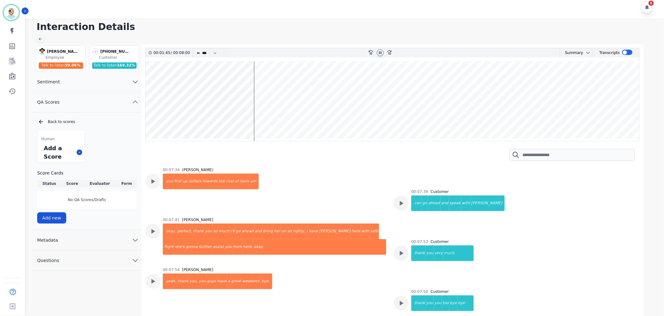
click at [242, 11] on div "8" at bounding box center [345, 7] width 639 height 23
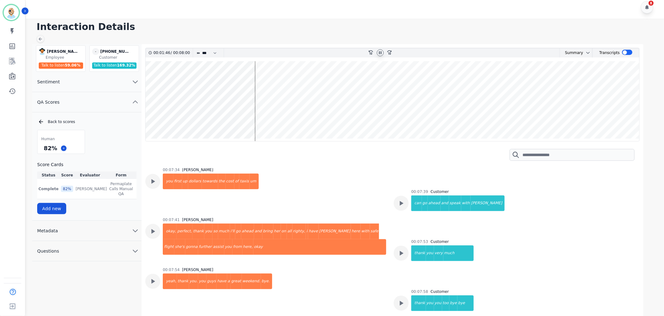
click at [378, 51] on icon at bounding box center [380, 52] width 5 height 5
drag, startPoint x: 55, startPoint y: 148, endPoint x: 41, endPoint y: 151, distance: 14.2
click at [41, 151] on div "82 %" at bounding box center [60, 148] width 47 height 11
copy div "82 %"
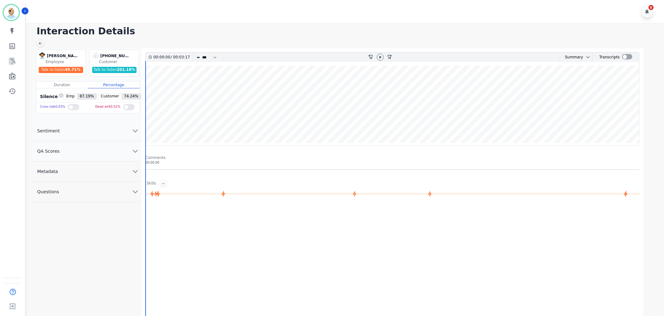
click at [65, 150] on button "QA Scores" at bounding box center [86, 151] width 109 height 20
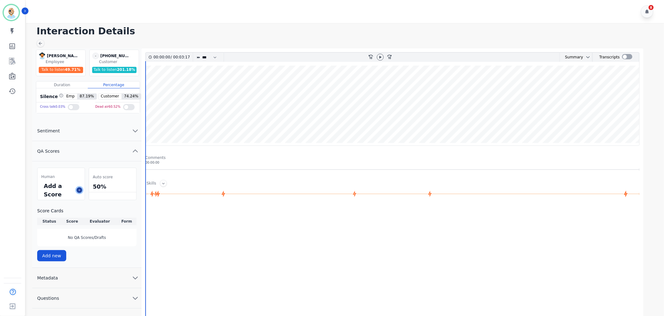
click at [78, 189] on icon at bounding box center [79, 190] width 3 height 3
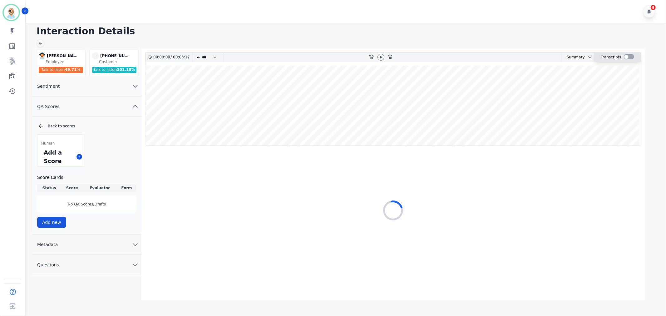
click at [627, 56] on div at bounding box center [629, 56] width 10 height 5
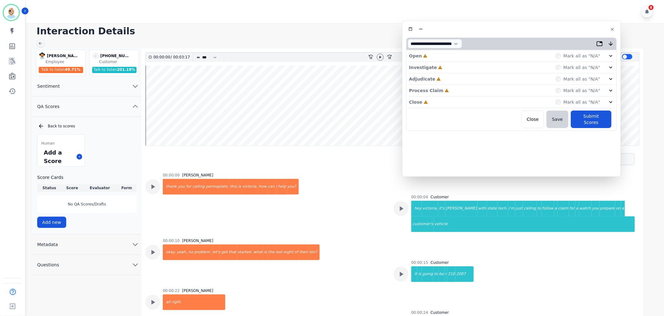
drag, startPoint x: 116, startPoint y: 32, endPoint x: 489, endPoint y: 24, distance: 372.3
click at [489, 25] on div at bounding box center [511, 29] width 210 height 9
click at [443, 99] on div "Close Incomplete Mark all as "N/A"" at bounding box center [508, 101] width 205 height 12
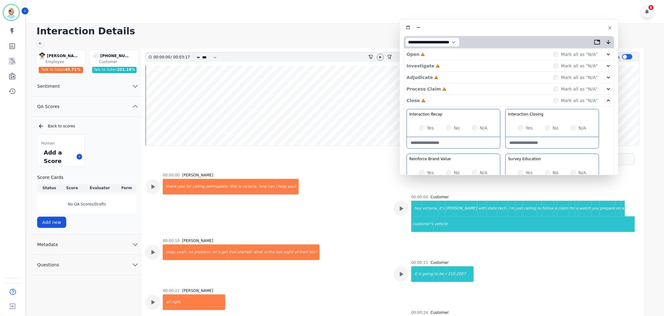
click at [448, 89] on div "Process Claim Incomplete Mark all as "N/A"" at bounding box center [508, 89] width 205 height 12
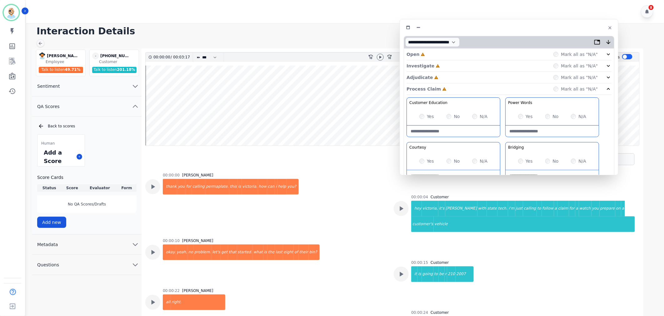
click at [443, 75] on div "Adjudicate Incomplete Mark all as "N/A"" at bounding box center [508, 78] width 205 height 12
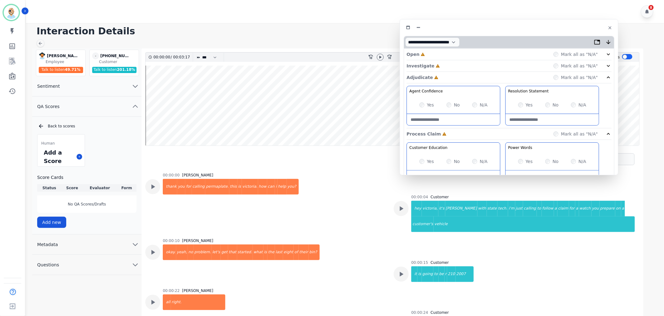
drag, startPoint x: 445, startPoint y: 64, endPoint x: 445, endPoint y: 53, distance: 10.9
click at [445, 64] on div "Investigate Incomplete Mark all as "N/A"" at bounding box center [508, 66] width 205 height 12
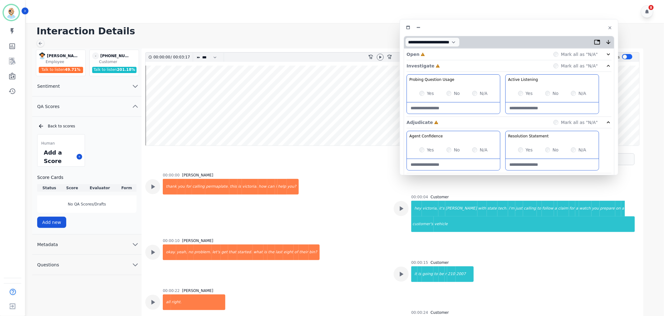
click at [445, 51] on div "Open Incomplete Mark all as "N/A"" at bounding box center [508, 55] width 205 height 12
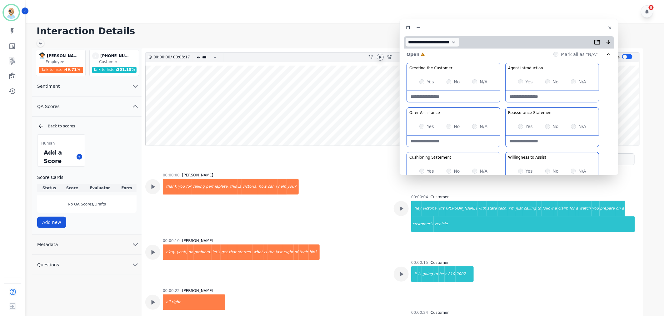
click at [379, 57] on icon at bounding box center [380, 57] width 2 height 3
click at [425, 81] on div "Yes" at bounding box center [426, 82] width 15 height 6
click at [500, 103] on div "Greeting the Customer Welcome is where we quickly greet our customer as a known…" at bounding box center [508, 173] width 205 height 221
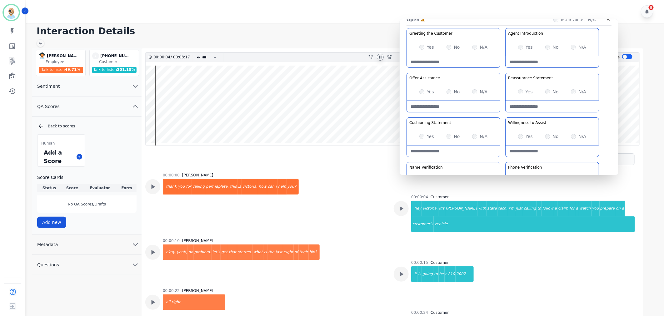
scroll to position [69, 0]
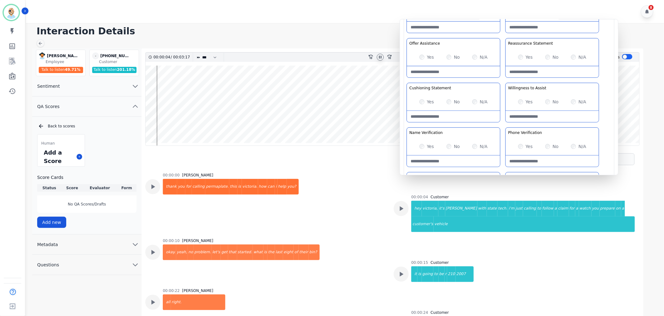
click at [523, 57] on div "Yes" at bounding box center [525, 57] width 15 height 6
click at [504, 77] on div "Greeting the Customer Welcome is where we quickly greet our customer as a known…" at bounding box center [508, 103] width 205 height 221
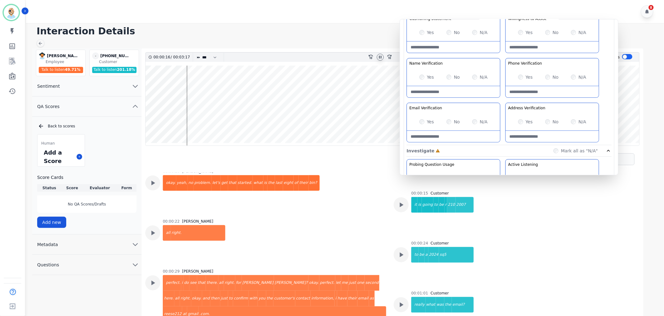
click at [448, 91] on Verification-note at bounding box center [453, 91] width 93 height 11
type Verification-note "**********"
click at [438, 135] on Verification-note at bounding box center [453, 136] width 93 height 11
paste Verification-note "**********"
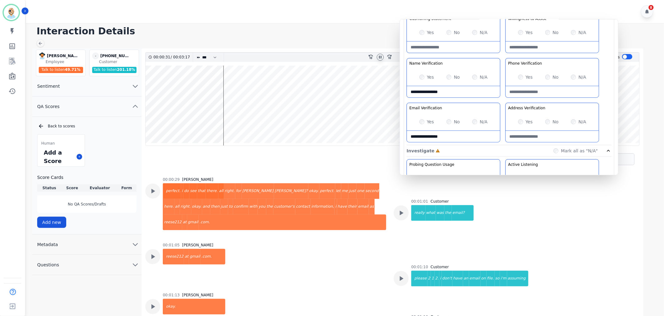
scroll to position [173, 0]
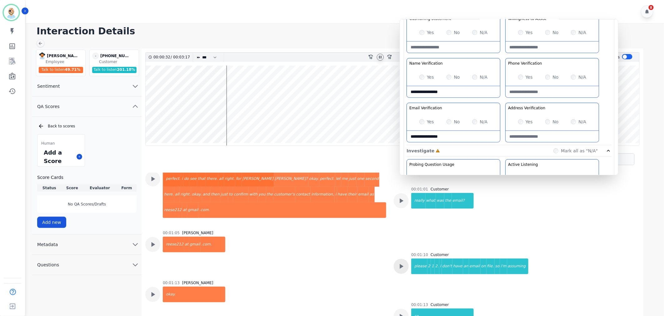
type Verification-note "**********"
click at [394, 259] on div at bounding box center [400, 266] width 15 height 15
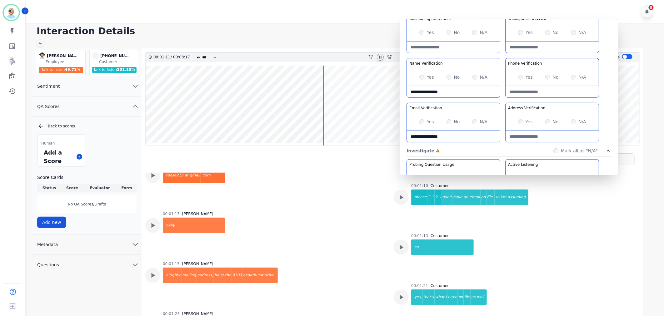
scroll to position [243, 0]
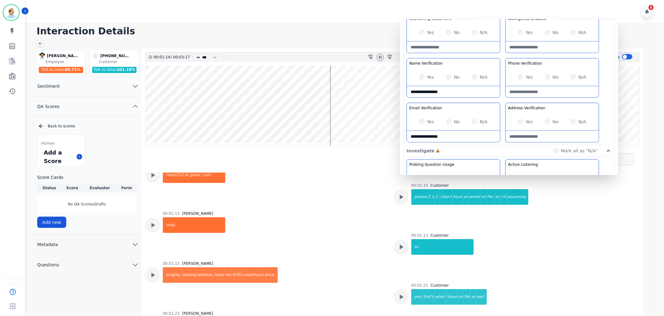
click at [528, 136] on Verification-note at bounding box center [551, 136] width 93 height 11
paste Verification-note "**********"
type Verification-note "**********"
click at [530, 88] on Verification-note at bounding box center [551, 91] width 93 height 11
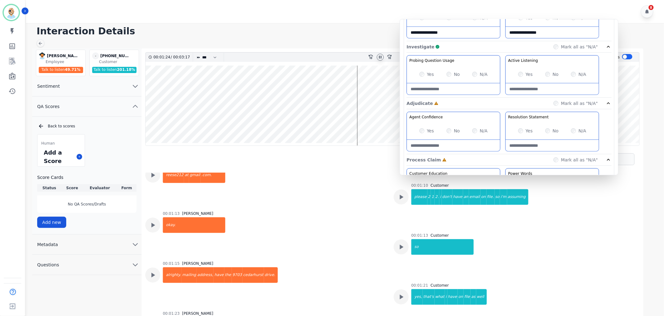
click at [521, 128] on div "Yes" at bounding box center [525, 131] width 15 height 6
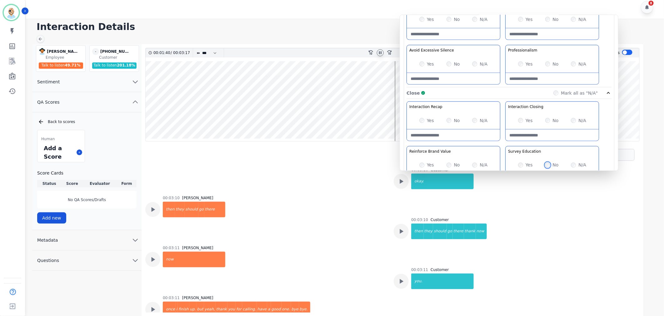
scroll to position [491, 0]
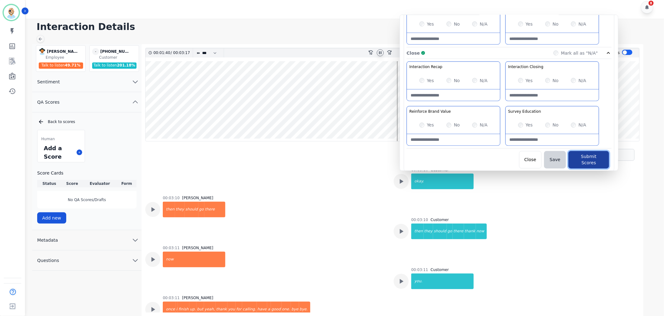
click at [590, 155] on button "Submit Scores" at bounding box center [588, 159] width 41 height 17
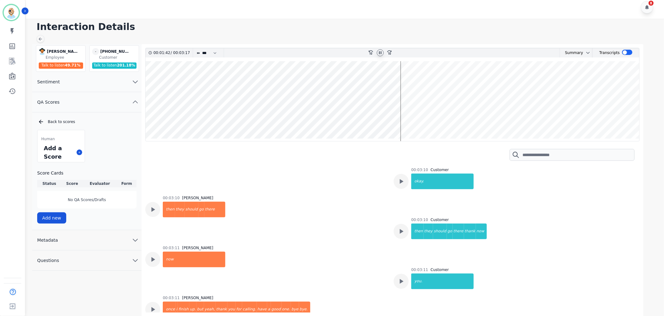
click at [381, 55] on icon at bounding box center [380, 52] width 5 height 5
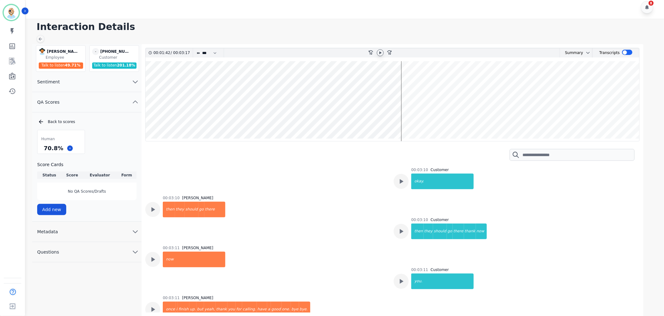
click at [366, 26] on h1 "Interaction Details" at bounding box center [347, 26] width 621 height 11
drag, startPoint x: 60, startPoint y: 149, endPoint x: 44, endPoint y: 147, distance: 16.0
click at [44, 147] on div "70.8 %" at bounding box center [53, 148] width 22 height 11
copy div "70.8 %"
